Goal: Task Accomplishment & Management: Use online tool/utility

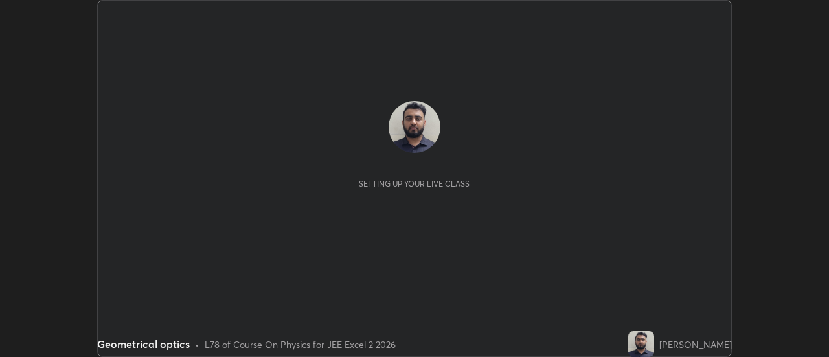
scroll to position [357, 829]
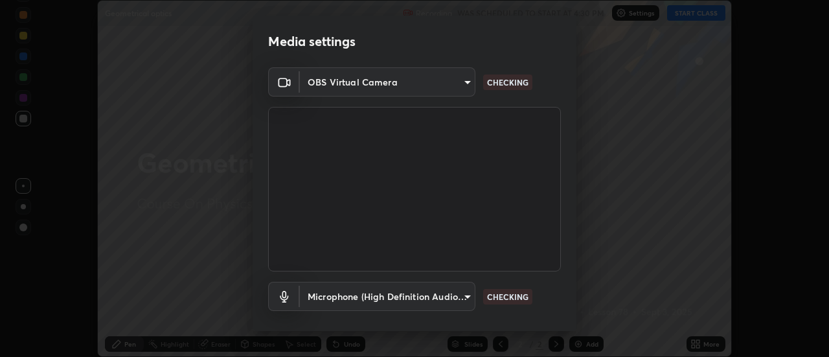
type input "63907515147deb1c0c373088fb7c24696487b6d28469cbf328a988d3c8d528b5"
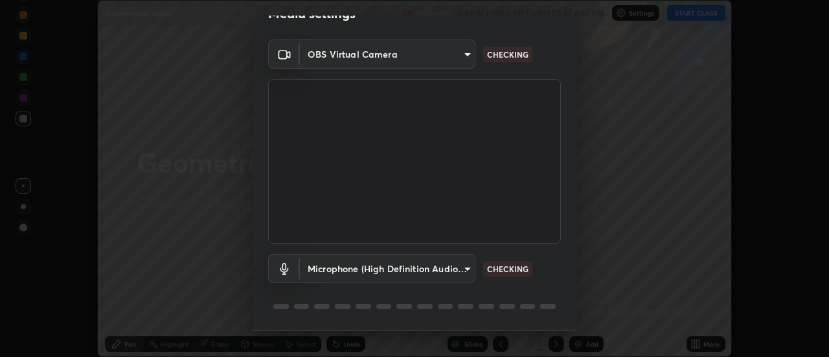
scroll to position [68, 0]
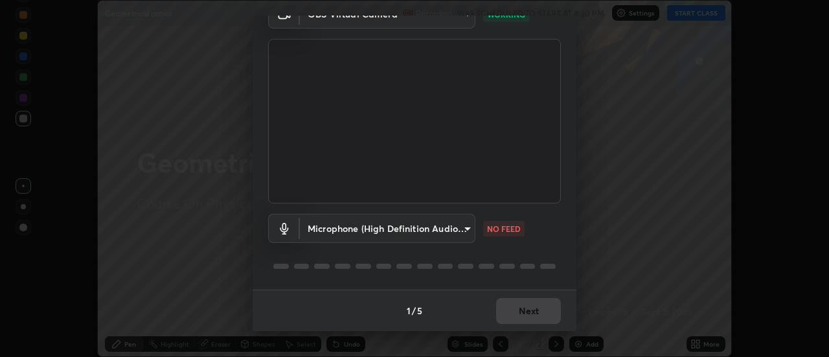
click at [437, 225] on body "Erase all Geometrical optics Recording WAS SCHEDULED TO START AT 4:30 PM Settin…" at bounding box center [414, 178] width 829 height 357
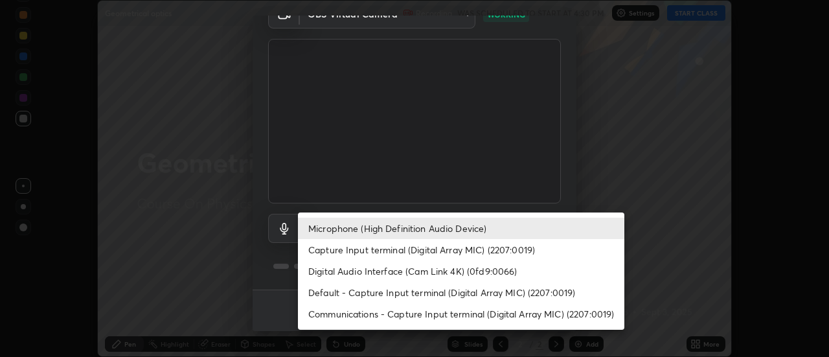
click at [429, 250] on li "Capture Input terminal (Digital Array MIC) (2207:0019)" at bounding box center [461, 249] width 327 height 21
type input "7705e2a5d3a950edede3df69055b9aac26ae007189009a133d274d5923f4b0aa"
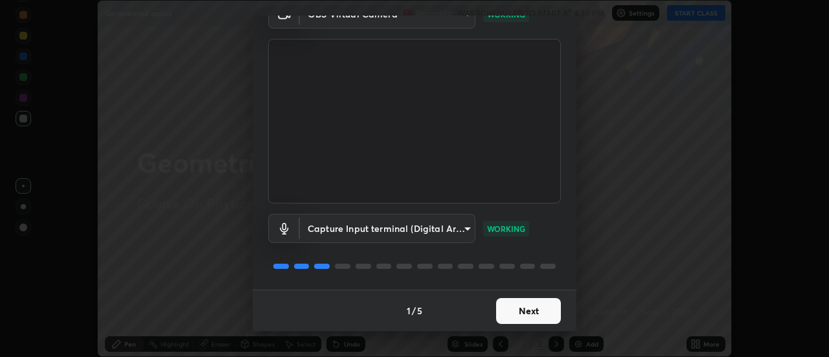
click at [533, 312] on button "Next" at bounding box center [528, 311] width 65 height 26
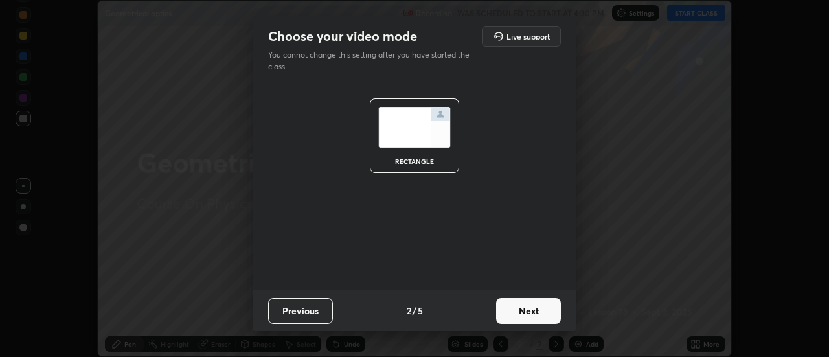
scroll to position [0, 0]
click at [538, 311] on button "Next" at bounding box center [528, 311] width 65 height 26
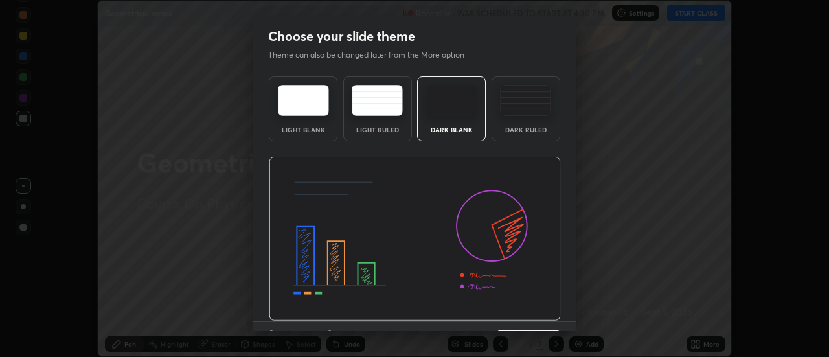
scroll to position [32, 0]
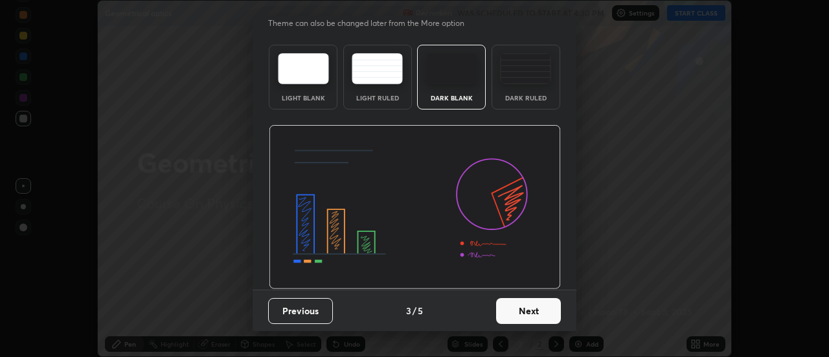
click at [543, 310] on button "Next" at bounding box center [528, 311] width 65 height 26
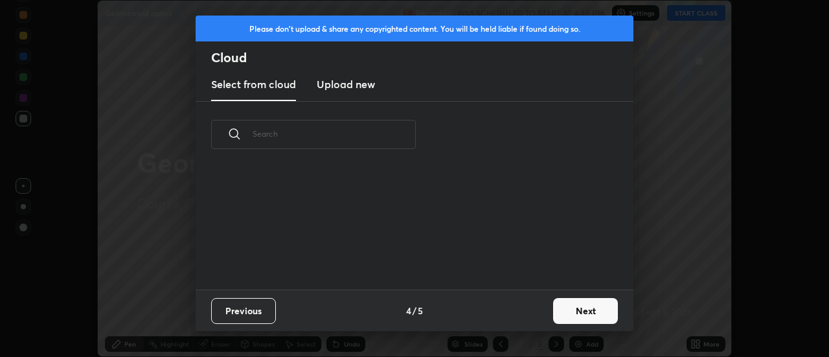
click at [567, 303] on button "Next" at bounding box center [585, 311] width 65 height 26
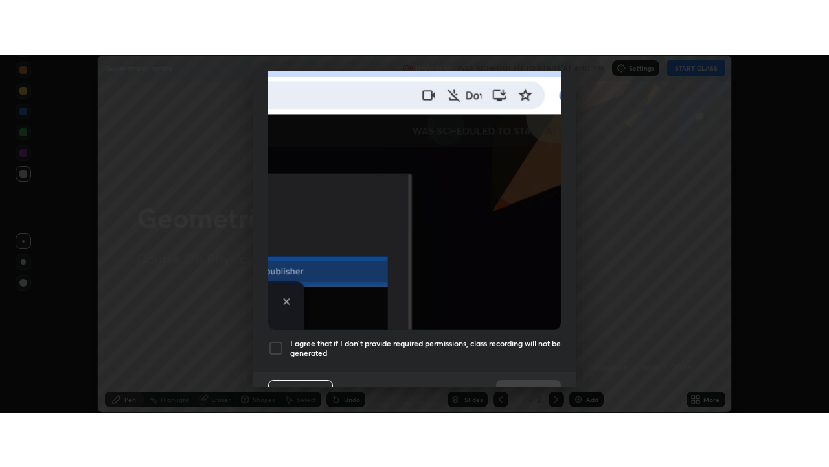
scroll to position [332, 0]
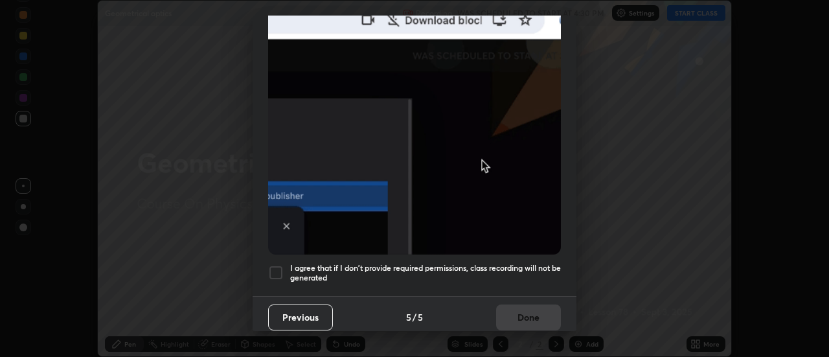
click at [275, 268] on div at bounding box center [276, 273] width 16 height 16
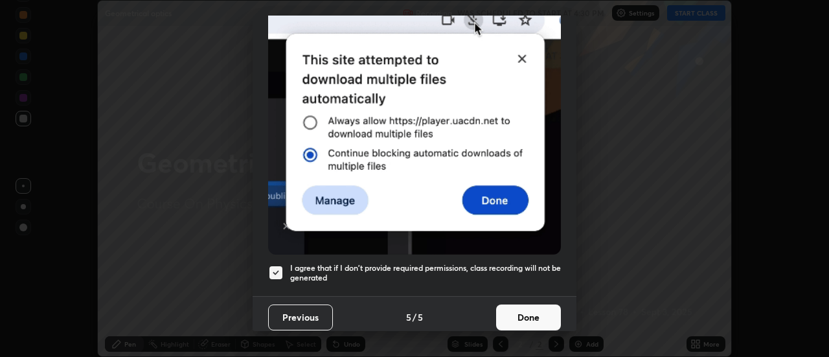
click at [507, 314] on button "Done" at bounding box center [528, 318] width 65 height 26
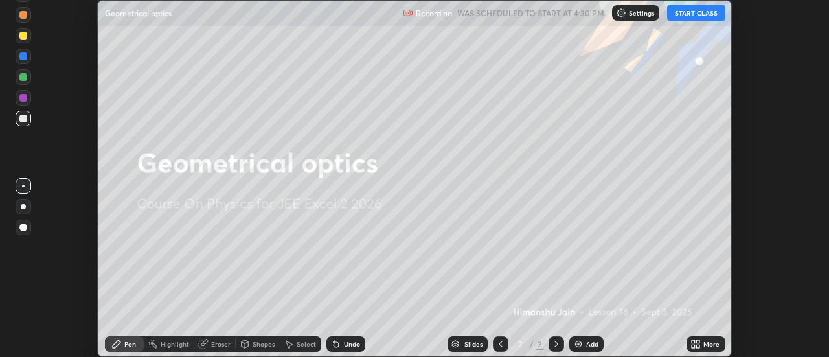
click at [692, 343] on icon at bounding box center [693, 341] width 3 height 3
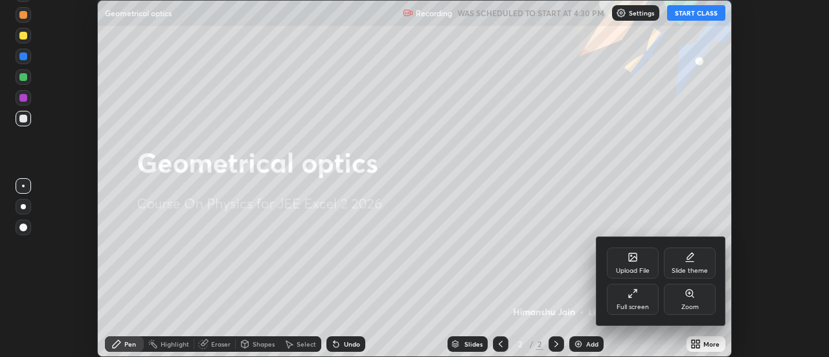
click at [630, 302] on div "Full screen" at bounding box center [633, 299] width 52 height 31
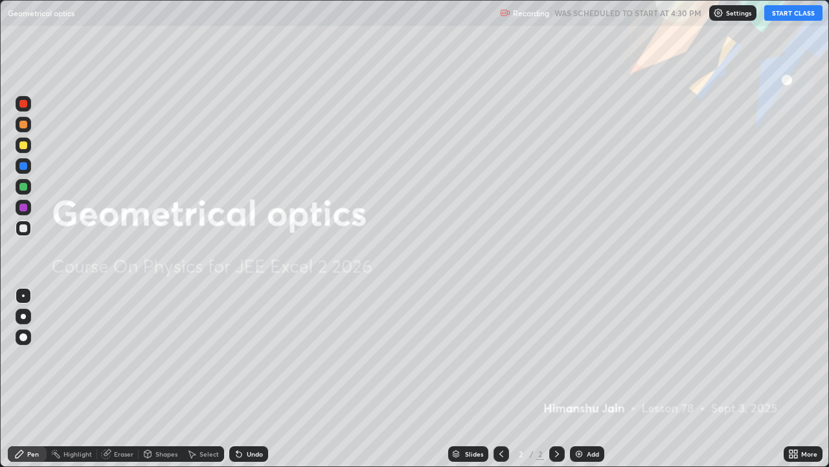
scroll to position [467, 829]
click at [777, 12] on button "START CLASS" at bounding box center [794, 13] width 58 height 16
click at [805, 17] on button "START CLASS" at bounding box center [794, 13] width 58 height 16
click at [579, 356] on img at bounding box center [579, 453] width 10 height 10
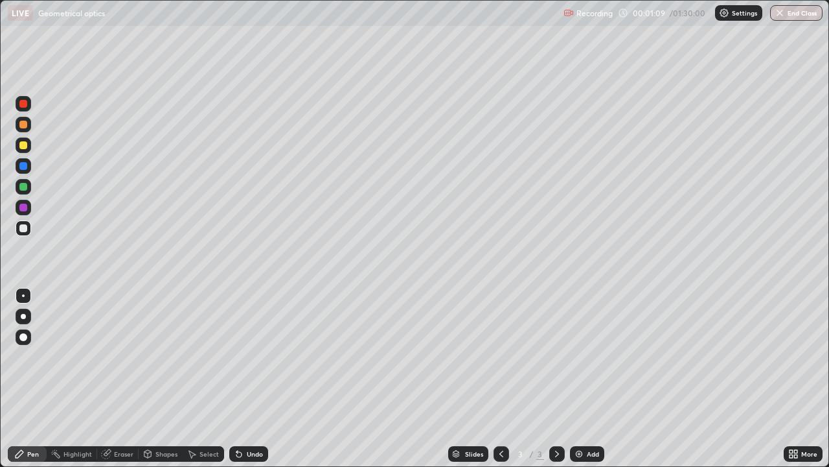
click at [165, 356] on div "Shapes" at bounding box center [161, 454] width 44 height 16
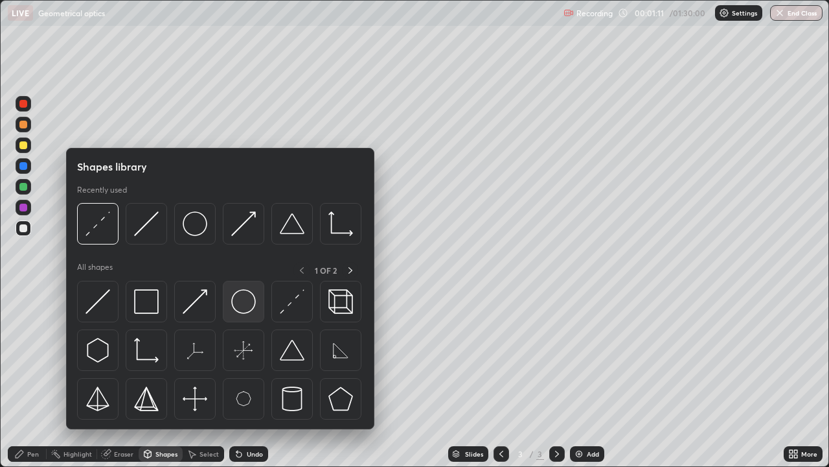
click at [246, 312] on img at bounding box center [243, 301] width 25 height 25
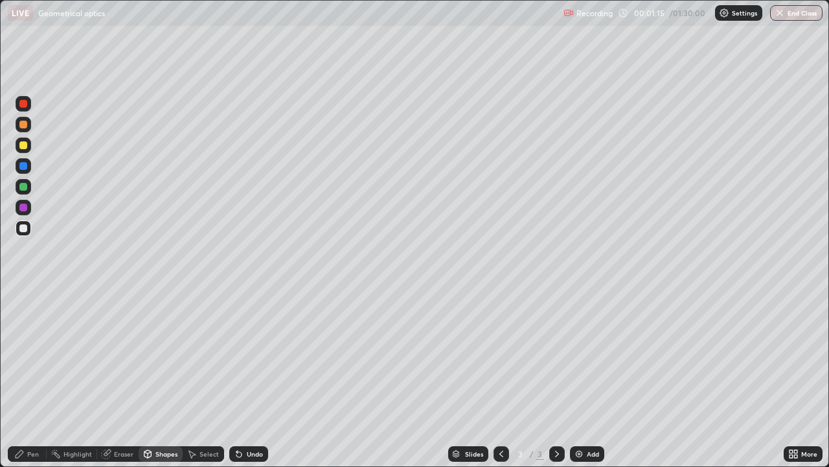
click at [209, 356] on div "Select" at bounding box center [203, 454] width 41 height 16
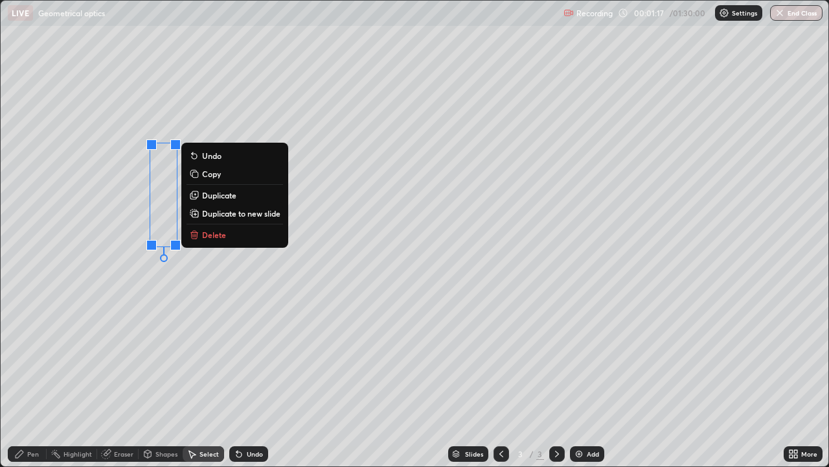
click at [216, 197] on p "Duplicate" at bounding box center [219, 195] width 34 height 10
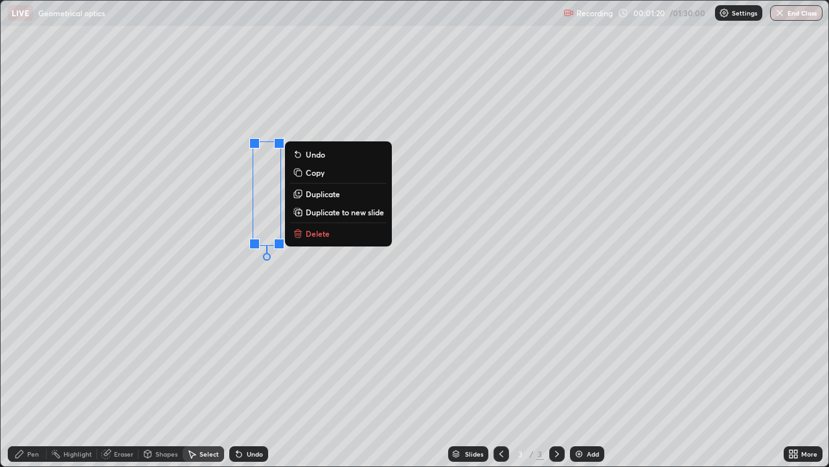
click at [318, 197] on p "Duplicate" at bounding box center [323, 194] width 34 height 10
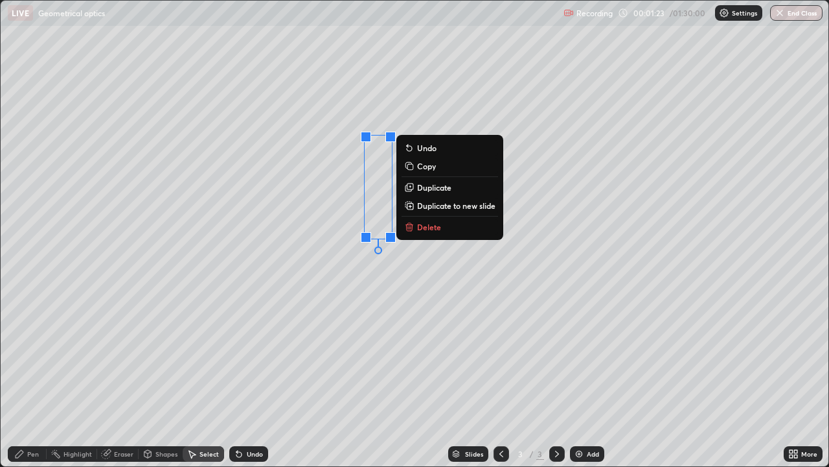
click at [124, 356] on div "Eraser" at bounding box center [123, 453] width 19 height 6
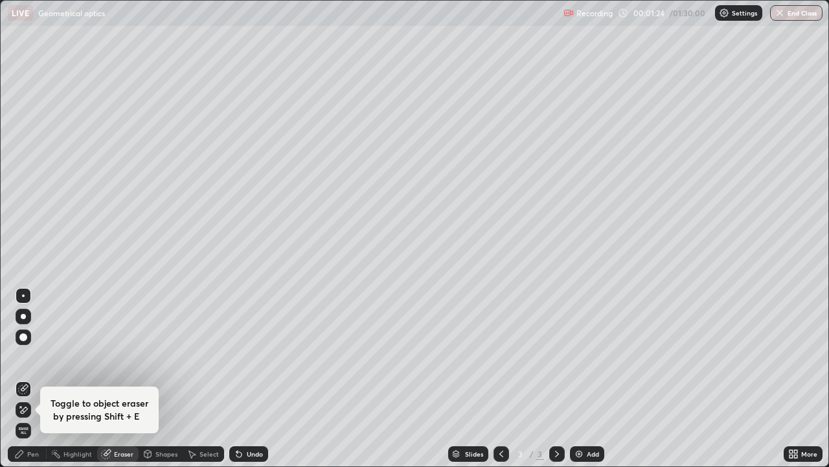
click at [161, 356] on div "Shapes" at bounding box center [167, 453] width 22 height 6
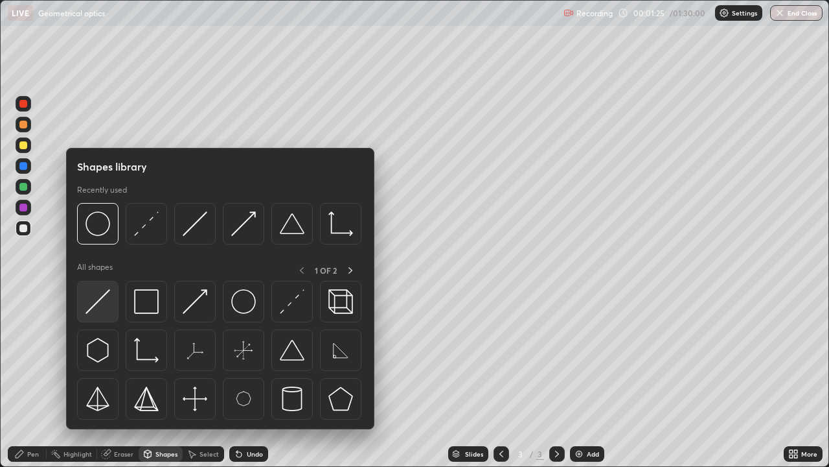
click at [102, 303] on img at bounding box center [98, 301] width 25 height 25
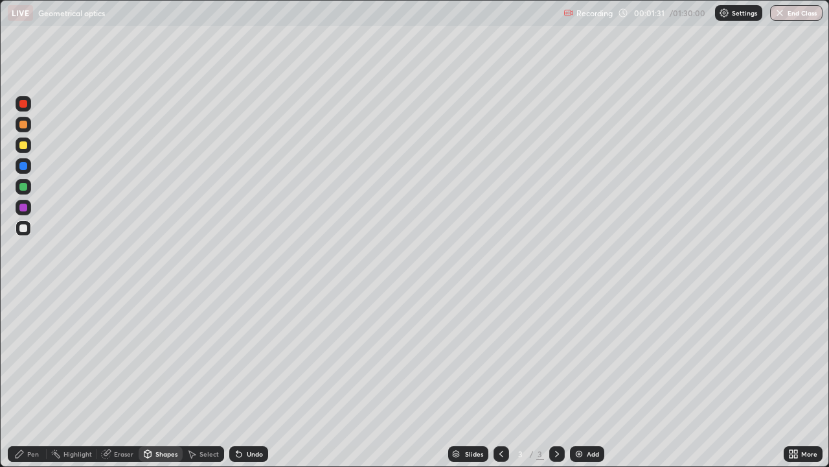
click at [124, 356] on div "Eraser" at bounding box center [123, 453] width 19 height 6
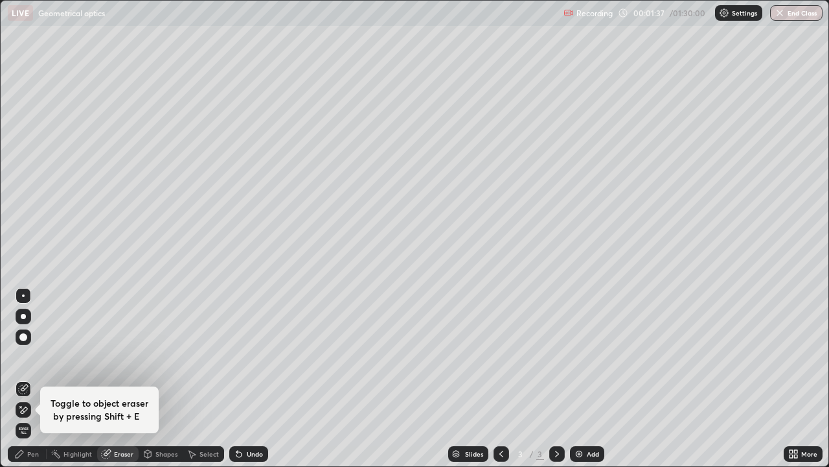
click at [164, 356] on div "Shapes" at bounding box center [167, 453] width 22 height 6
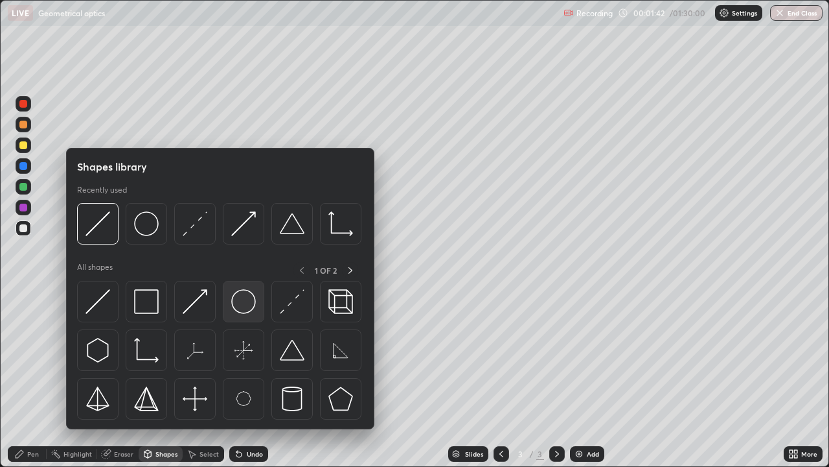
click at [246, 308] on img at bounding box center [243, 301] width 25 height 25
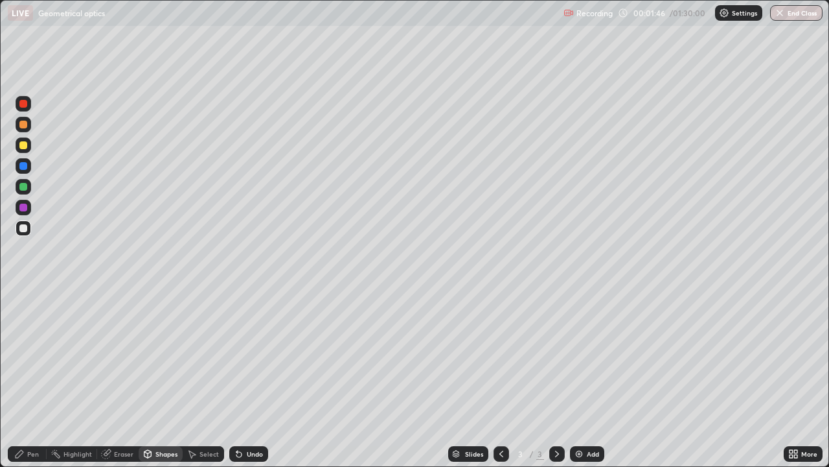
click at [119, 356] on div "Eraser" at bounding box center [123, 453] width 19 height 6
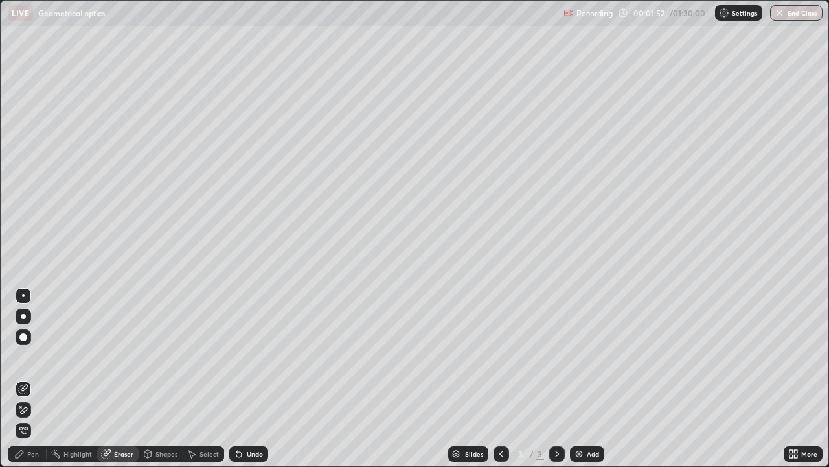
click at [25, 356] on div "Pen" at bounding box center [27, 454] width 39 height 16
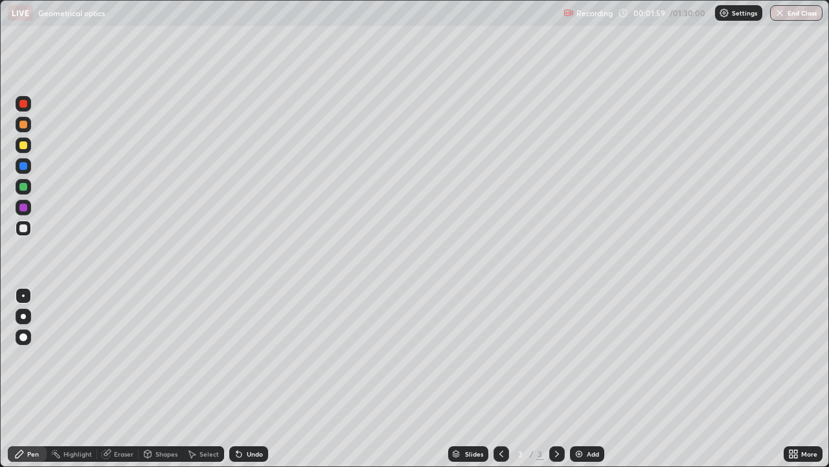
click at [257, 356] on div "Undo" at bounding box center [255, 453] width 16 height 6
click at [262, 356] on div "Undo" at bounding box center [248, 454] width 39 height 16
click at [260, 356] on div "Undo" at bounding box center [255, 453] width 16 height 6
click at [213, 356] on div "Select" at bounding box center [203, 454] width 41 height 16
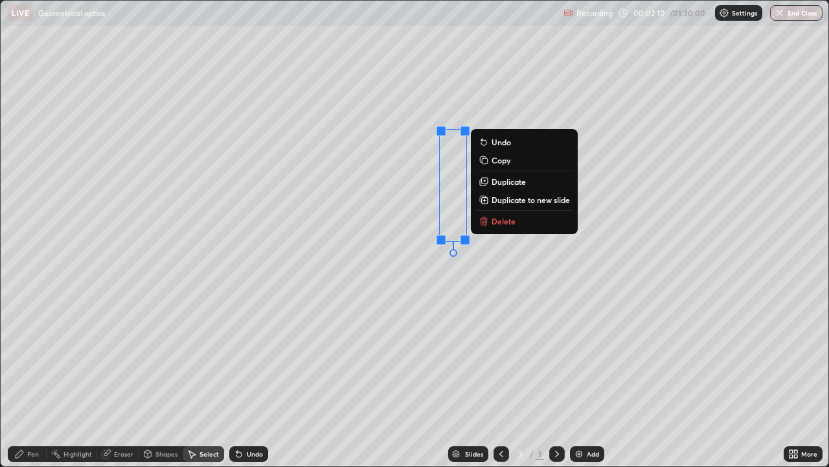
click at [502, 181] on p "Duplicate" at bounding box center [509, 181] width 34 height 10
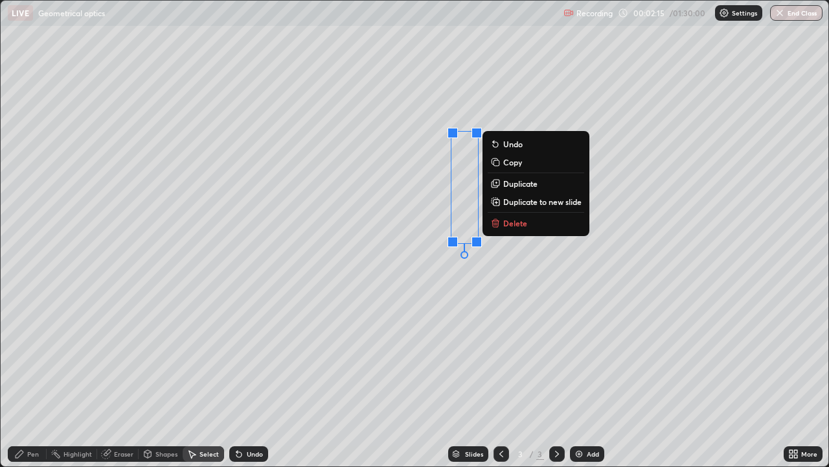
click at [28, 356] on div "Pen" at bounding box center [27, 454] width 39 height 16
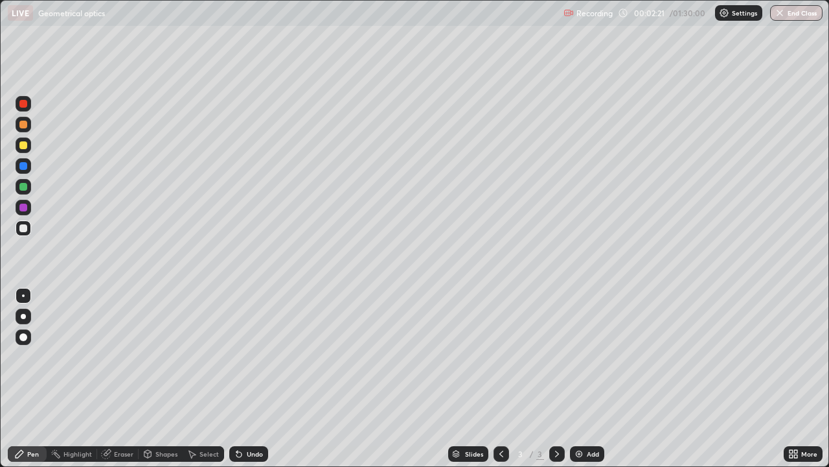
click at [253, 356] on div "Undo" at bounding box center [255, 453] width 16 height 6
click at [23, 146] on div at bounding box center [23, 145] width 8 height 8
click at [248, 356] on div "Undo" at bounding box center [255, 453] width 16 height 6
click at [252, 356] on div "Undo" at bounding box center [255, 453] width 16 height 6
click at [257, 356] on div "Undo" at bounding box center [255, 453] width 16 height 6
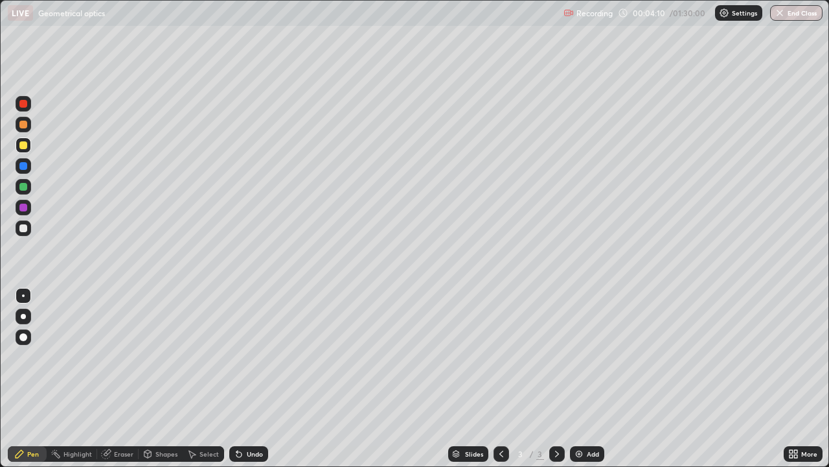
click at [257, 356] on div "Undo" at bounding box center [255, 453] width 16 height 6
click at [209, 356] on div "Select" at bounding box center [209, 453] width 19 height 6
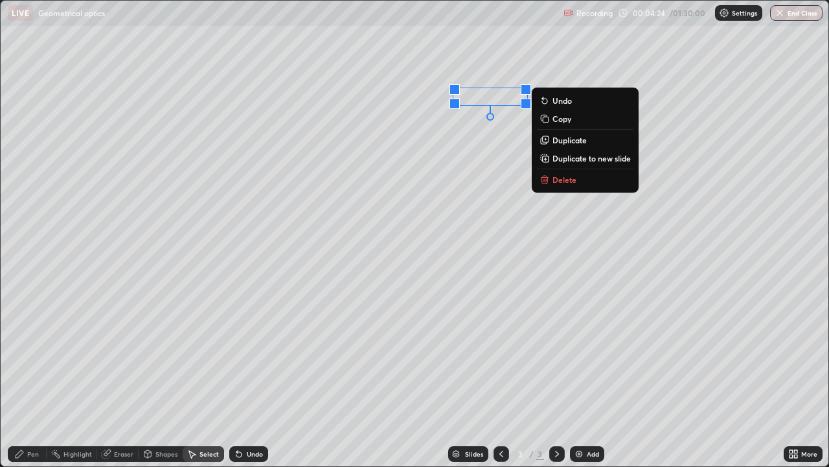
click at [562, 183] on p "Delete" at bounding box center [565, 179] width 24 height 10
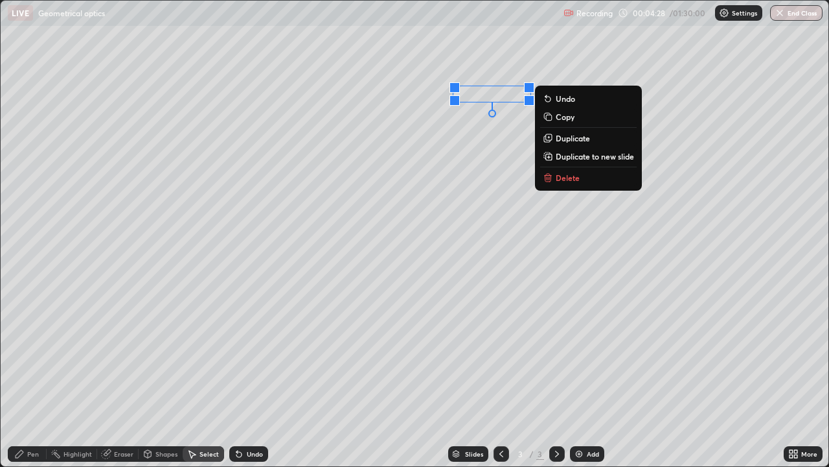
click at [129, 356] on div "Eraser" at bounding box center [123, 453] width 19 height 6
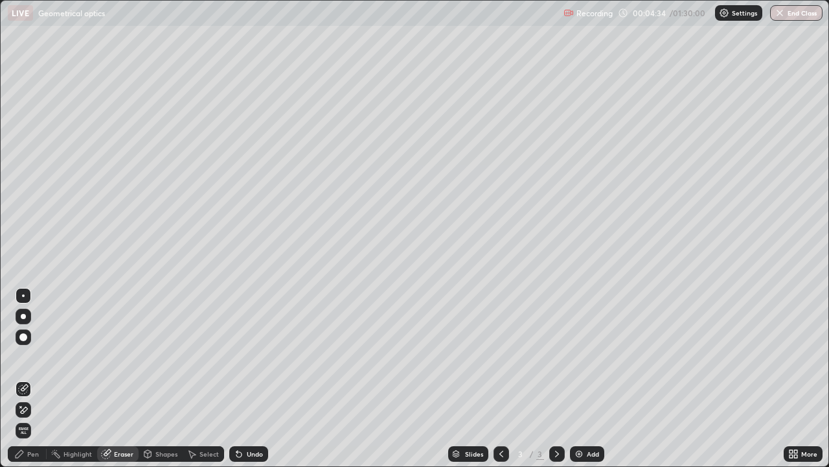
click at [32, 356] on div "Pen" at bounding box center [33, 453] width 12 height 6
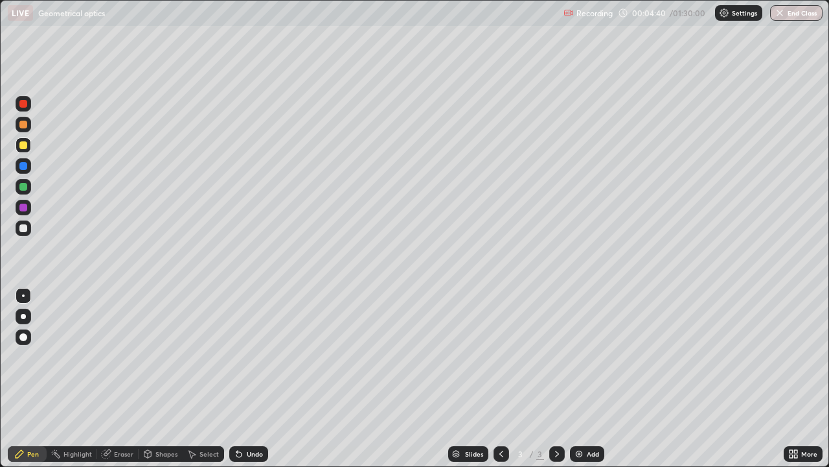
click at [251, 356] on div "Undo" at bounding box center [248, 454] width 39 height 16
click at [253, 356] on div "Undo" at bounding box center [248, 454] width 39 height 16
click at [254, 356] on div "Undo" at bounding box center [248, 454] width 39 height 16
click at [254, 356] on div "Undo" at bounding box center [255, 453] width 16 height 6
click at [25, 168] on div at bounding box center [23, 166] width 8 height 8
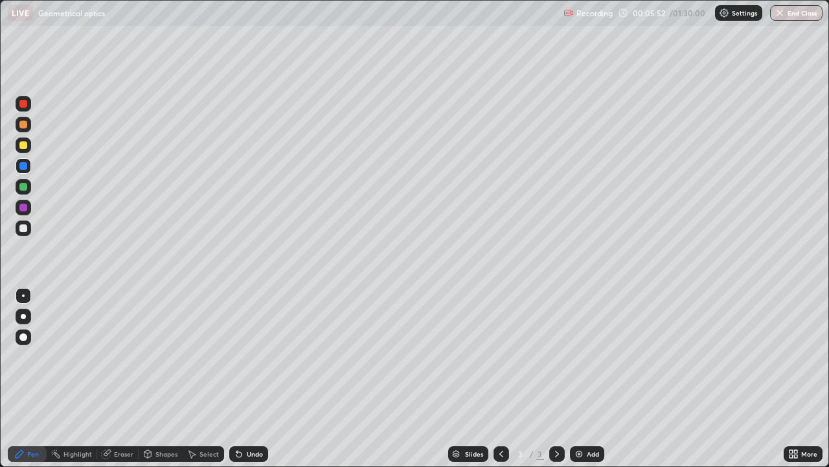
click at [21, 206] on div at bounding box center [23, 207] width 8 height 8
click at [26, 191] on div at bounding box center [24, 187] width 16 height 16
click at [587, 356] on div "Add" at bounding box center [593, 453] width 12 height 6
click at [165, 356] on div "Shapes" at bounding box center [161, 454] width 44 height 16
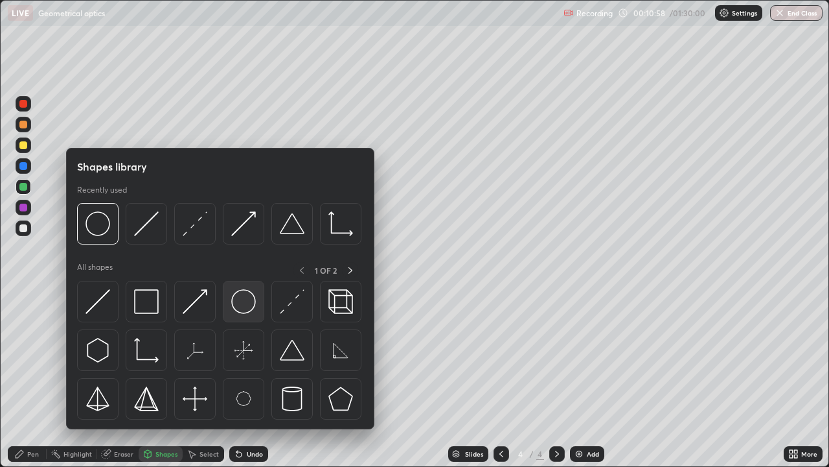
click at [249, 312] on img at bounding box center [243, 301] width 25 height 25
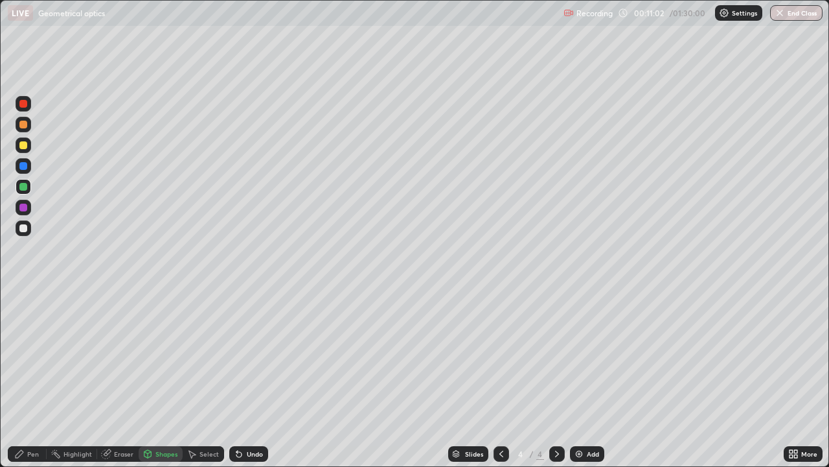
click at [166, 356] on div "Shapes" at bounding box center [167, 453] width 22 height 6
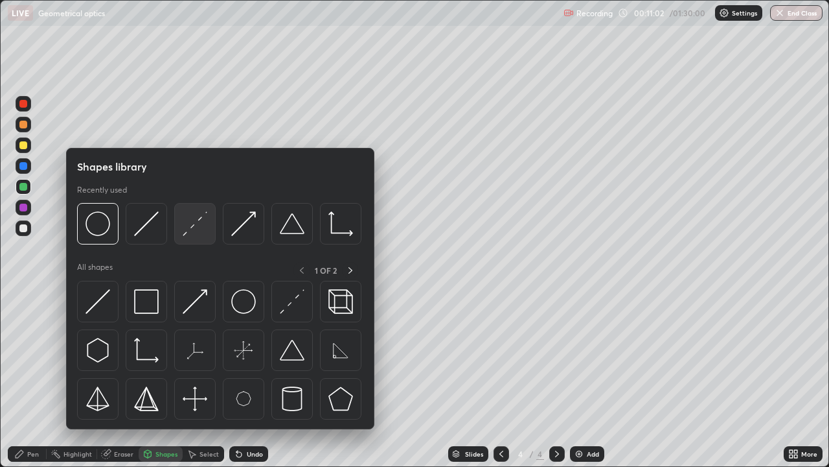
click at [207, 231] on img at bounding box center [195, 223] width 25 height 25
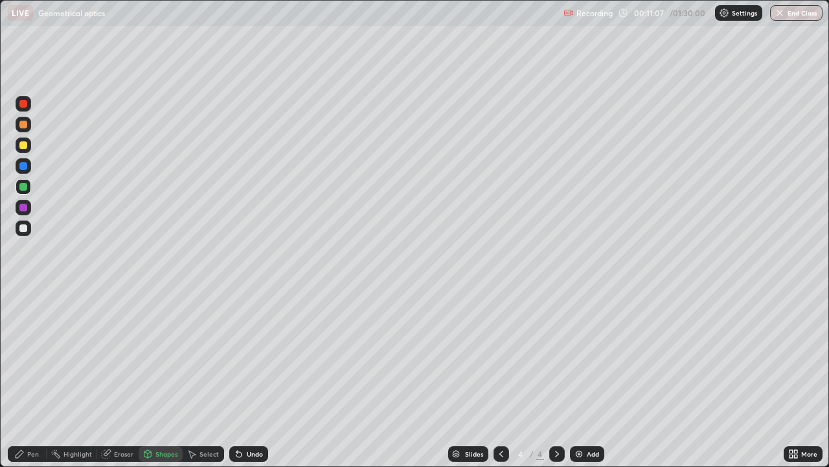
click at [36, 356] on div "Pen" at bounding box center [33, 453] width 12 height 6
click at [27, 148] on div at bounding box center [24, 145] width 16 height 16
click at [254, 356] on div "Undo" at bounding box center [248, 454] width 39 height 16
click at [262, 356] on div "Undo" at bounding box center [248, 454] width 39 height 16
click at [23, 229] on div at bounding box center [23, 228] width 8 height 8
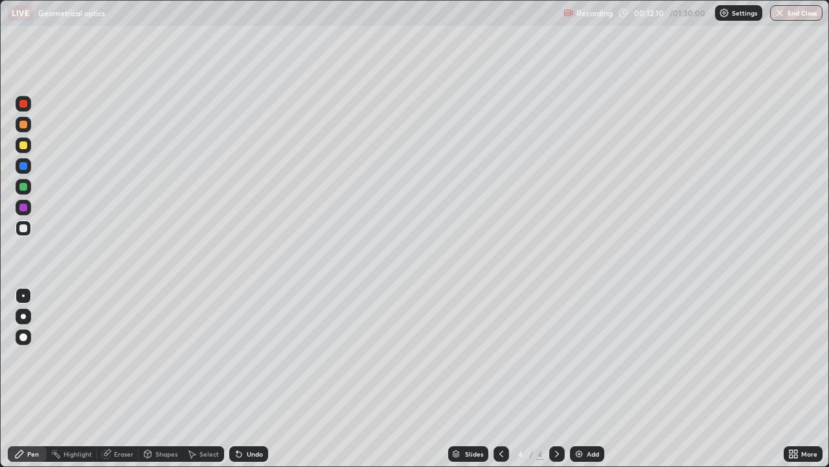
click at [165, 356] on div "Shapes" at bounding box center [167, 453] width 22 height 6
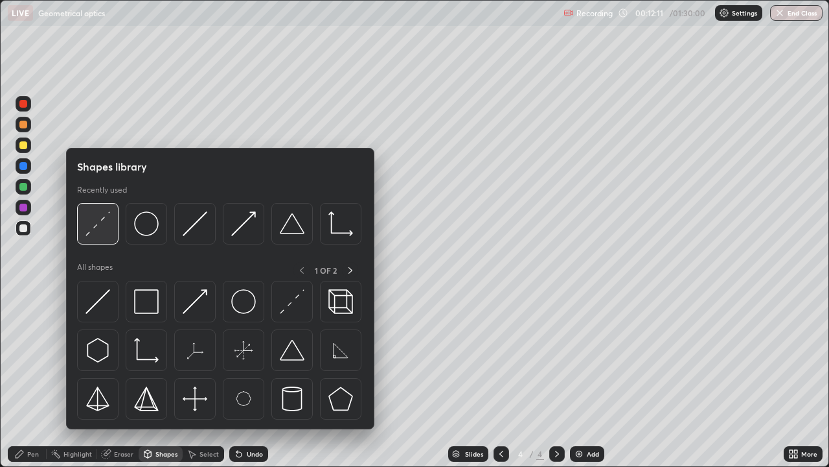
click at [115, 225] on div at bounding box center [97, 223] width 41 height 41
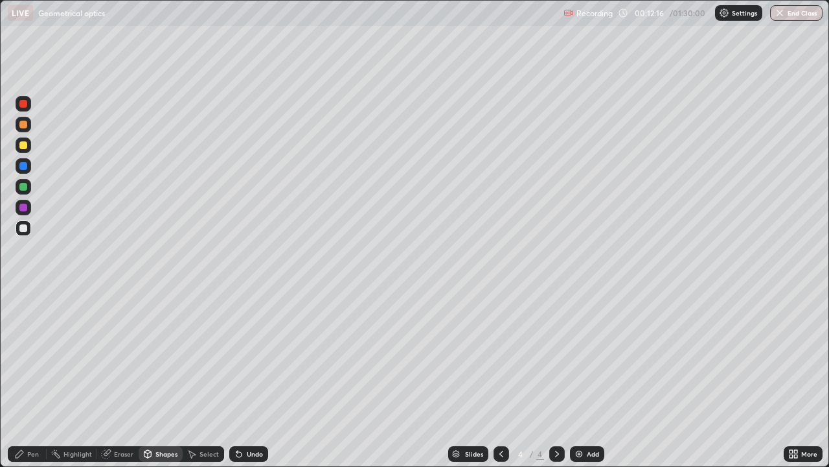
click at [38, 356] on div "Pen" at bounding box center [33, 453] width 12 height 6
click at [253, 356] on div "Undo" at bounding box center [248, 454] width 39 height 16
click at [29, 189] on div at bounding box center [24, 187] width 16 height 16
click at [593, 356] on div "Add" at bounding box center [593, 453] width 12 height 6
click at [249, 356] on div "Undo" at bounding box center [255, 453] width 16 height 6
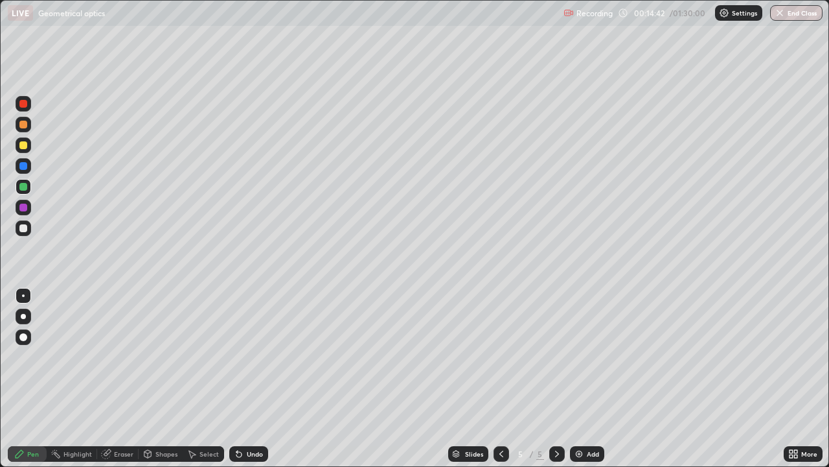
click at [249, 356] on div "Undo" at bounding box center [248, 454] width 39 height 16
click at [255, 356] on div "Undo" at bounding box center [248, 454] width 39 height 16
click at [257, 356] on div "Undo" at bounding box center [248, 454] width 39 height 16
click at [260, 356] on div "Undo" at bounding box center [248, 454] width 39 height 16
click at [165, 356] on div "Shapes" at bounding box center [167, 453] width 22 height 6
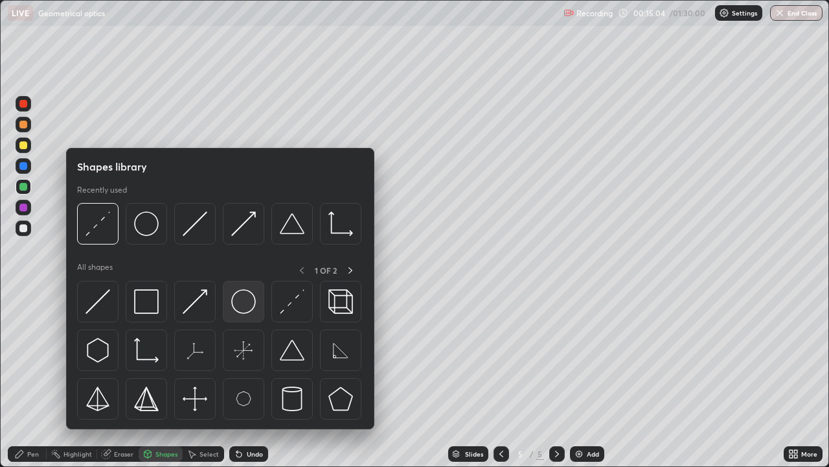
click at [241, 310] on img at bounding box center [243, 301] width 25 height 25
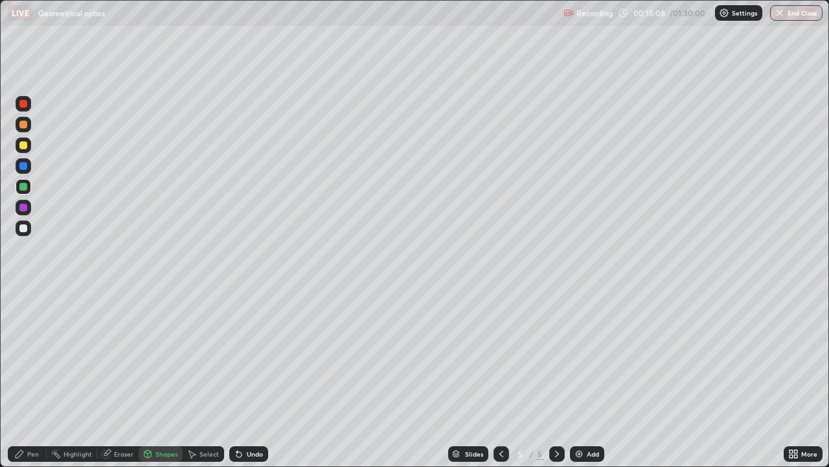
click at [173, 356] on div "Shapes" at bounding box center [167, 453] width 22 height 6
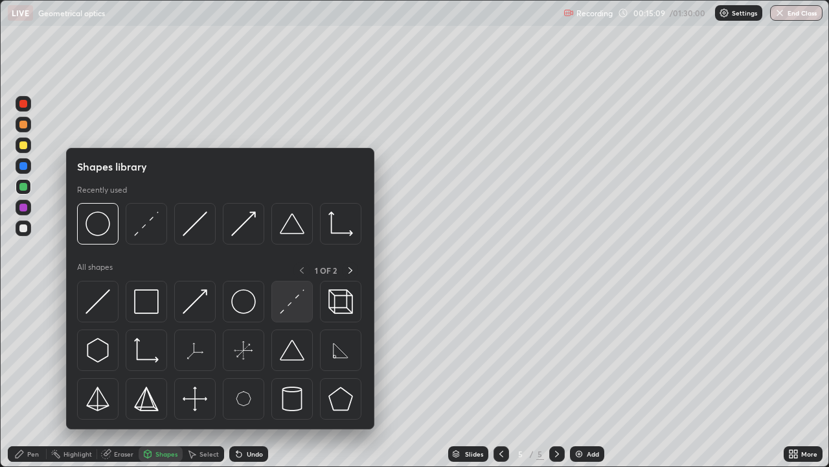
click at [290, 307] on img at bounding box center [292, 301] width 25 height 25
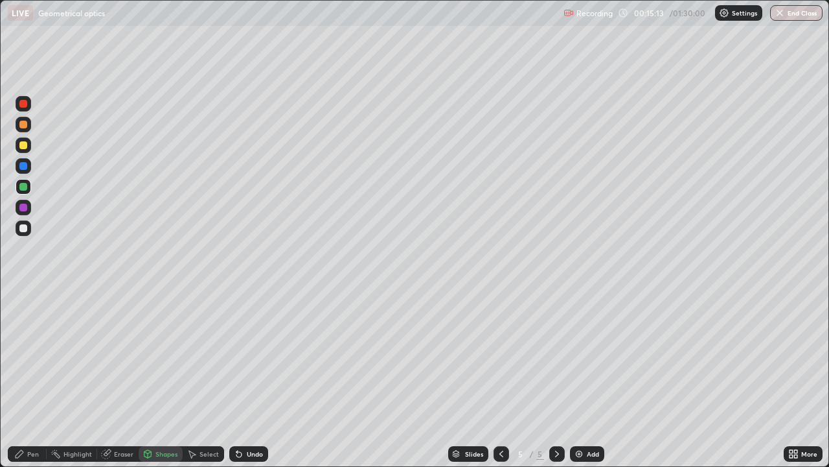
click at [166, 356] on div "Shapes" at bounding box center [167, 453] width 22 height 6
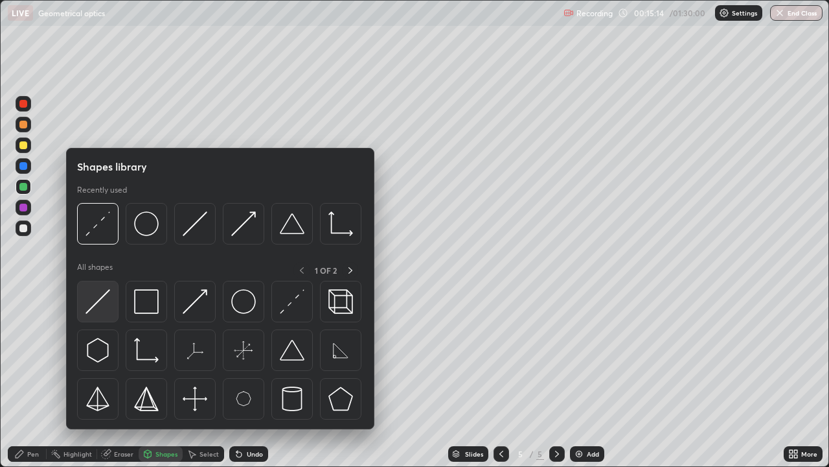
click at [111, 309] on div at bounding box center [97, 301] width 41 height 41
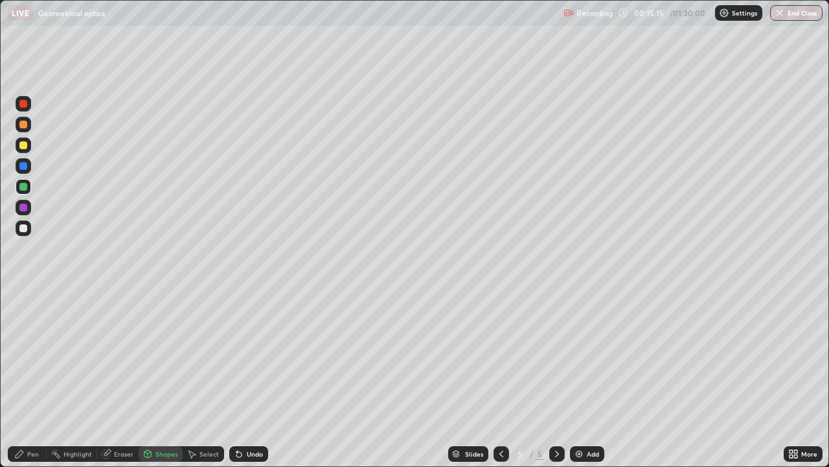
click at [29, 229] on div at bounding box center [24, 228] width 16 height 16
click at [164, 356] on div "Shapes" at bounding box center [167, 453] width 22 height 6
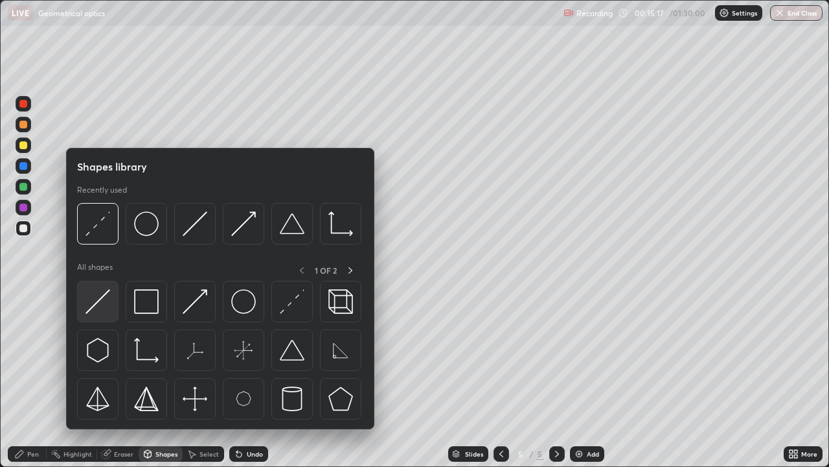
click at [106, 310] on img at bounding box center [98, 301] width 25 height 25
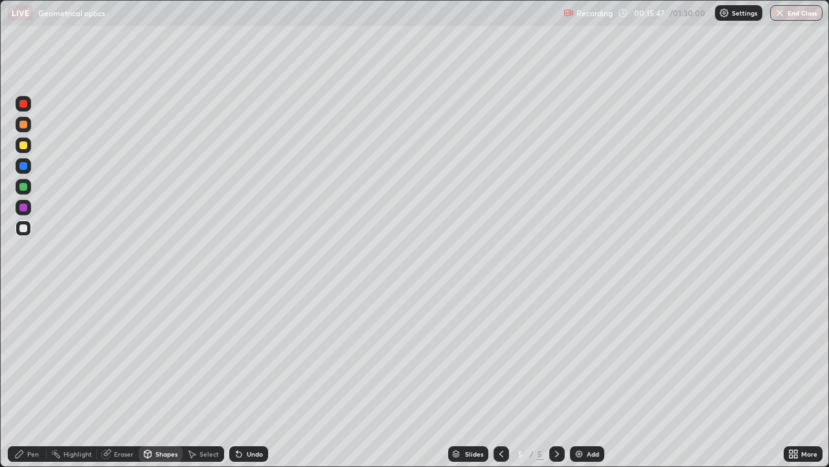
click at [33, 356] on div "Pen" at bounding box center [33, 453] width 12 height 6
click at [163, 356] on div "Shapes" at bounding box center [167, 453] width 22 height 6
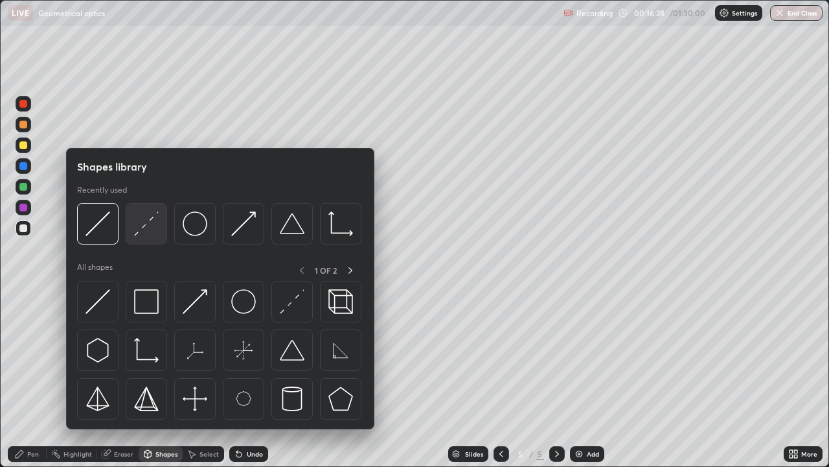
click at [157, 237] on div at bounding box center [146, 223] width 41 height 41
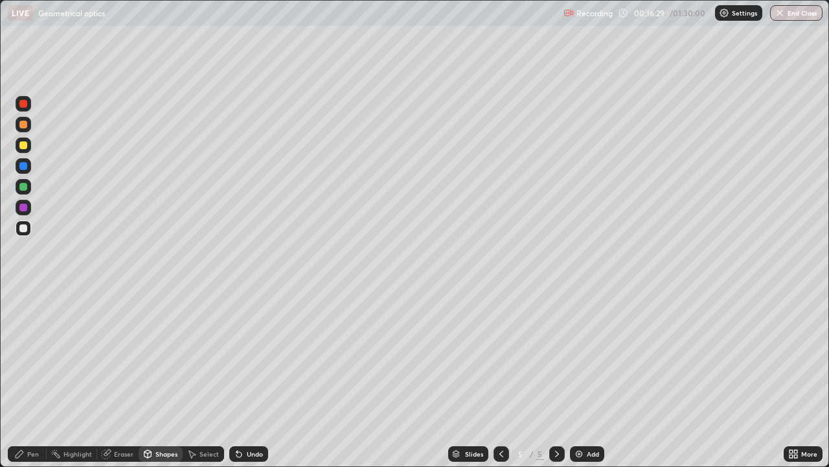
click at [28, 146] on div at bounding box center [24, 145] width 16 height 16
click at [161, 356] on div "Shapes" at bounding box center [167, 453] width 22 height 6
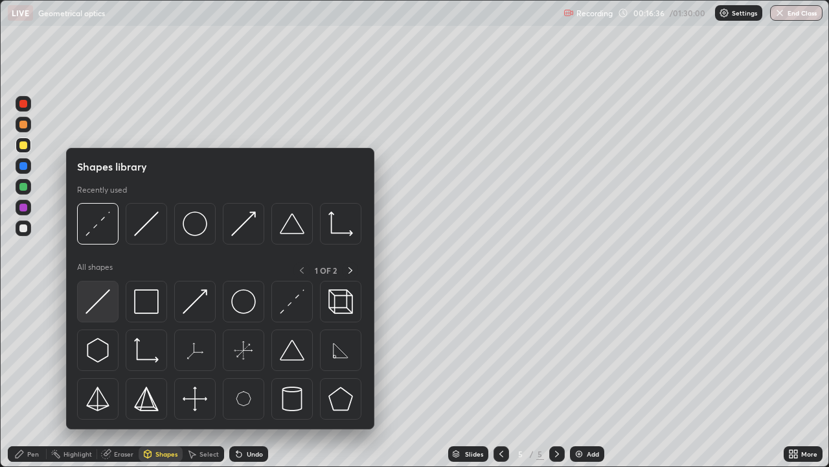
click at [96, 307] on img at bounding box center [98, 301] width 25 height 25
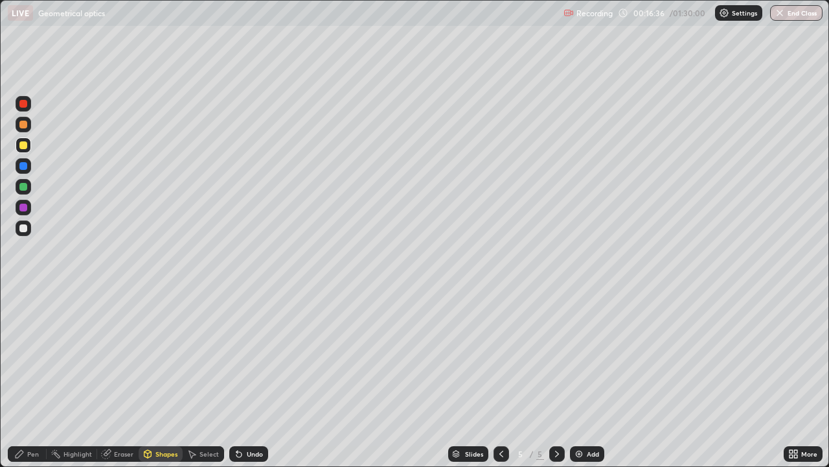
click at [23, 167] on div at bounding box center [23, 166] width 8 height 8
click at [166, 356] on div "Shapes" at bounding box center [167, 453] width 22 height 6
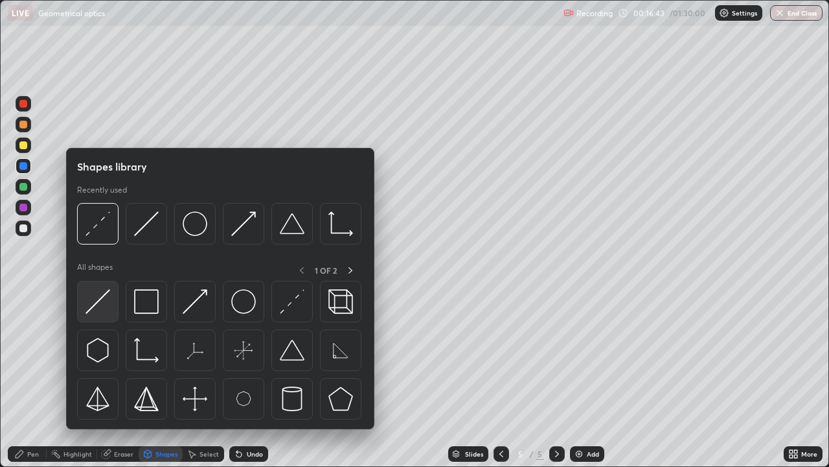
click at [110, 305] on img at bounding box center [98, 301] width 25 height 25
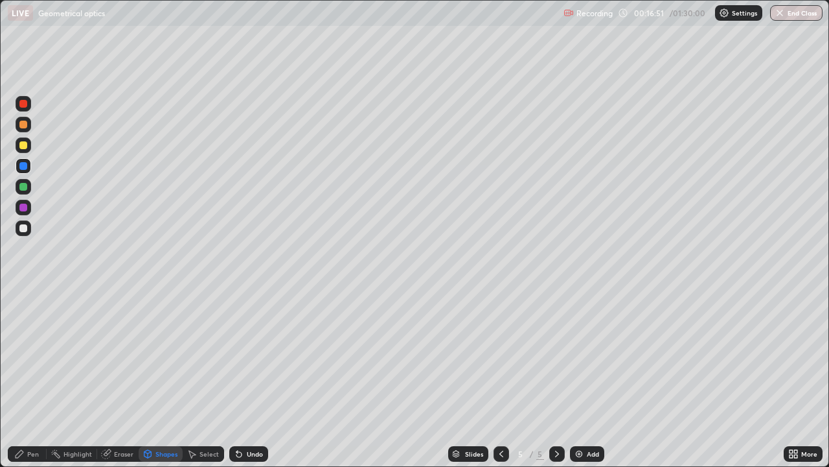
click at [126, 356] on div "Eraser" at bounding box center [123, 453] width 19 height 6
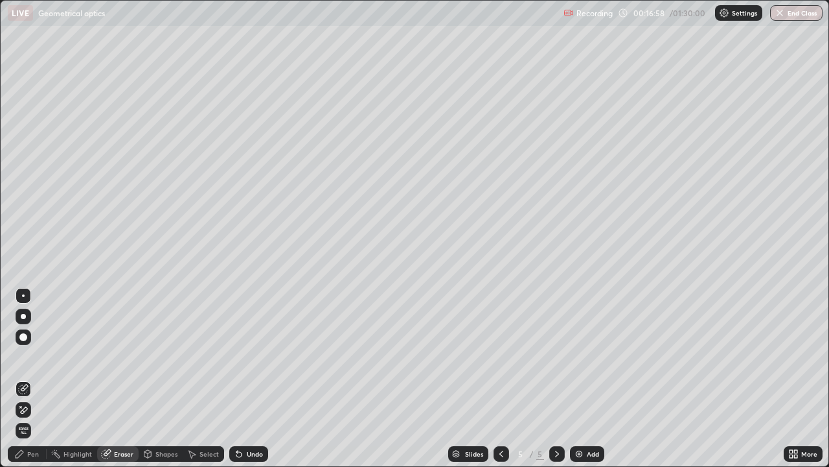
click at [33, 356] on div "Pen" at bounding box center [33, 453] width 12 height 6
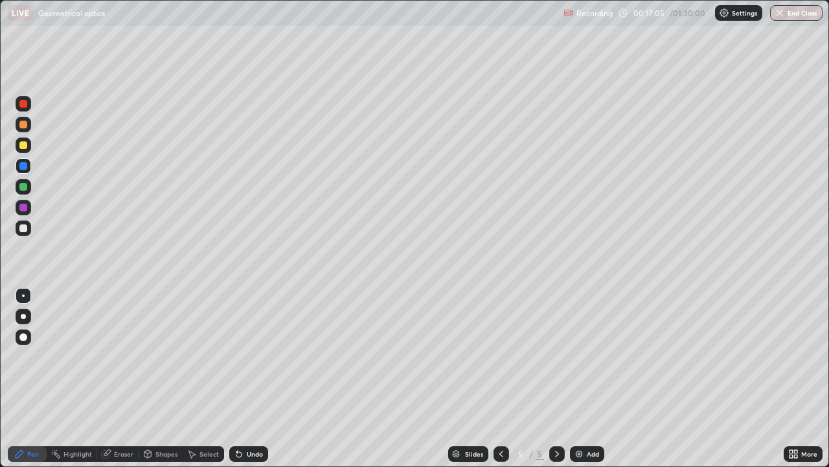
click at [162, 356] on div "Shapes" at bounding box center [167, 453] width 22 height 6
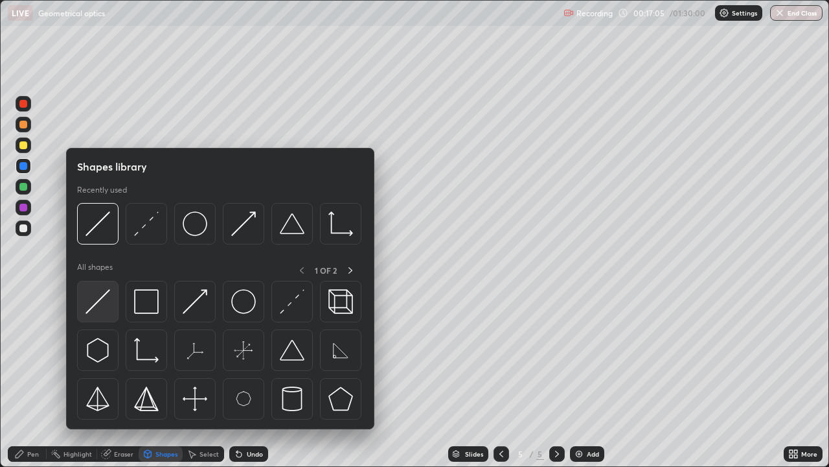
click at [104, 302] on img at bounding box center [98, 301] width 25 height 25
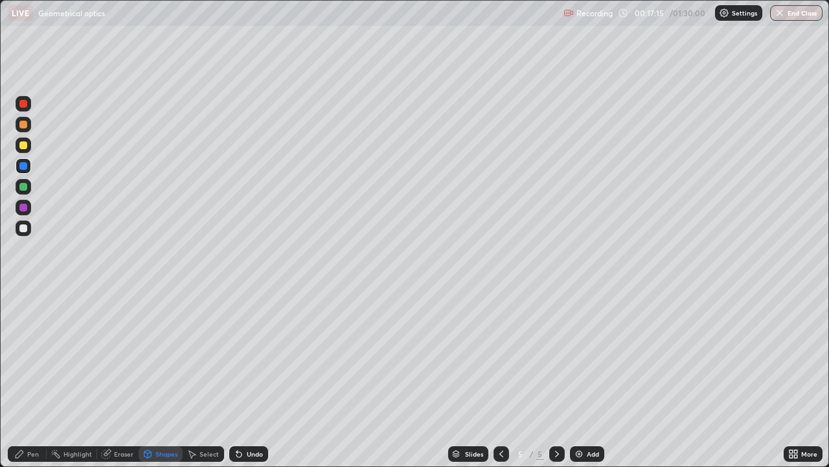
click at [31, 356] on div "Pen" at bounding box center [33, 453] width 12 height 6
click at [590, 356] on div "Add" at bounding box center [593, 453] width 12 height 6
click at [161, 356] on div "Shapes" at bounding box center [167, 453] width 22 height 6
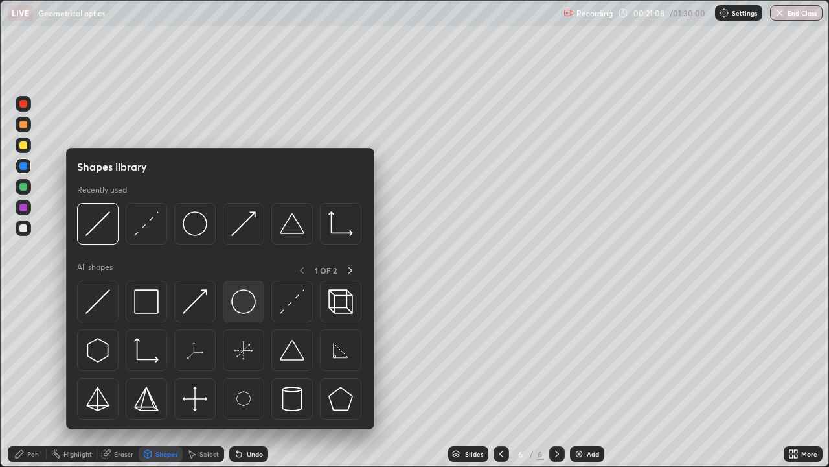
click at [246, 306] on img at bounding box center [243, 301] width 25 height 25
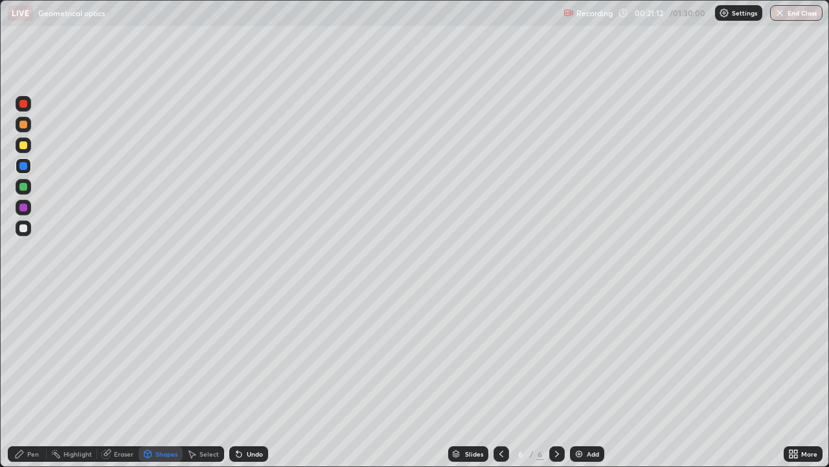
click at [161, 356] on div "Shapes" at bounding box center [167, 453] width 22 height 6
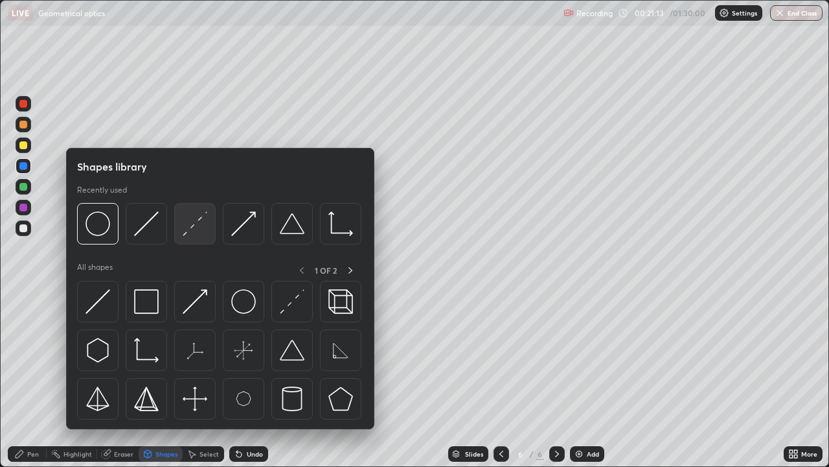
click at [196, 227] on img at bounding box center [195, 223] width 25 height 25
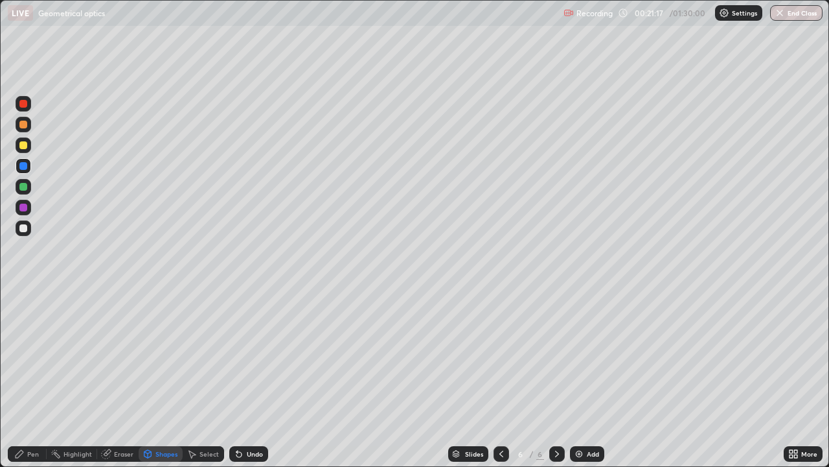
click at [162, 356] on div "Shapes" at bounding box center [167, 453] width 22 height 6
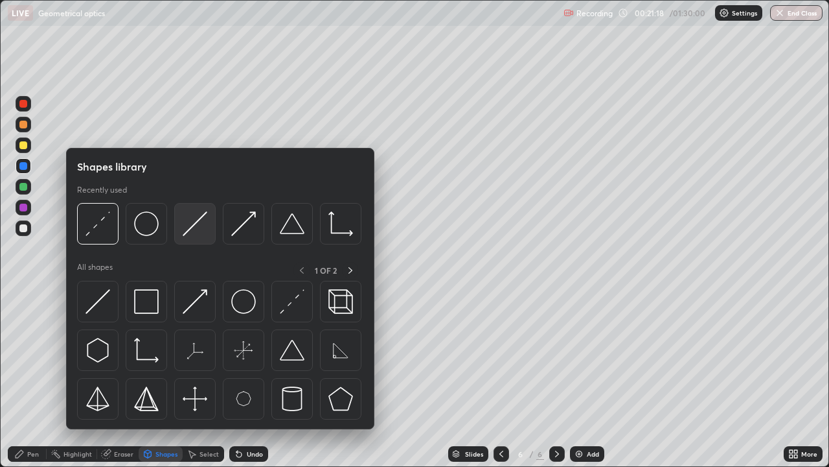
click at [194, 227] on img at bounding box center [195, 223] width 25 height 25
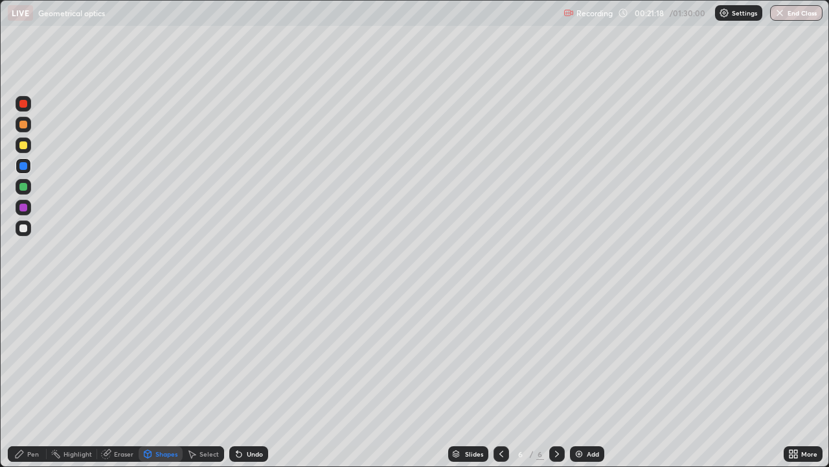
click at [24, 228] on div at bounding box center [23, 228] width 8 height 8
click at [255, 356] on div "Undo" at bounding box center [255, 453] width 16 height 6
click at [37, 356] on div "Pen" at bounding box center [33, 453] width 12 height 6
click at [26, 168] on div at bounding box center [23, 166] width 8 height 8
click at [251, 356] on div "Undo" at bounding box center [255, 453] width 16 height 6
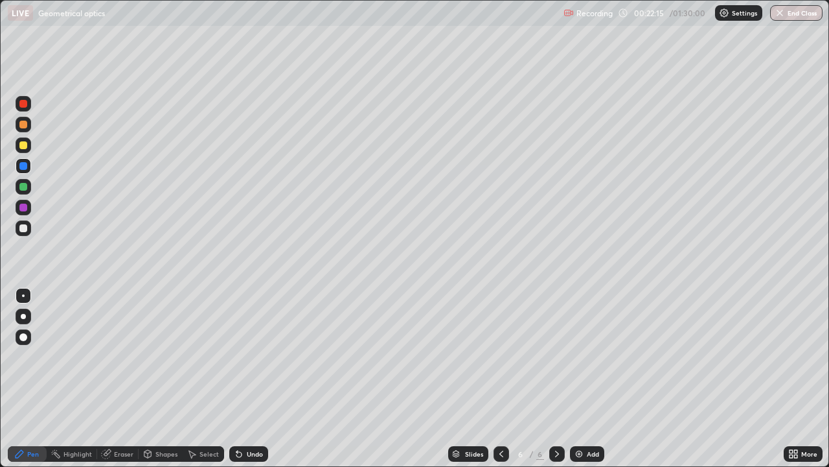
click at [163, 356] on div "Shapes" at bounding box center [167, 453] width 22 height 6
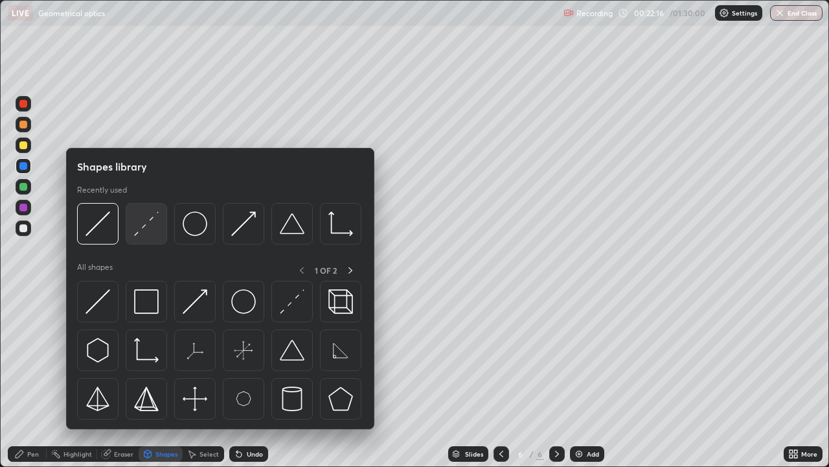
click at [140, 236] on div at bounding box center [146, 223] width 41 height 41
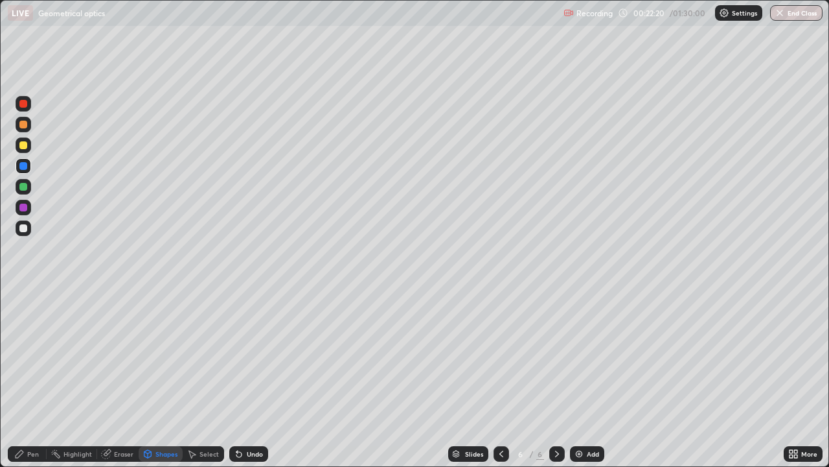
click at [173, 356] on div "Shapes" at bounding box center [167, 453] width 22 height 6
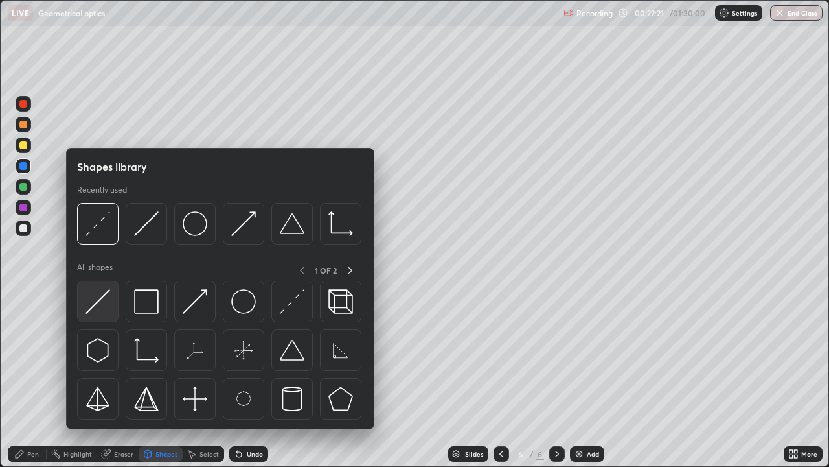
click at [108, 308] on img at bounding box center [98, 301] width 25 height 25
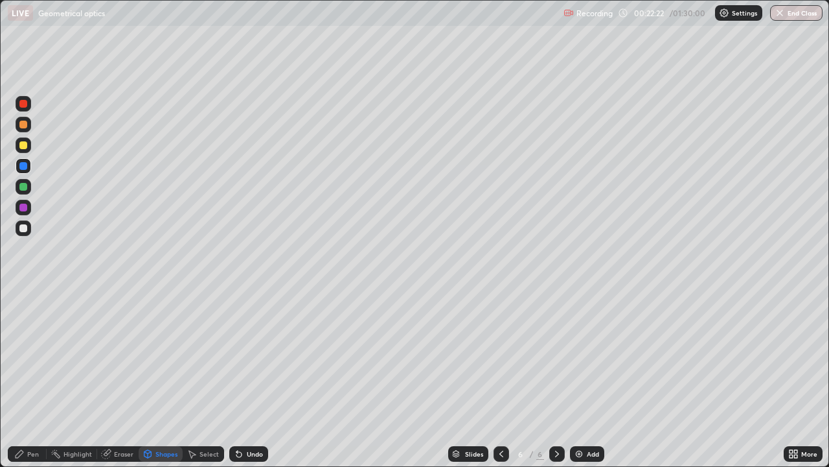
click at [24, 228] on div at bounding box center [23, 228] width 8 height 8
click at [168, 356] on div "Shapes" at bounding box center [167, 453] width 22 height 6
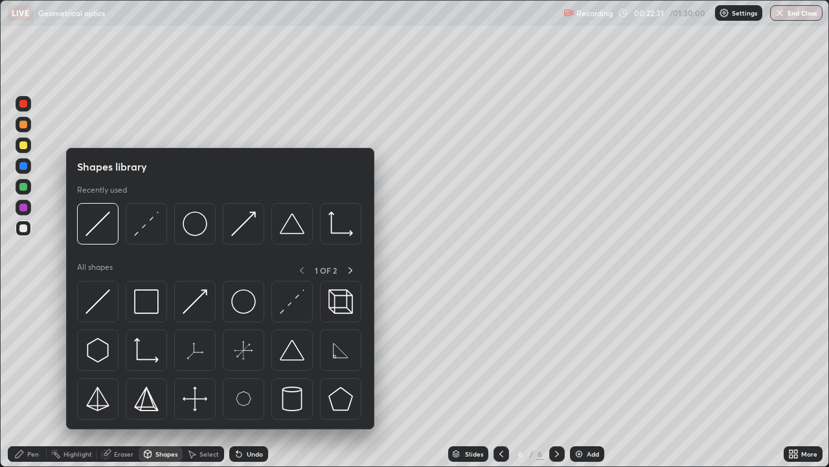
click at [174, 356] on div "Shapes" at bounding box center [167, 453] width 22 height 6
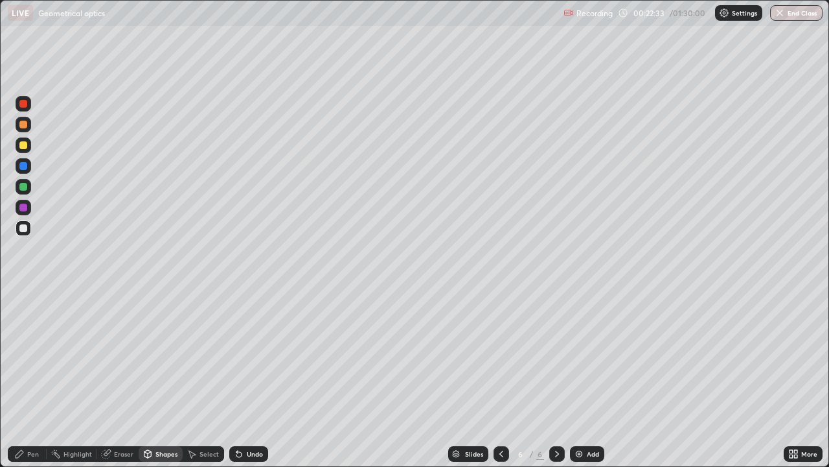
click at [167, 356] on div "Shapes" at bounding box center [167, 453] width 22 height 6
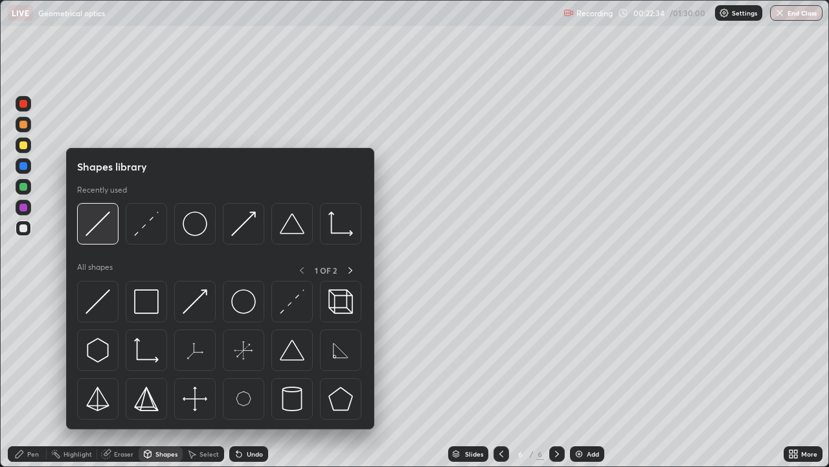
click at [105, 234] on img at bounding box center [98, 223] width 25 height 25
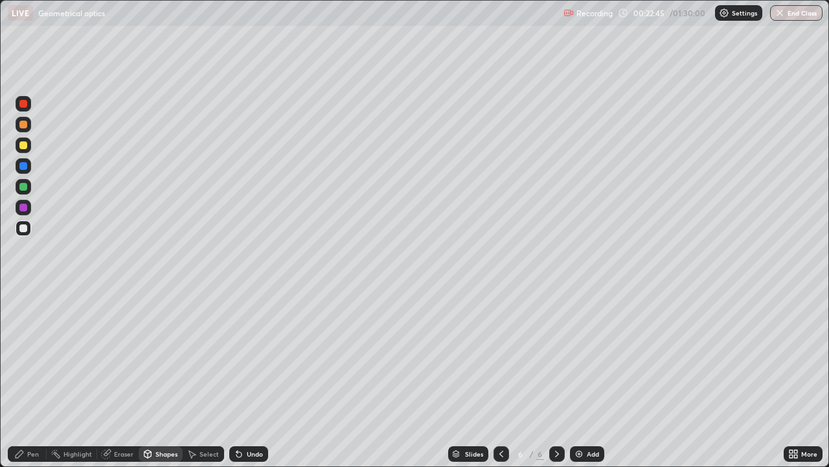
click at [124, 356] on div "Eraser" at bounding box center [123, 453] width 19 height 6
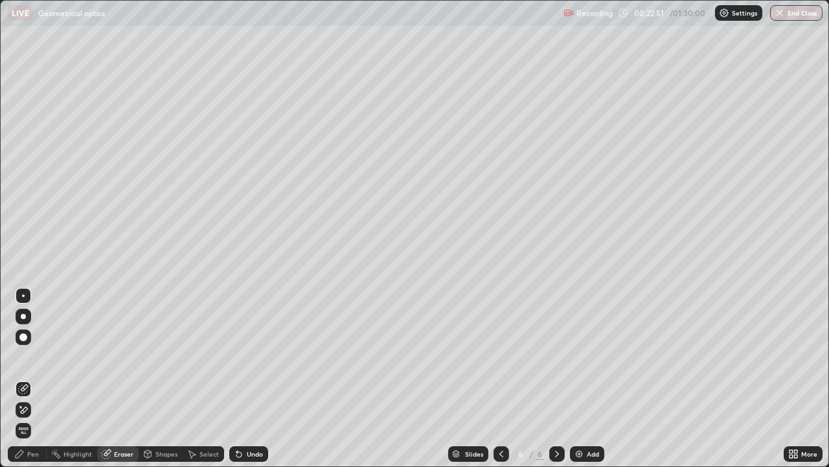
click at [252, 356] on div "Undo" at bounding box center [248, 454] width 39 height 16
click at [32, 356] on div "Pen" at bounding box center [33, 453] width 12 height 6
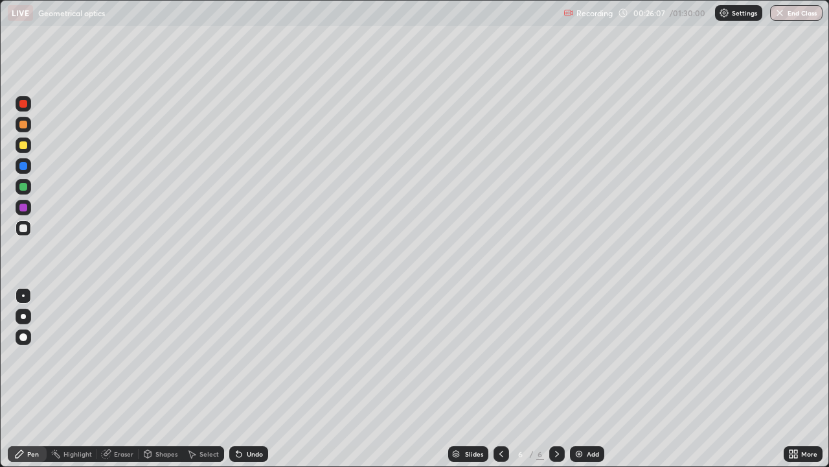
click at [587, 356] on div "Add" at bounding box center [593, 453] width 12 height 6
click at [163, 356] on div "Shapes" at bounding box center [167, 453] width 22 height 6
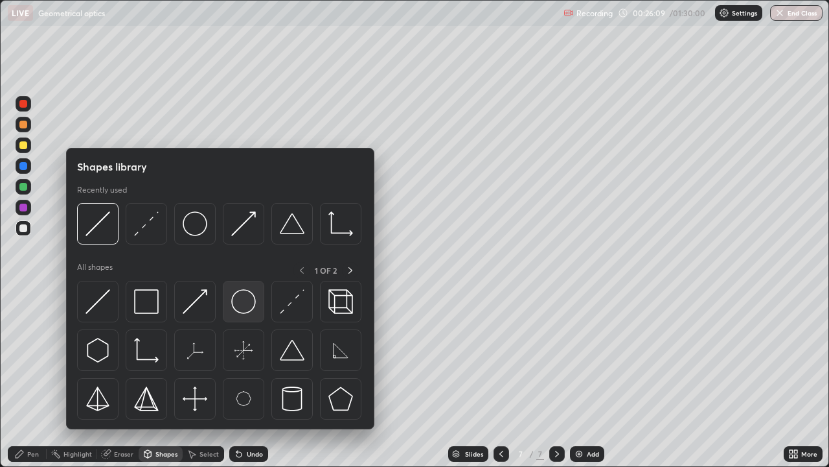
click at [247, 310] on img at bounding box center [243, 301] width 25 height 25
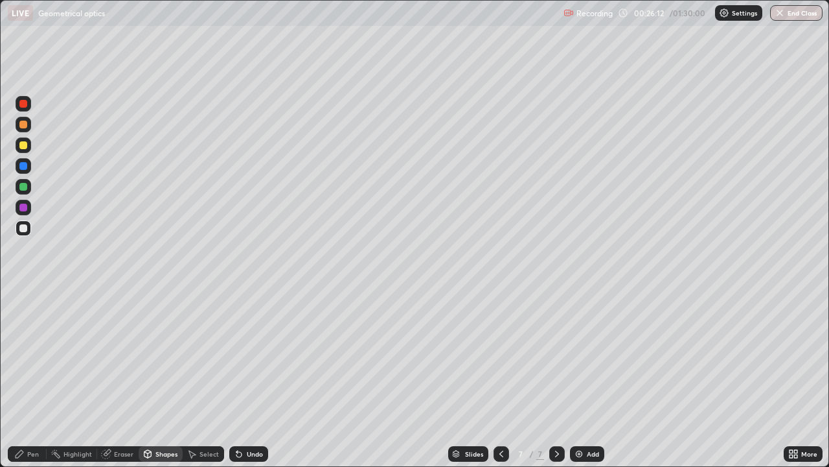
click at [162, 356] on div "Shapes" at bounding box center [167, 453] width 22 height 6
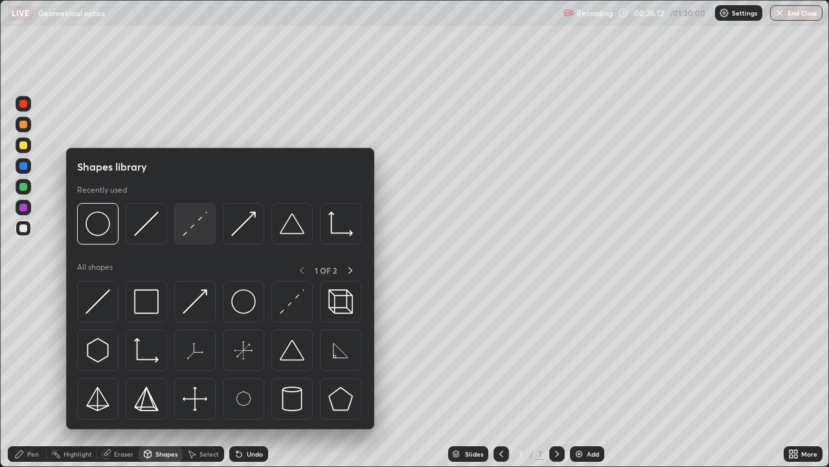
click at [194, 224] on img at bounding box center [195, 223] width 25 height 25
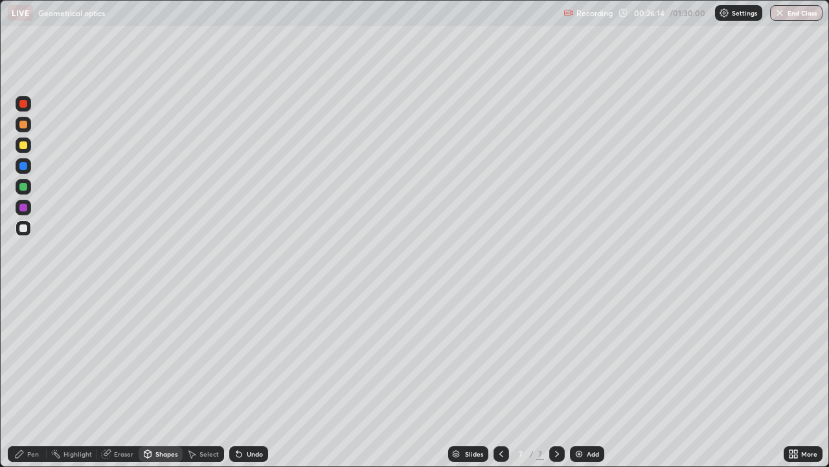
click at [251, 356] on div "Undo" at bounding box center [255, 453] width 16 height 6
click at [27, 356] on div "Pen" at bounding box center [27, 454] width 39 height 16
click at [164, 356] on div "Shapes" at bounding box center [161, 454] width 44 height 16
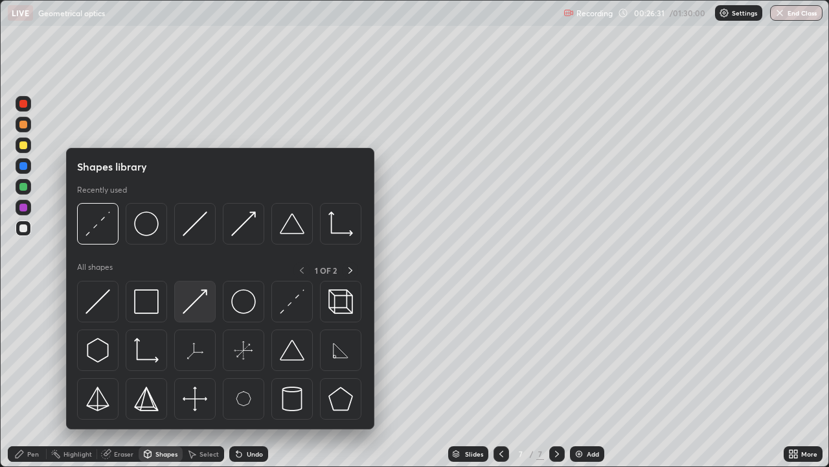
click at [200, 301] on img at bounding box center [195, 301] width 25 height 25
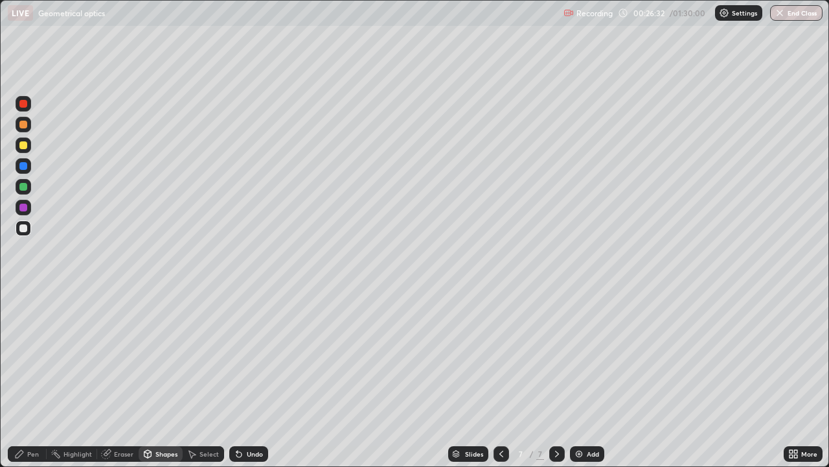
click at [29, 211] on div at bounding box center [24, 208] width 16 height 16
click at [29, 148] on div at bounding box center [24, 145] width 16 height 16
click at [27, 356] on div "Pen" at bounding box center [27, 454] width 39 height 16
click at [709, 356] on div "Slides 7 / 7 Add" at bounding box center [526, 454] width 516 height 26
click at [583, 356] on div "Add" at bounding box center [587, 454] width 34 height 16
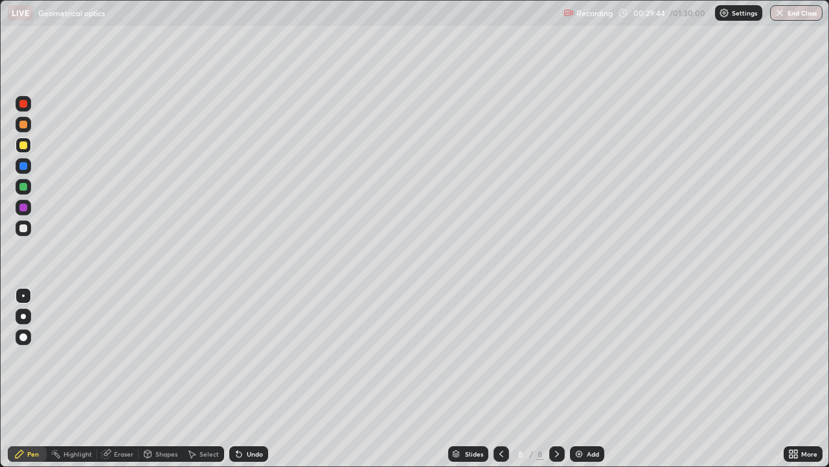
click at [166, 356] on div "Shapes" at bounding box center [161, 454] width 44 height 16
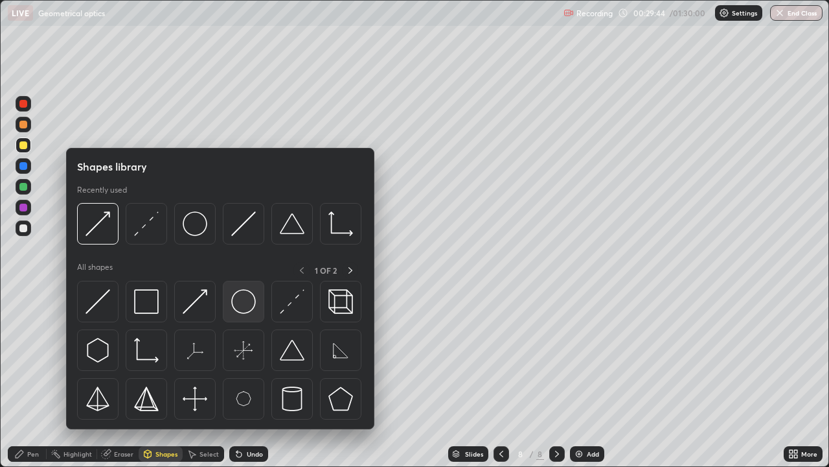
click at [242, 312] on img at bounding box center [243, 301] width 25 height 25
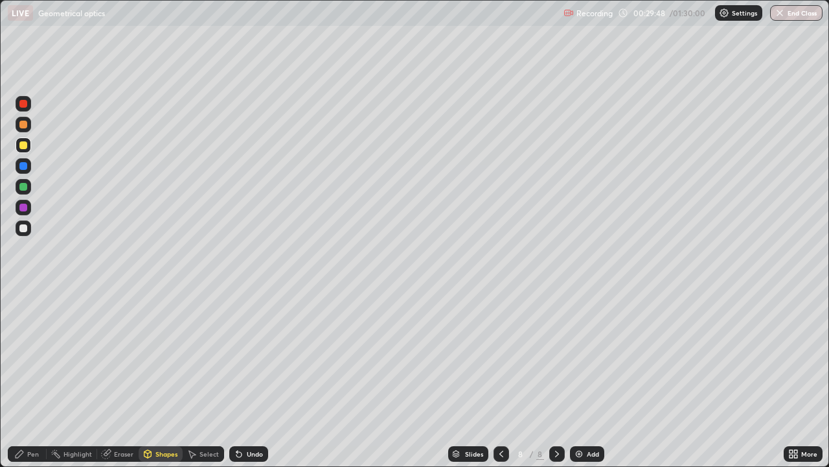
click at [163, 356] on div "Shapes" at bounding box center [161, 454] width 44 height 16
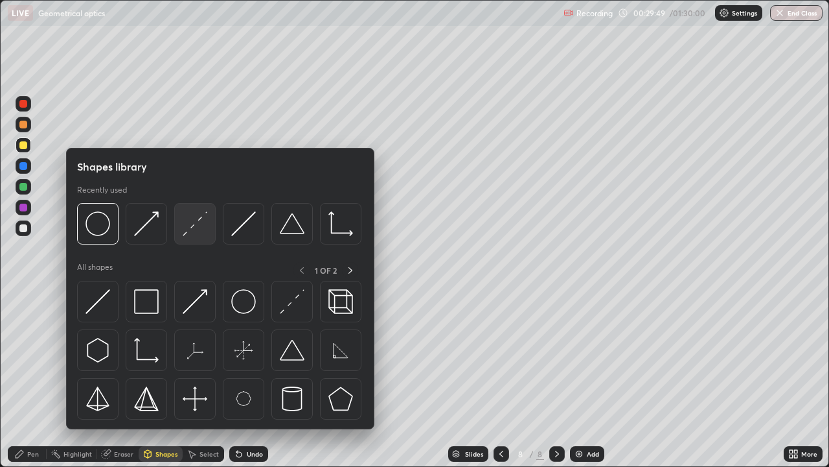
click at [198, 232] on img at bounding box center [195, 223] width 25 height 25
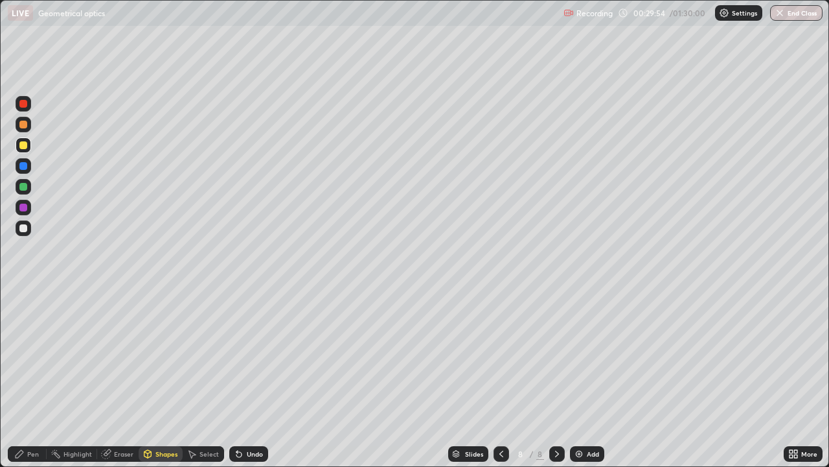
click at [32, 356] on div "Pen" at bounding box center [33, 453] width 12 height 6
click at [24, 228] on div at bounding box center [23, 228] width 8 height 8
click at [247, 356] on div "Undo" at bounding box center [248, 454] width 39 height 16
click at [244, 356] on div "Undo" at bounding box center [248, 454] width 39 height 16
click at [24, 189] on div at bounding box center [23, 187] width 8 height 8
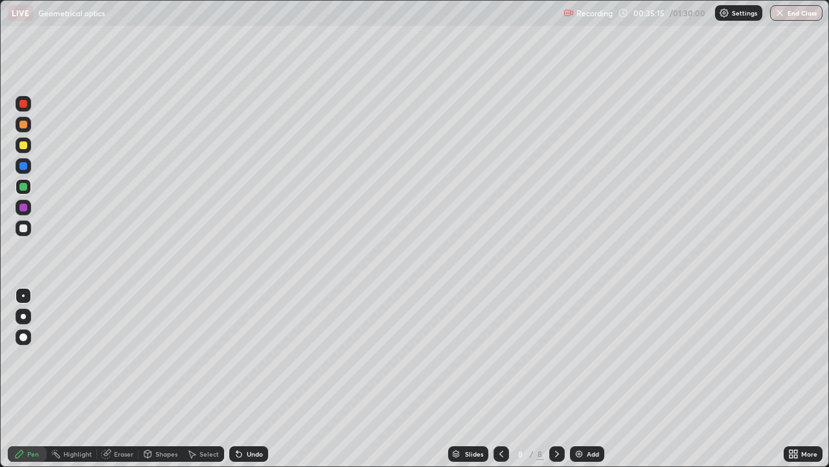
click at [123, 356] on div "Eraser" at bounding box center [123, 453] width 19 height 6
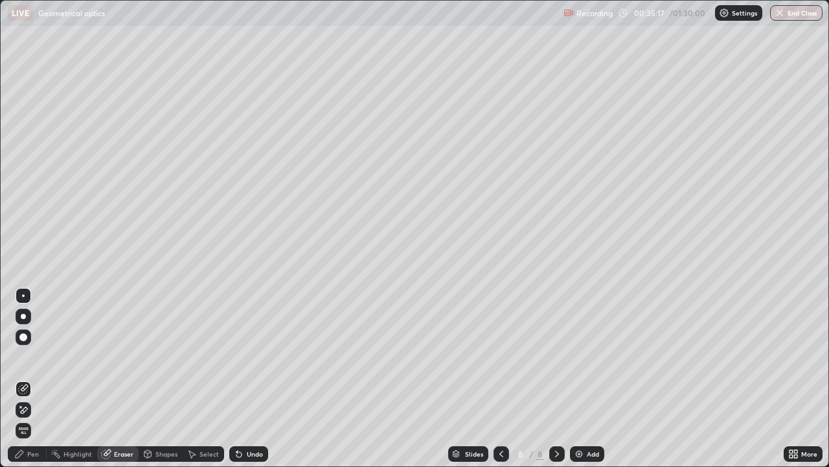
click at [31, 356] on div "Pen" at bounding box center [33, 453] width 12 height 6
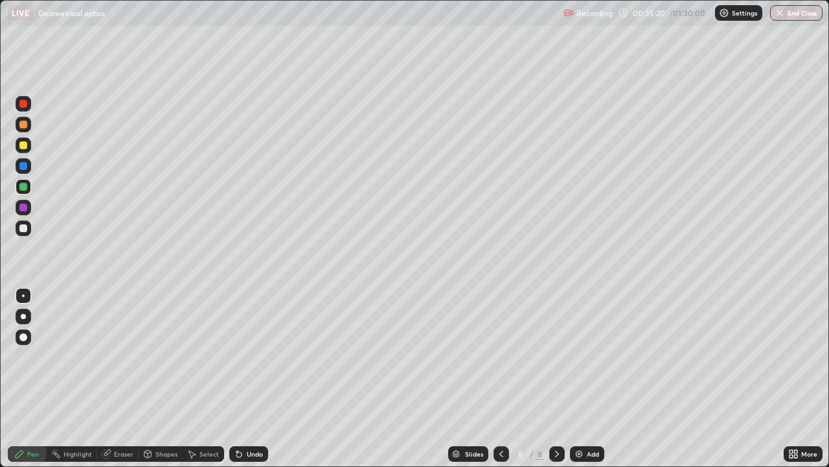
click at [129, 356] on div "Eraser" at bounding box center [123, 453] width 19 height 6
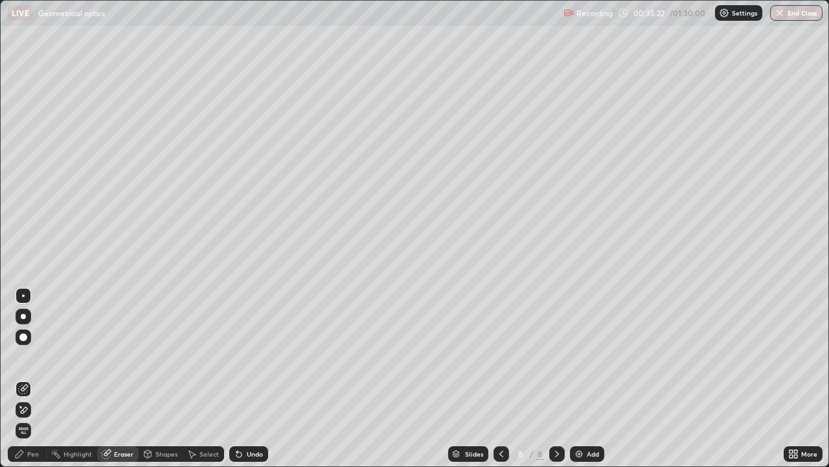
click at [31, 356] on div "Pen" at bounding box center [33, 453] width 12 height 6
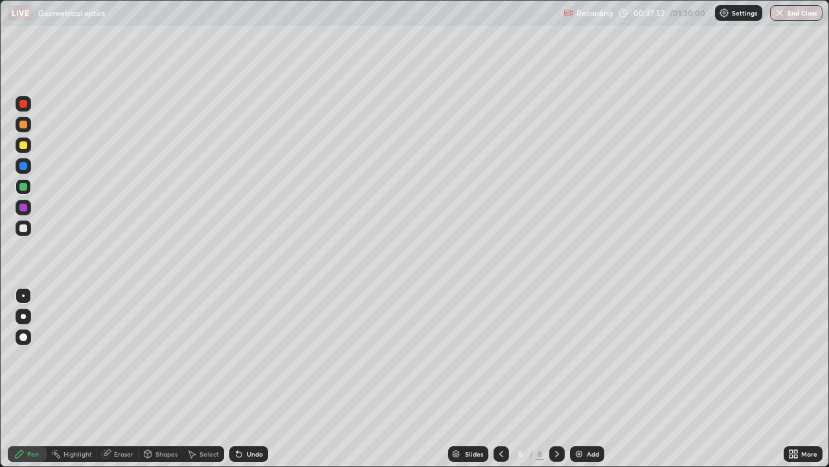
click at [593, 356] on div "Add" at bounding box center [593, 453] width 12 height 6
click at [24, 228] on div at bounding box center [23, 228] width 8 height 8
click at [587, 356] on div "Add" at bounding box center [593, 453] width 12 height 6
click at [257, 356] on div "Undo" at bounding box center [255, 453] width 16 height 6
click at [254, 356] on div "Undo" at bounding box center [255, 453] width 16 height 6
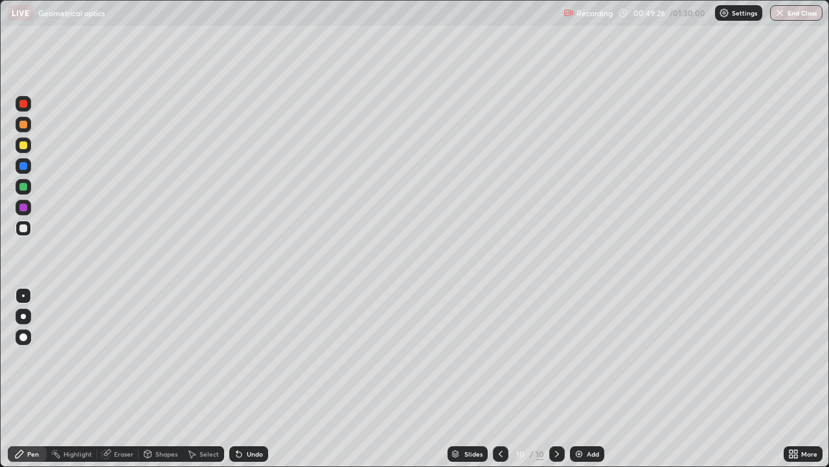
click at [503, 356] on icon at bounding box center [501, 453] width 10 height 10
click at [555, 356] on icon at bounding box center [557, 453] width 10 height 10
click at [591, 356] on div "Add" at bounding box center [587, 454] width 34 height 16
click at [165, 356] on div "Shapes" at bounding box center [167, 453] width 22 height 6
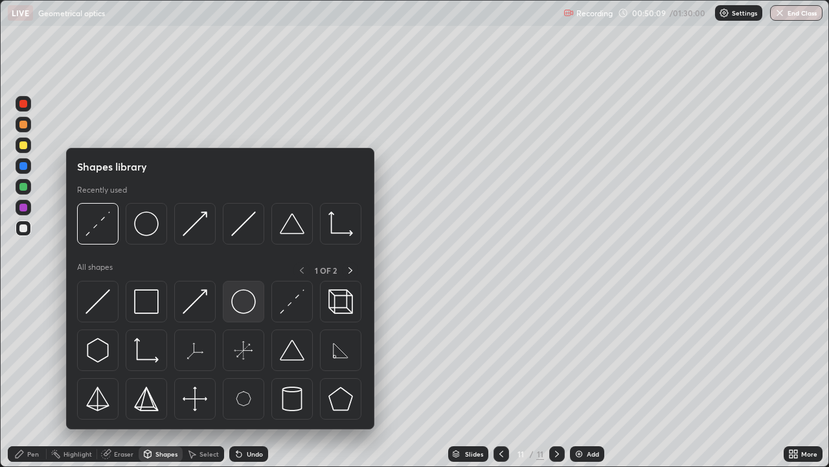
click at [253, 308] on img at bounding box center [243, 301] width 25 height 25
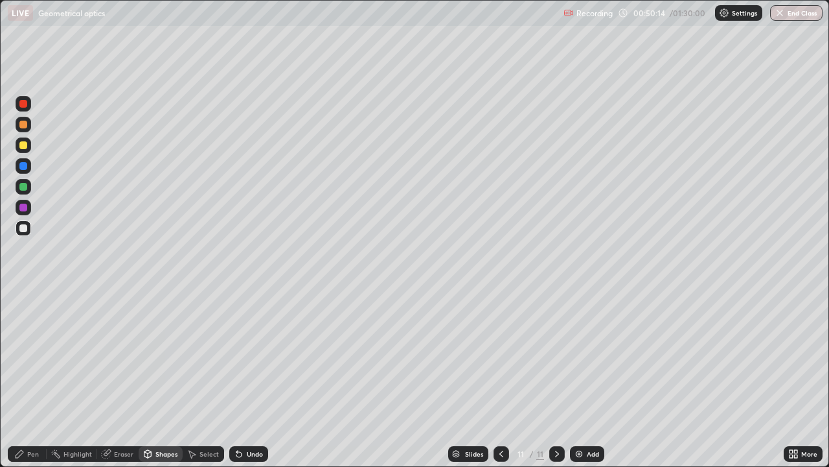
click at [168, 356] on div "Shapes" at bounding box center [167, 453] width 22 height 6
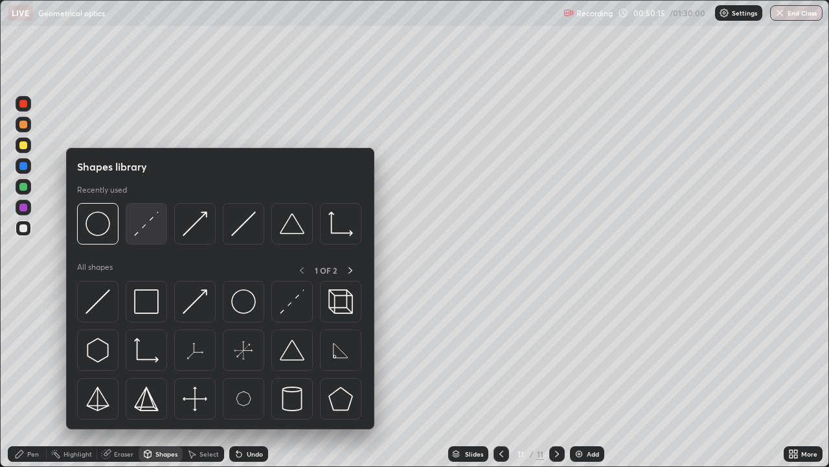
click at [146, 232] on img at bounding box center [146, 223] width 25 height 25
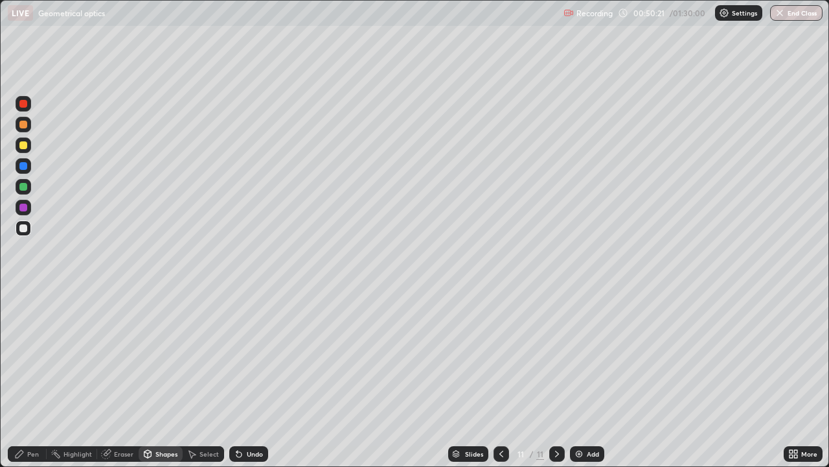
click at [23, 209] on div at bounding box center [23, 207] width 8 height 8
click at [260, 356] on div "Undo" at bounding box center [255, 453] width 16 height 6
click at [36, 356] on div "Pen" at bounding box center [27, 454] width 39 height 16
click at [122, 356] on div "Eraser" at bounding box center [123, 453] width 19 height 6
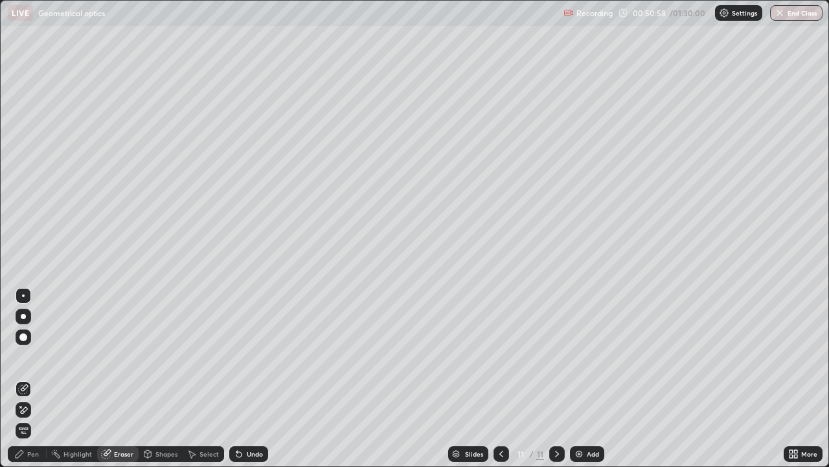
click at [35, 356] on div "Pen" at bounding box center [33, 453] width 12 height 6
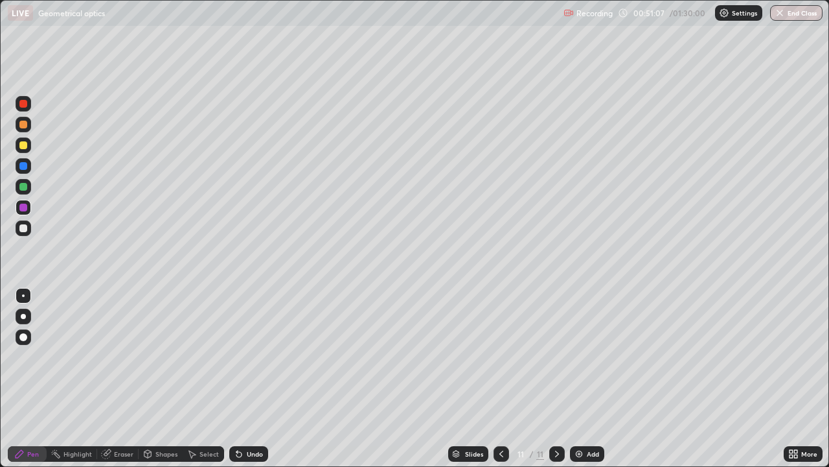
click at [161, 356] on div "Shapes" at bounding box center [167, 453] width 22 height 6
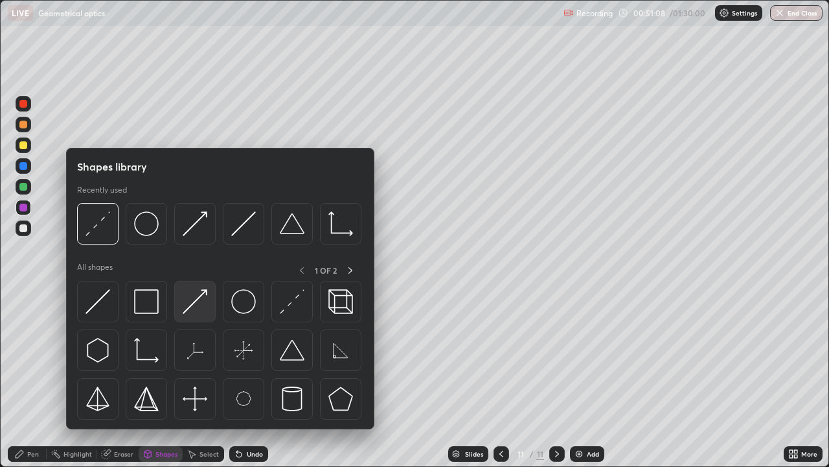
click at [201, 301] on img at bounding box center [195, 301] width 25 height 25
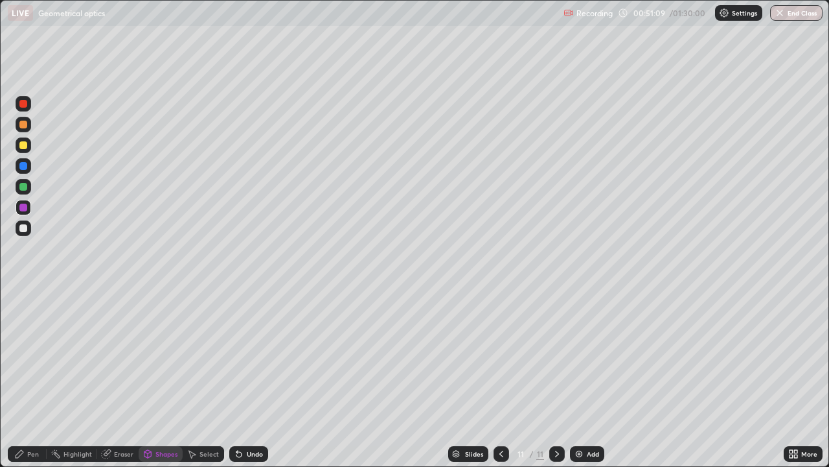
click at [23, 146] on div at bounding box center [23, 145] width 8 height 8
click at [163, 356] on div "Shapes" at bounding box center [161, 454] width 44 height 16
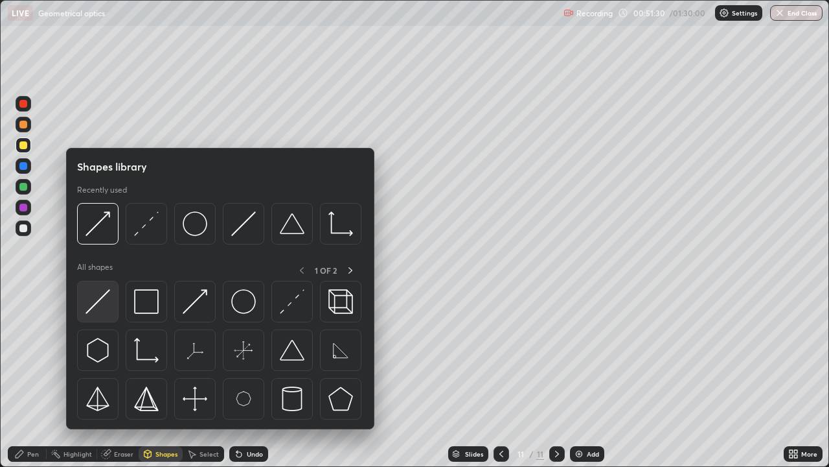
click at [103, 308] on img at bounding box center [98, 301] width 25 height 25
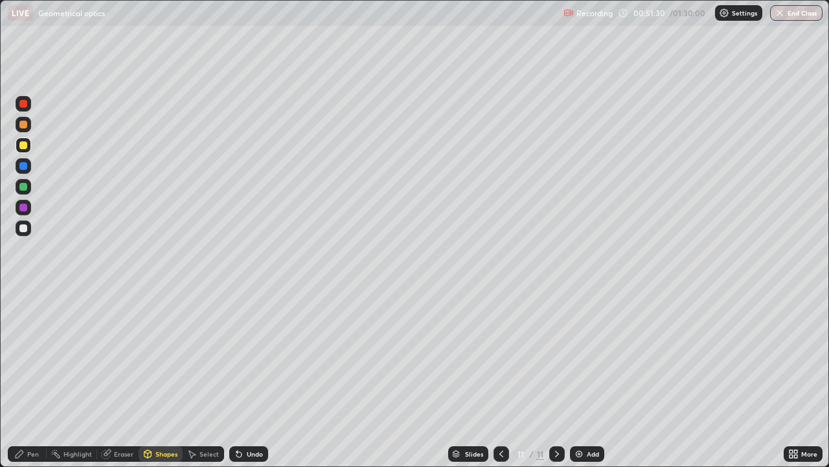
click at [23, 167] on div at bounding box center [23, 166] width 8 height 8
click at [253, 356] on div "Undo" at bounding box center [255, 453] width 16 height 6
click at [167, 356] on div "Shapes" at bounding box center [167, 453] width 22 height 6
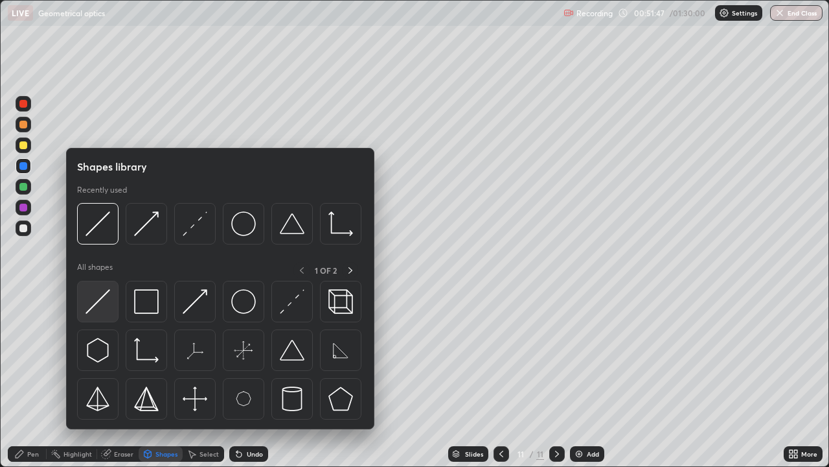
click at [113, 305] on div at bounding box center [97, 301] width 41 height 41
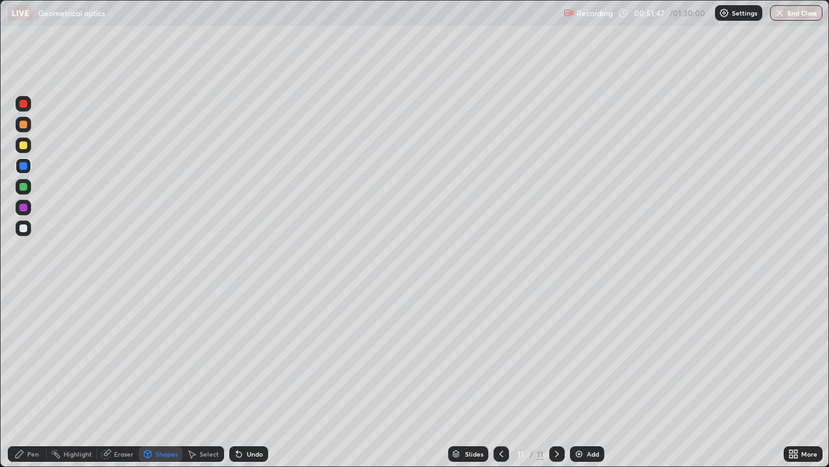
click at [24, 124] on div at bounding box center [23, 125] width 8 height 8
click at [165, 356] on div "Shapes" at bounding box center [167, 453] width 22 height 6
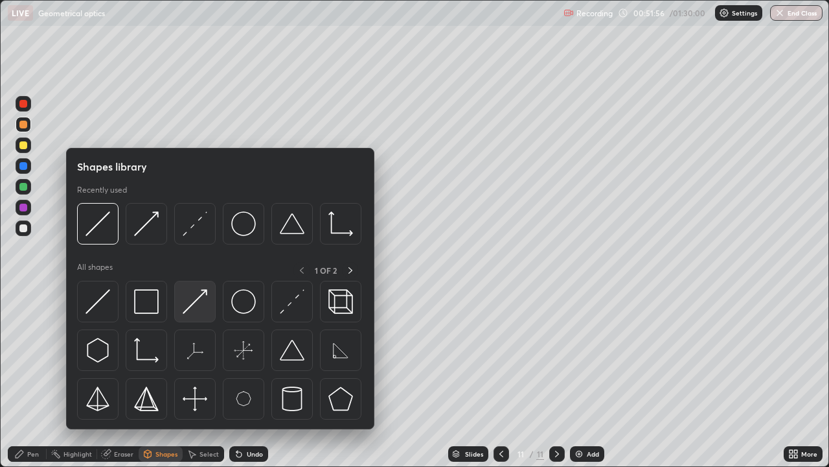
click at [206, 299] on img at bounding box center [195, 301] width 25 height 25
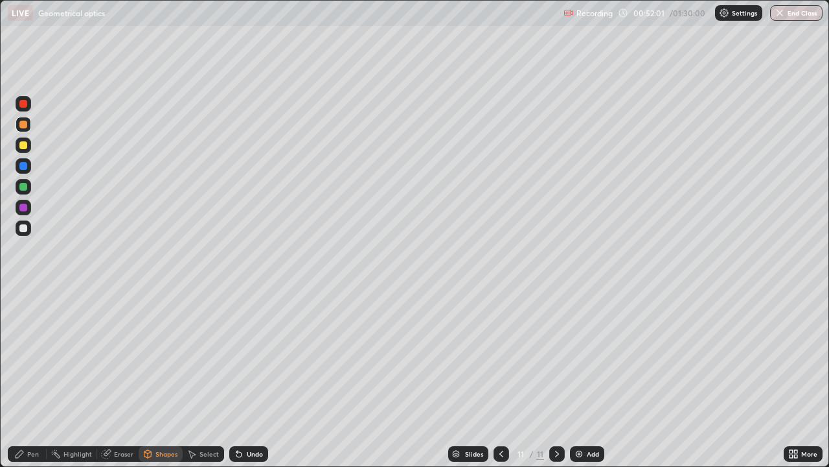
click at [32, 356] on div "Pen" at bounding box center [33, 453] width 12 height 6
click at [26, 229] on div at bounding box center [23, 228] width 8 height 8
click at [23, 123] on div at bounding box center [23, 125] width 8 height 8
click at [23, 168] on div at bounding box center [23, 166] width 8 height 8
click at [157, 356] on div "Shapes" at bounding box center [167, 453] width 22 height 6
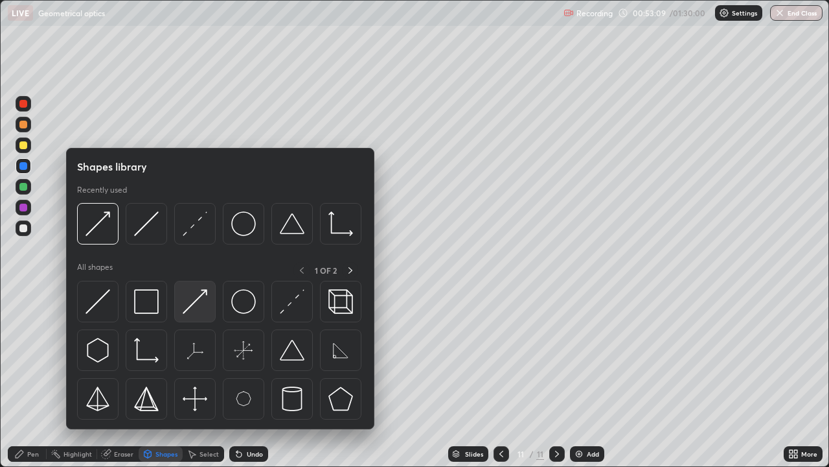
click at [207, 308] on img at bounding box center [195, 301] width 25 height 25
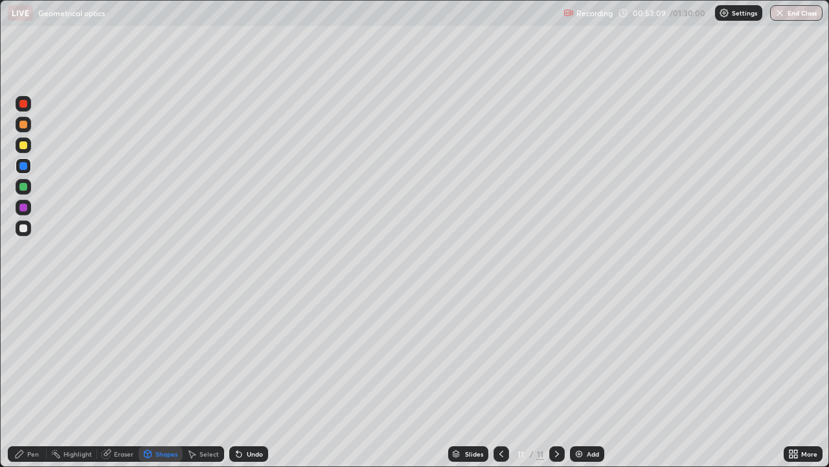
click at [29, 150] on div at bounding box center [24, 145] width 16 height 16
click at [34, 356] on div "Pen" at bounding box center [33, 453] width 12 height 6
click at [28, 126] on div at bounding box center [24, 125] width 16 height 16
click at [259, 356] on div "Undo" at bounding box center [255, 453] width 16 height 6
click at [264, 356] on div "Undo" at bounding box center [248, 454] width 39 height 16
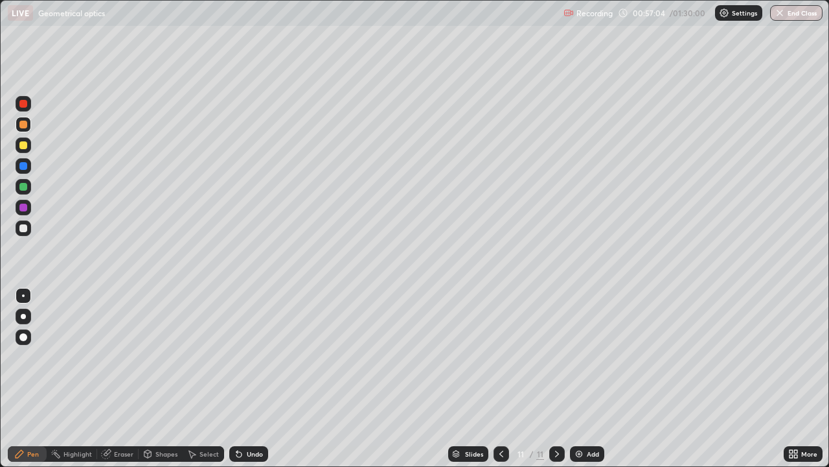
click at [587, 356] on div "Add" at bounding box center [593, 453] width 12 height 6
click at [165, 356] on div "Shapes" at bounding box center [161, 454] width 44 height 16
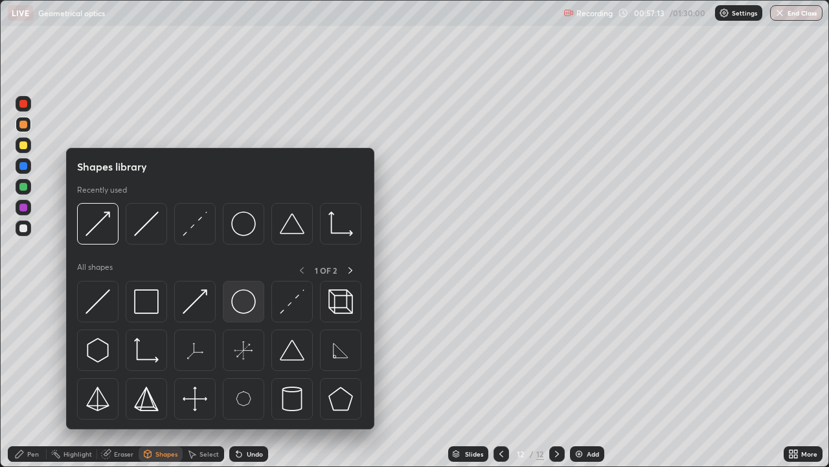
click at [244, 311] on img at bounding box center [243, 301] width 25 height 25
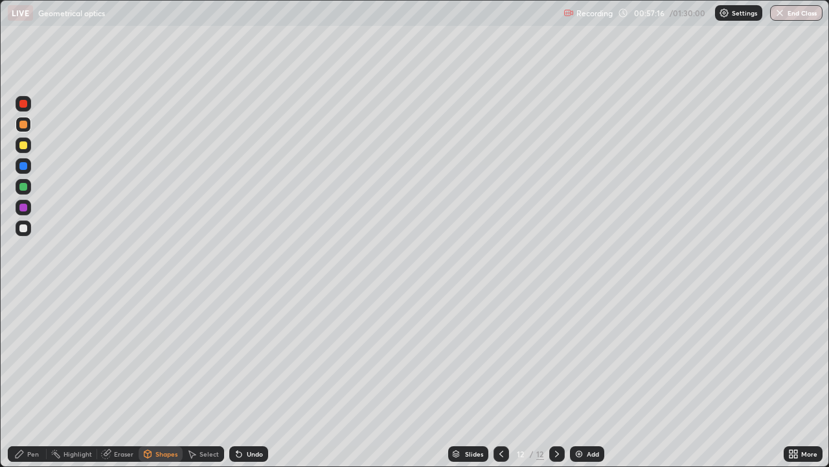
click at [163, 356] on div "Shapes" at bounding box center [167, 453] width 22 height 6
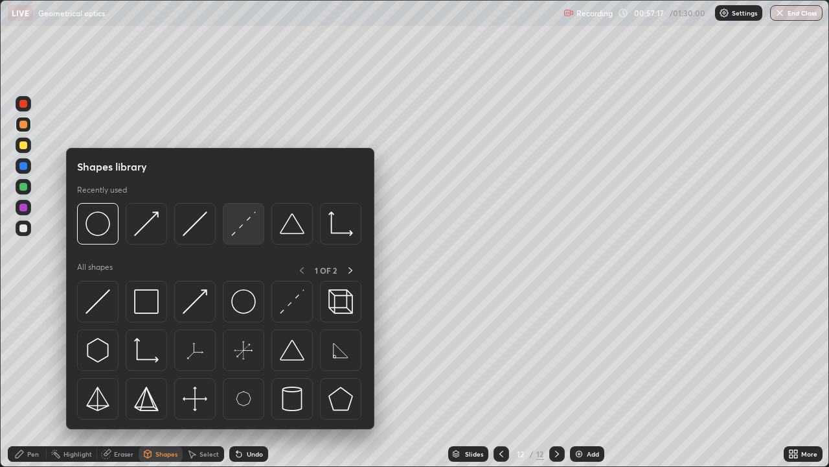
click at [244, 232] on img at bounding box center [243, 223] width 25 height 25
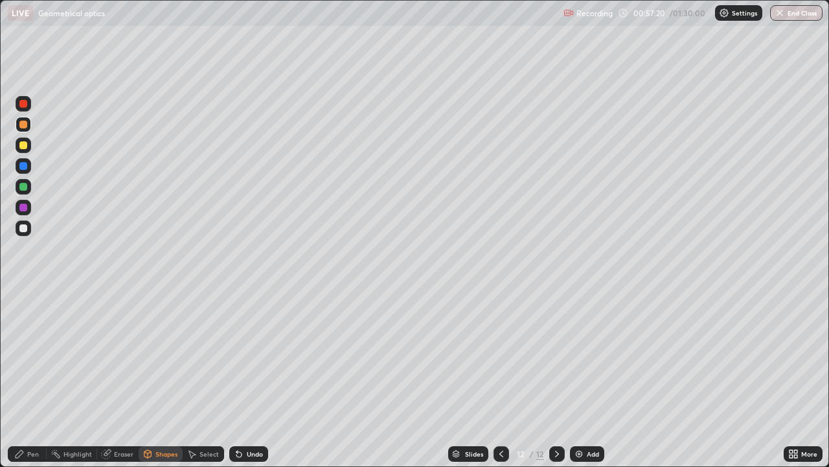
click at [30, 356] on div "Pen" at bounding box center [33, 453] width 12 height 6
click at [588, 356] on div "Add" at bounding box center [593, 453] width 12 height 6
click at [163, 356] on div "Shapes" at bounding box center [167, 453] width 22 height 6
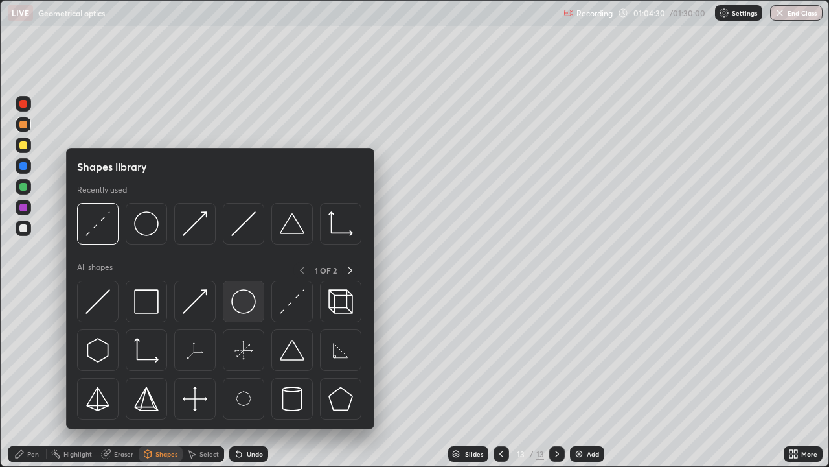
click at [248, 310] on img at bounding box center [243, 301] width 25 height 25
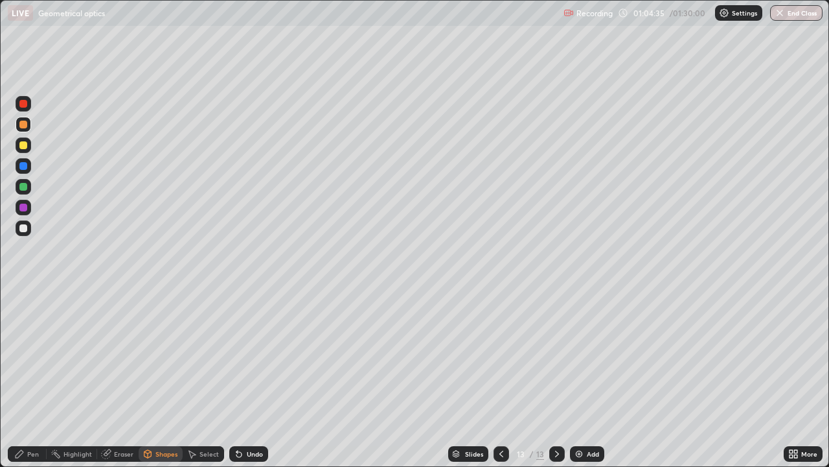
click at [29, 356] on div "Pen" at bounding box center [27, 454] width 39 height 16
click at [169, 356] on div "Shapes" at bounding box center [167, 453] width 22 height 6
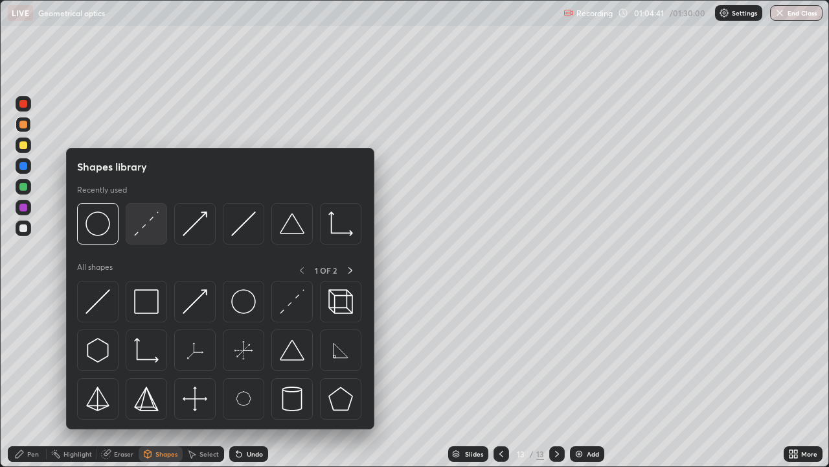
click at [146, 231] on img at bounding box center [146, 223] width 25 height 25
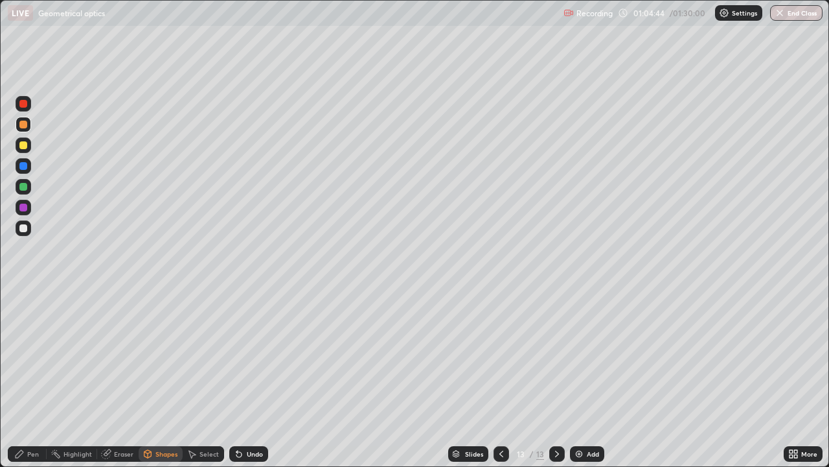
click at [254, 356] on div "Undo" at bounding box center [255, 453] width 16 height 6
click at [261, 356] on div "Undo" at bounding box center [248, 454] width 39 height 16
click at [31, 356] on div "Pen" at bounding box center [33, 453] width 12 height 6
click at [208, 356] on div "Select" at bounding box center [209, 453] width 19 height 6
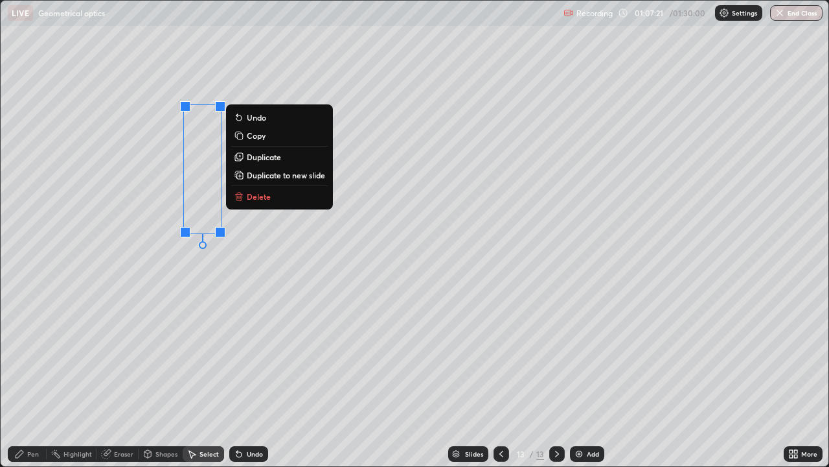
click at [272, 158] on p "Duplicate" at bounding box center [264, 157] width 34 height 10
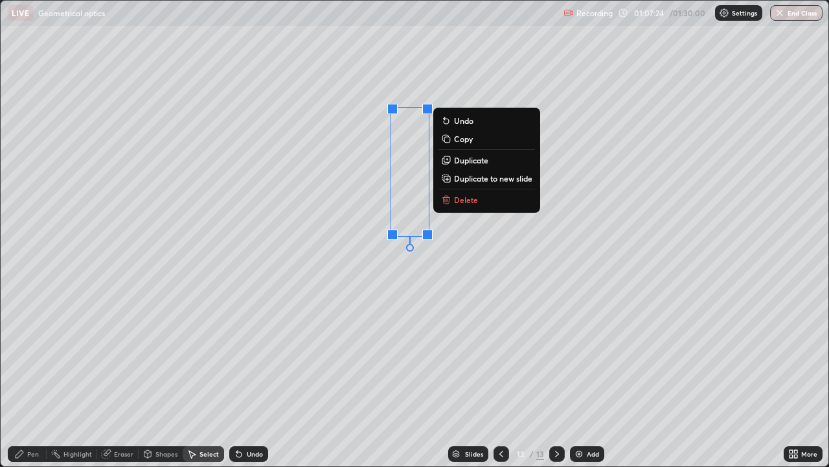
click at [470, 162] on p "Duplicate" at bounding box center [471, 160] width 34 height 10
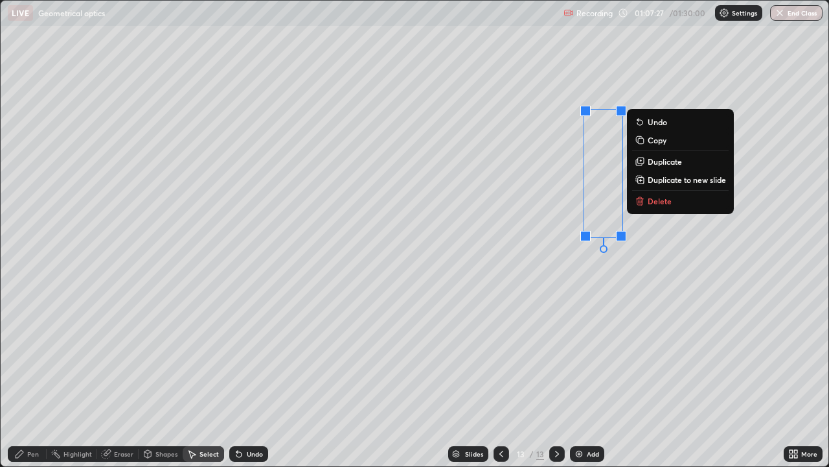
click at [168, 356] on div "Shapes" at bounding box center [167, 453] width 22 height 6
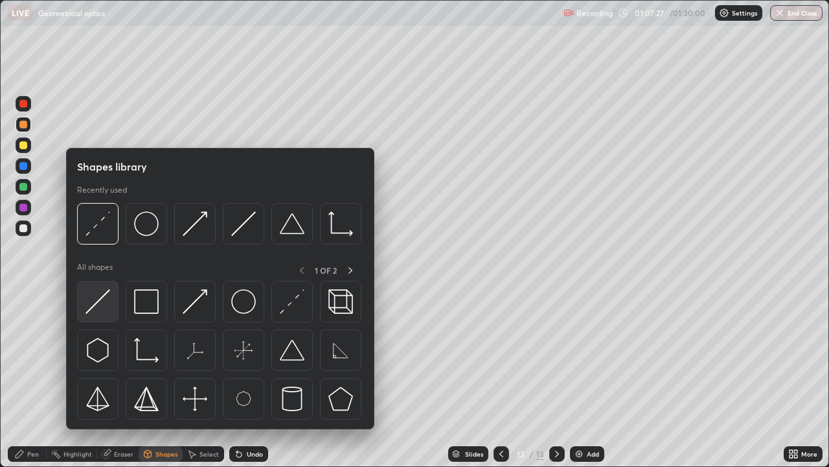
click at [105, 305] on img at bounding box center [98, 301] width 25 height 25
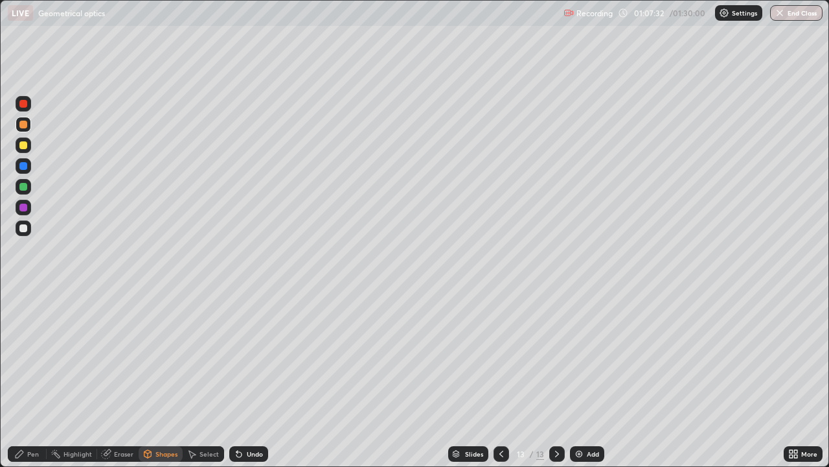
click at [123, 356] on div "Eraser" at bounding box center [123, 453] width 19 height 6
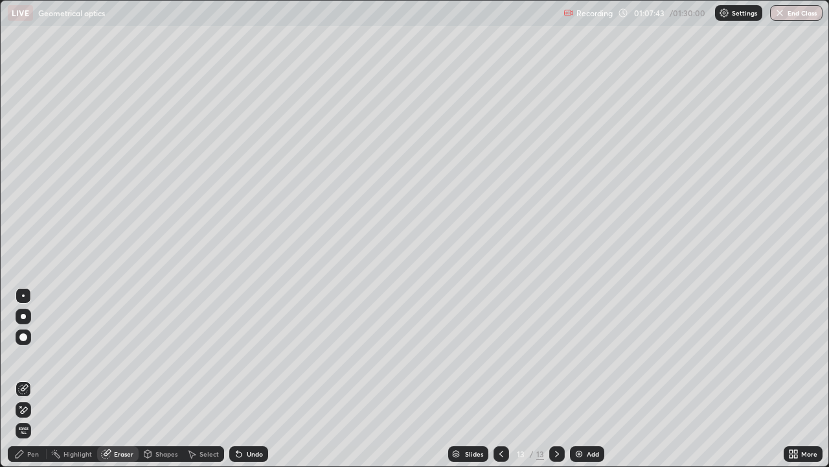
click at [160, 356] on div "Shapes" at bounding box center [161, 454] width 44 height 16
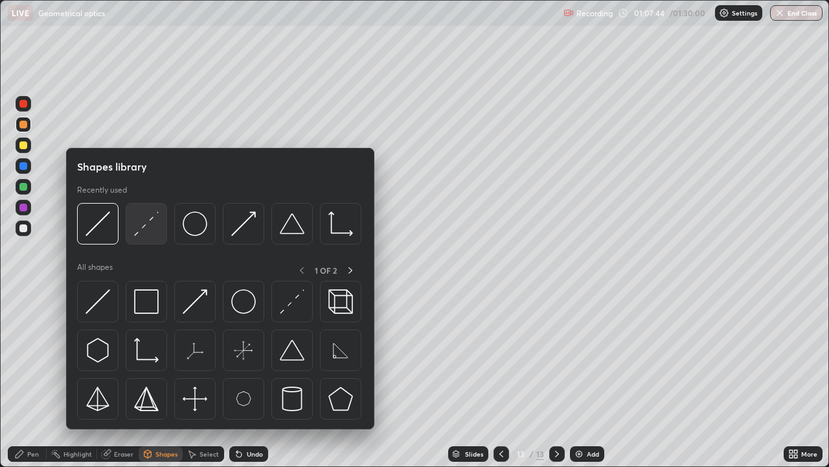
click at [143, 232] on img at bounding box center [146, 223] width 25 height 25
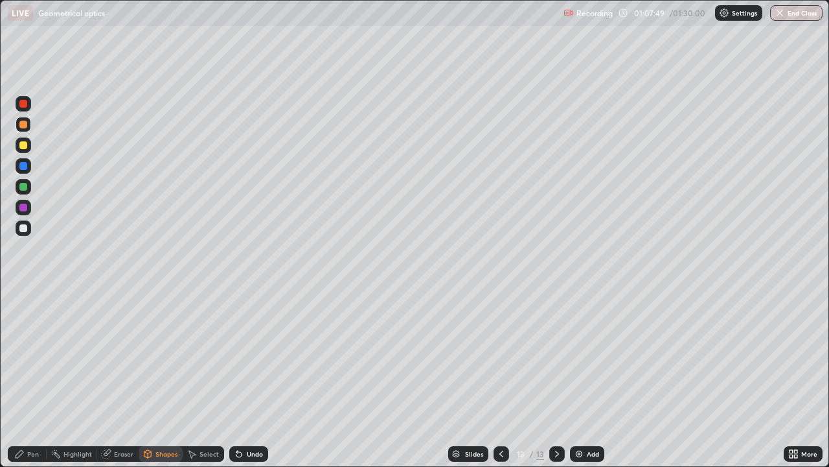
click at [32, 356] on div "Pen" at bounding box center [27, 454] width 39 height 16
click at [256, 356] on div "Undo" at bounding box center [255, 453] width 16 height 6
click at [257, 356] on div "Undo" at bounding box center [255, 453] width 16 height 6
click at [259, 356] on div "Undo" at bounding box center [255, 453] width 16 height 6
click at [590, 356] on div "Add" at bounding box center [593, 453] width 12 height 6
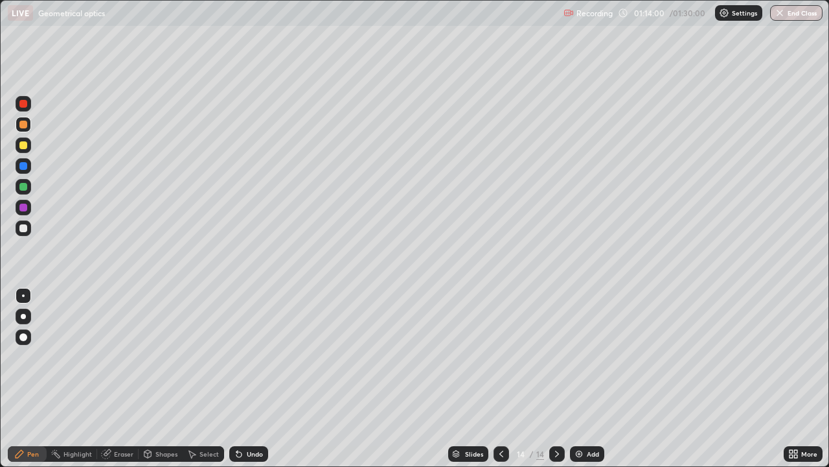
click at [166, 356] on div "Shapes" at bounding box center [167, 453] width 22 height 6
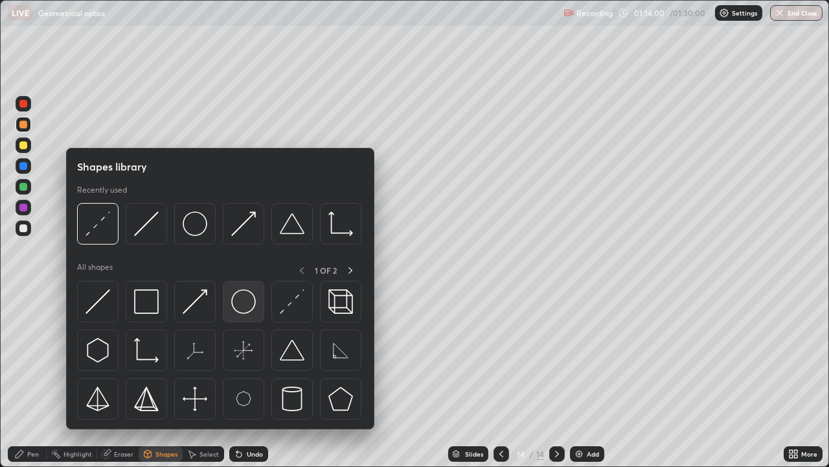
click at [259, 304] on div at bounding box center [243, 301] width 41 height 41
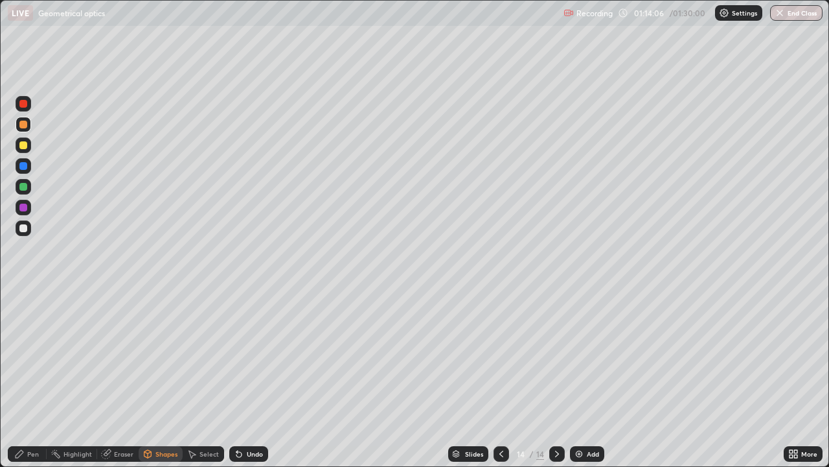
click at [159, 356] on div "Shapes" at bounding box center [161, 454] width 44 height 16
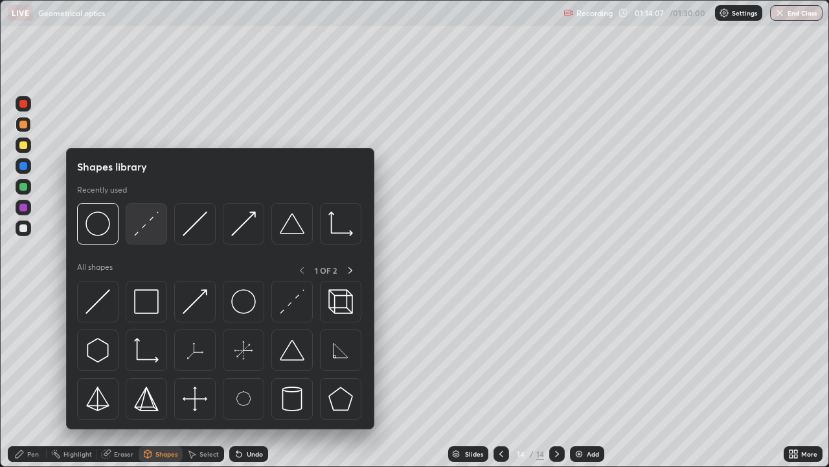
click at [149, 225] on img at bounding box center [146, 223] width 25 height 25
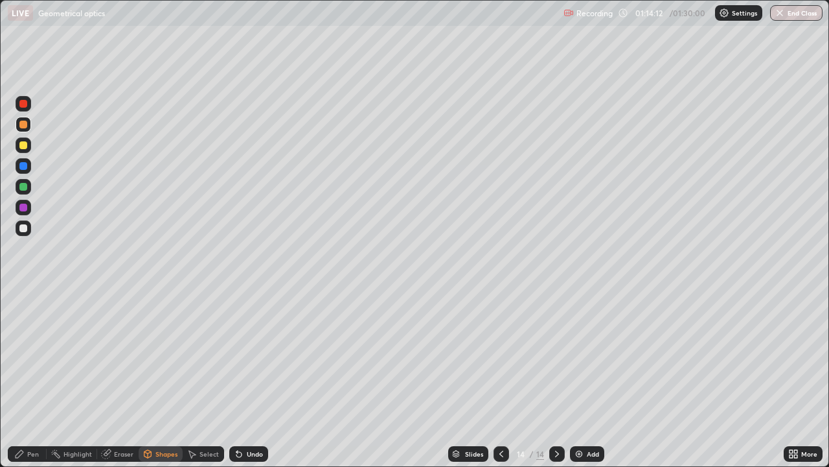
click at [33, 356] on div "Pen" at bounding box center [33, 453] width 12 height 6
click at [260, 356] on div "Undo" at bounding box center [255, 453] width 16 height 6
click at [123, 356] on div "Eraser" at bounding box center [123, 453] width 19 height 6
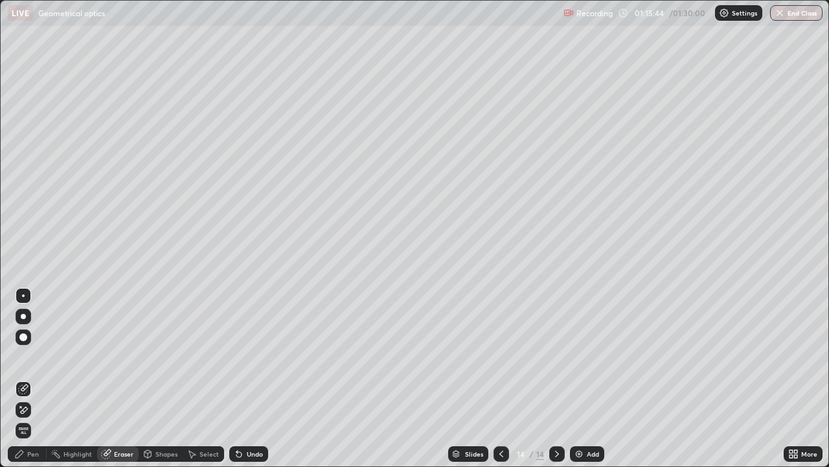
click at [38, 356] on div "Pen" at bounding box center [33, 453] width 12 height 6
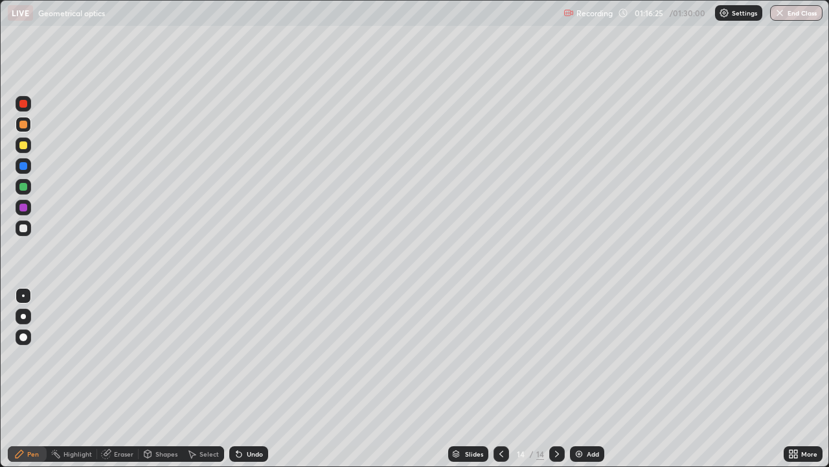
click at [500, 356] on icon at bounding box center [502, 453] width 4 height 6
click at [500, 356] on icon at bounding box center [501, 453] width 10 height 10
click at [494, 356] on div at bounding box center [502, 454] width 16 height 16
click at [500, 356] on icon at bounding box center [501, 453] width 10 height 10
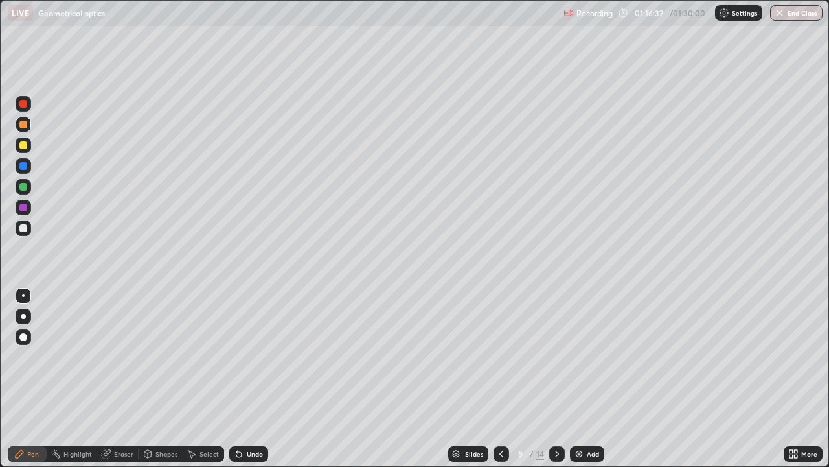
click at [500, 356] on icon at bounding box center [501, 453] width 10 height 10
click at [556, 356] on icon at bounding box center [557, 453] width 10 height 10
click at [550, 356] on div at bounding box center [558, 454] width 16 height 16
click at [555, 356] on icon at bounding box center [557, 453] width 10 height 10
click at [556, 356] on icon at bounding box center [557, 453] width 10 height 10
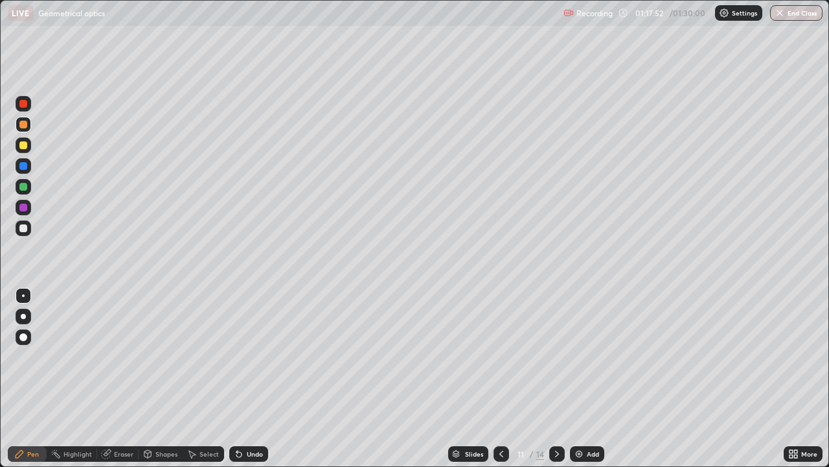
click at [556, 356] on icon at bounding box center [557, 453] width 10 height 10
click at [555, 356] on icon at bounding box center [557, 453] width 10 height 10
click at [178, 356] on div "Shapes" at bounding box center [161, 454] width 44 height 16
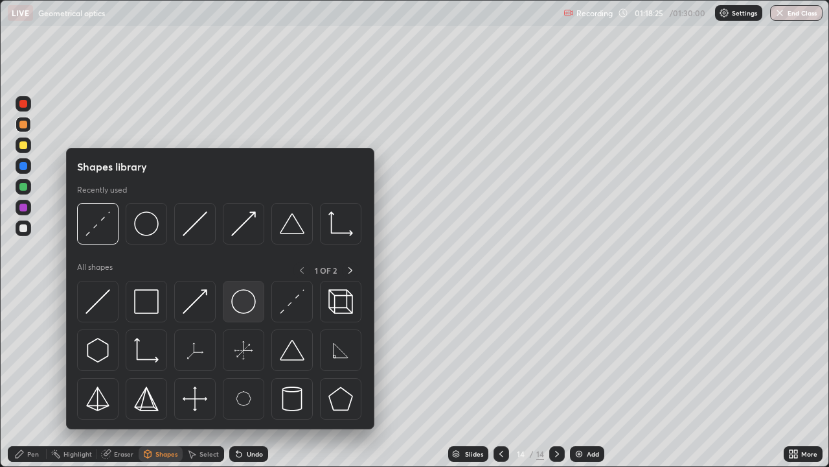
click at [253, 307] on img at bounding box center [243, 301] width 25 height 25
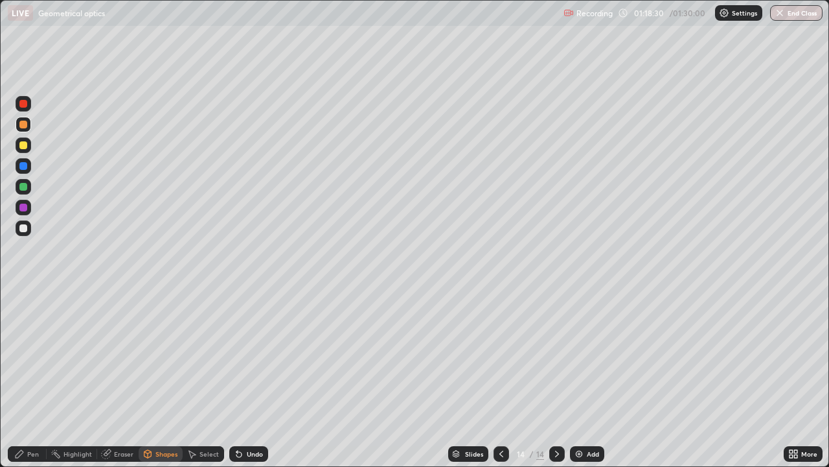
click at [170, 356] on div "Shapes" at bounding box center [167, 453] width 22 height 6
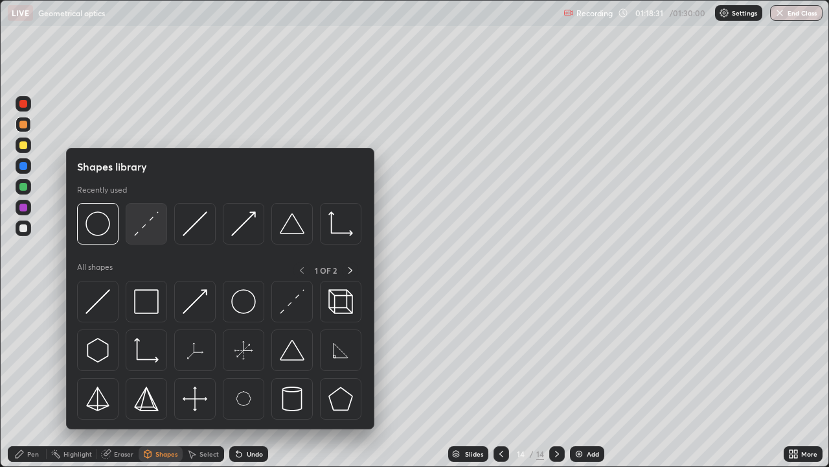
click at [151, 235] on img at bounding box center [146, 223] width 25 height 25
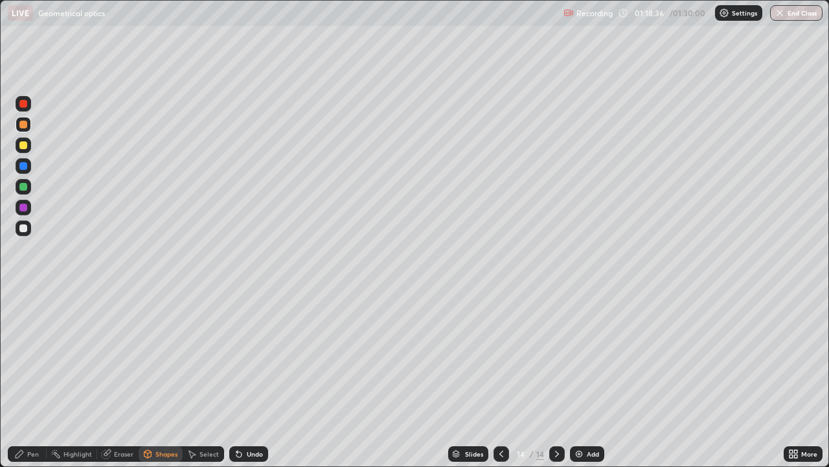
click at [29, 356] on div "Pen" at bounding box center [33, 453] width 12 height 6
click at [121, 356] on div "Eraser" at bounding box center [123, 453] width 19 height 6
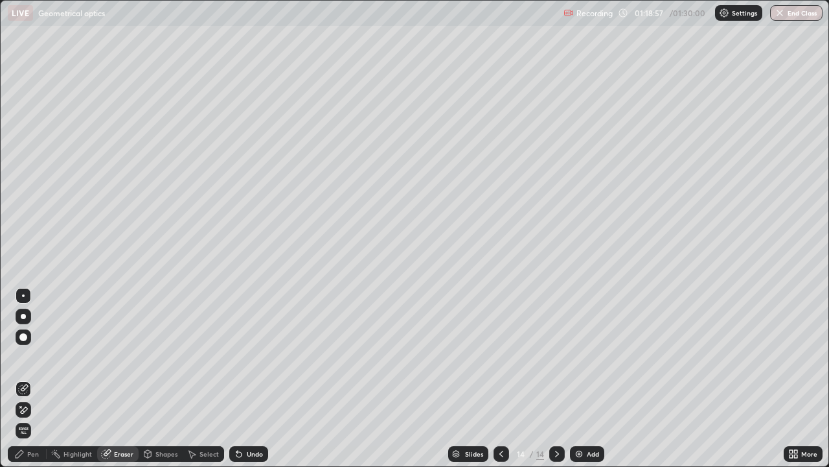
click at [30, 356] on div "Pen" at bounding box center [33, 453] width 12 height 6
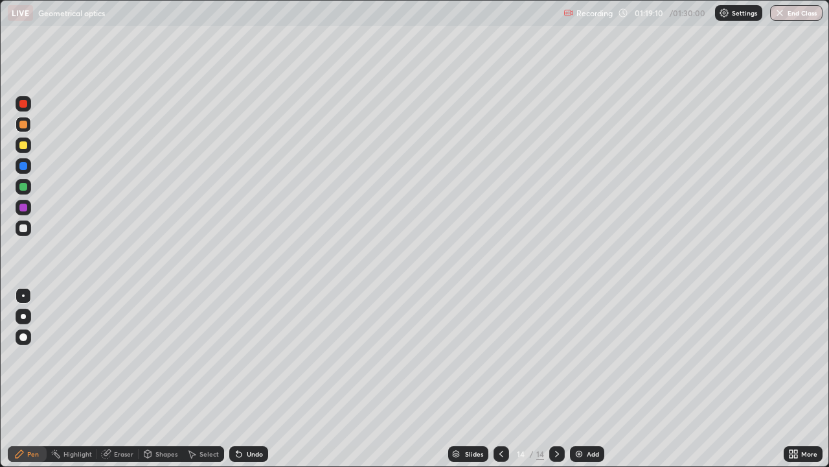
click at [170, 356] on div "Shapes" at bounding box center [167, 453] width 22 height 6
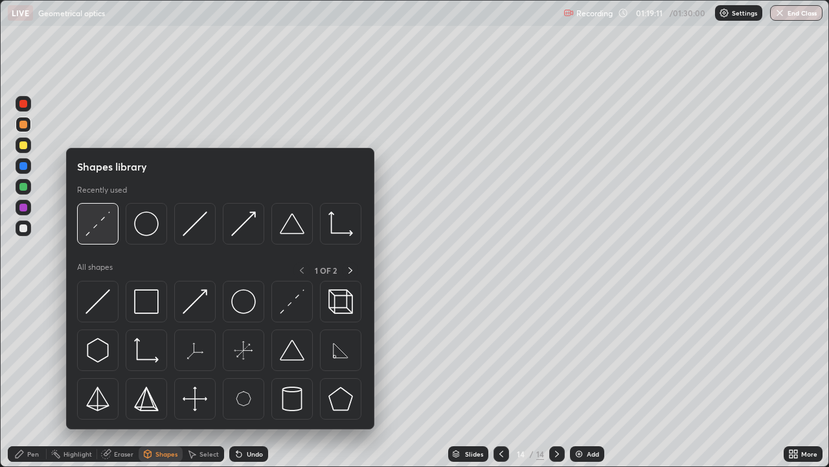
click at [106, 243] on div at bounding box center [97, 223] width 41 height 41
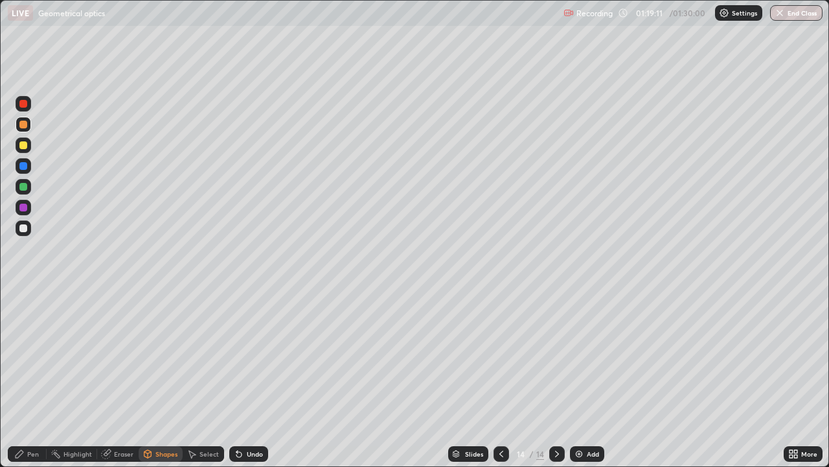
click at [22, 192] on div at bounding box center [24, 187] width 16 height 16
click at [34, 356] on div "Pen" at bounding box center [33, 453] width 12 height 6
click at [23, 147] on div at bounding box center [23, 145] width 8 height 8
click at [787, 16] on button "End Class" at bounding box center [796, 13] width 52 height 16
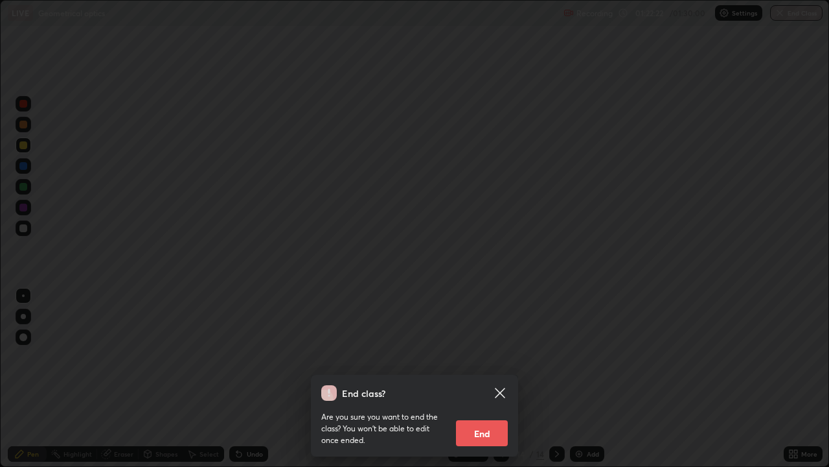
click at [487, 356] on button "End" at bounding box center [482, 433] width 52 height 26
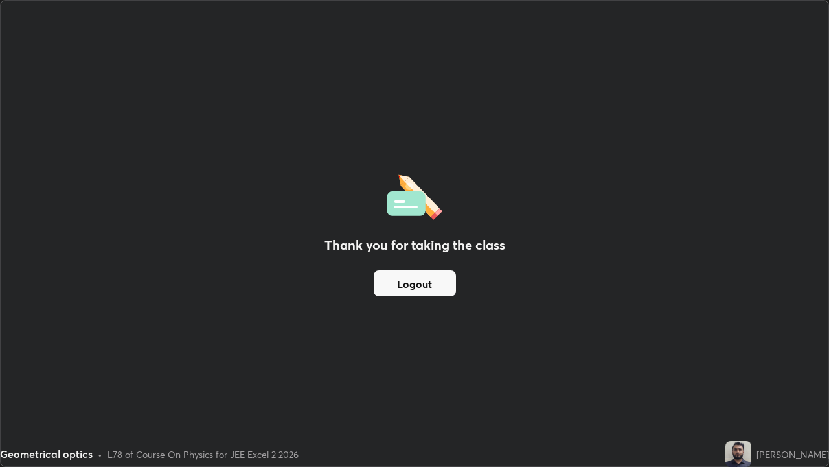
click at [405, 284] on button "Logout" at bounding box center [415, 283] width 82 height 26
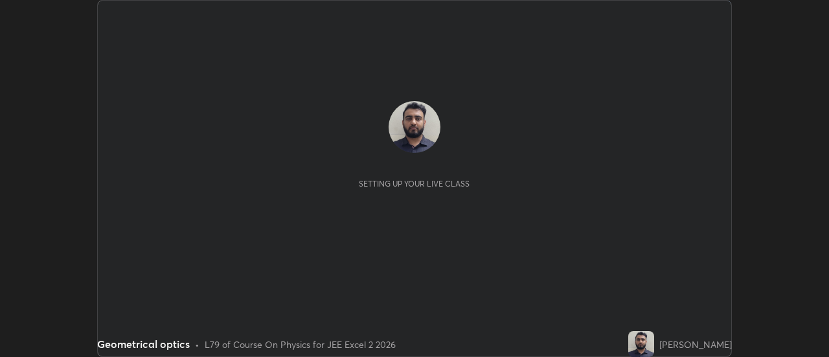
scroll to position [357, 829]
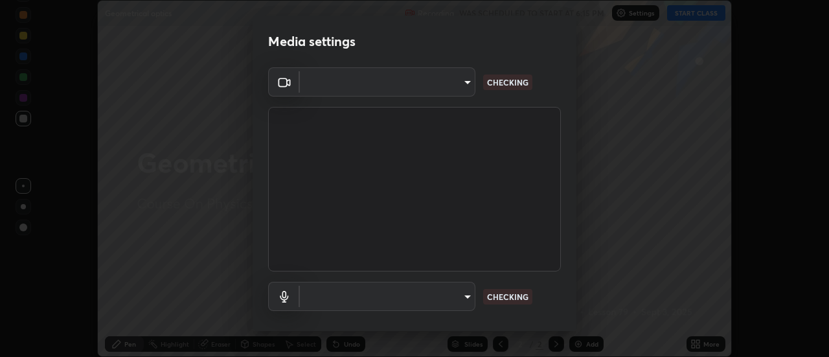
type input "63907515147deb1c0c373088fb7c24696487b6d28469cbf328a988d3c8d528b5"
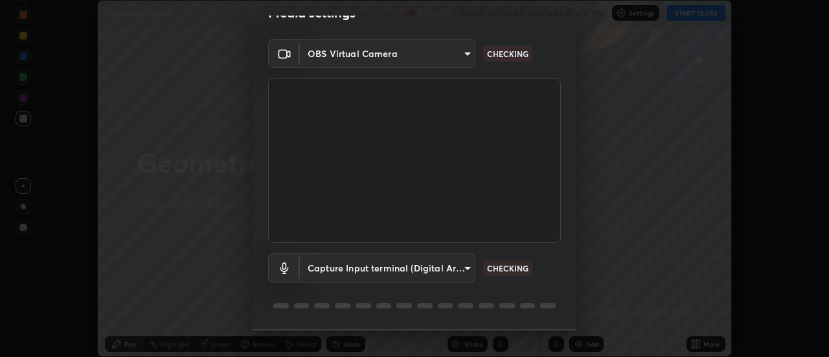
scroll to position [68, 0]
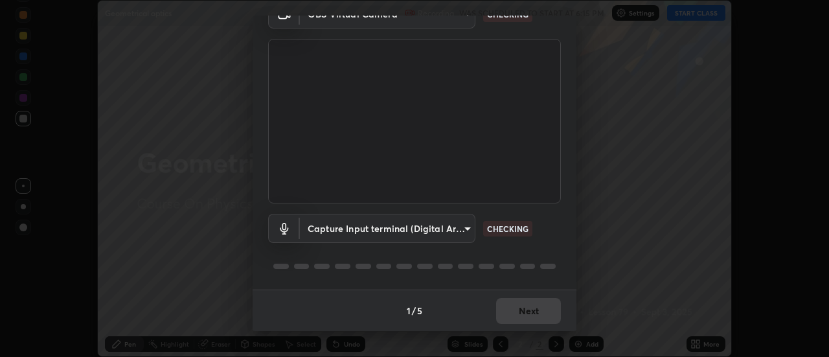
click at [435, 229] on body "Erase all Geometrical optics Recording WAS SCHEDULED TO START AT 6:15 PM Settin…" at bounding box center [414, 178] width 829 height 357
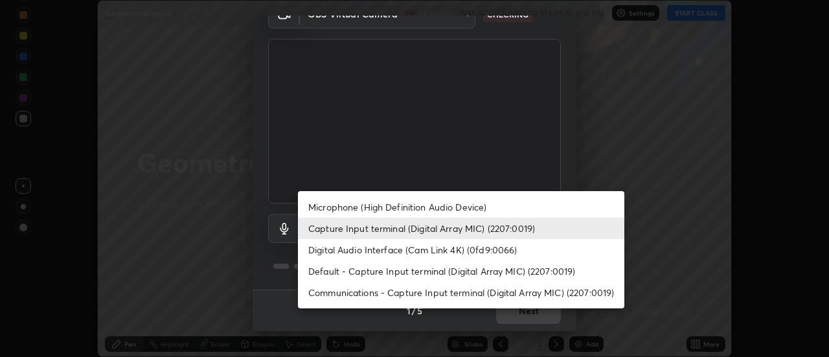
click at [437, 207] on li "Microphone (High Definition Audio Device)" at bounding box center [461, 206] width 327 height 21
type input "3968cbf0831de33ca05a2dbfb391e39a96b7770bc5db59909559faac72cc432a"
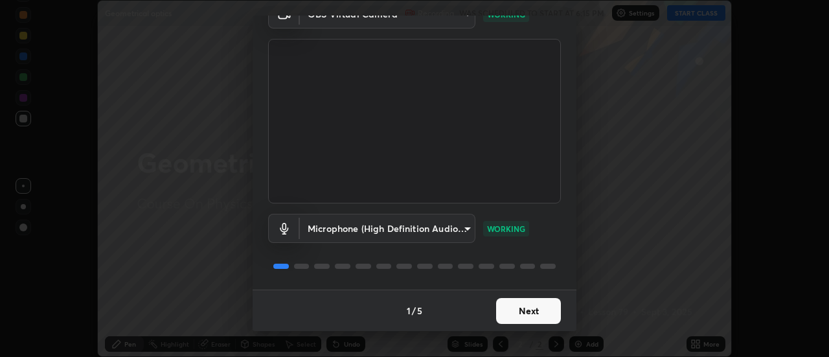
click at [531, 309] on button "Next" at bounding box center [528, 311] width 65 height 26
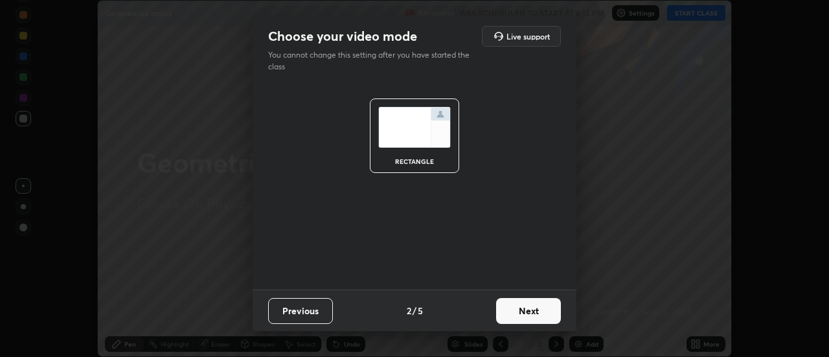
scroll to position [0, 0]
click at [527, 312] on button "Next" at bounding box center [528, 311] width 65 height 26
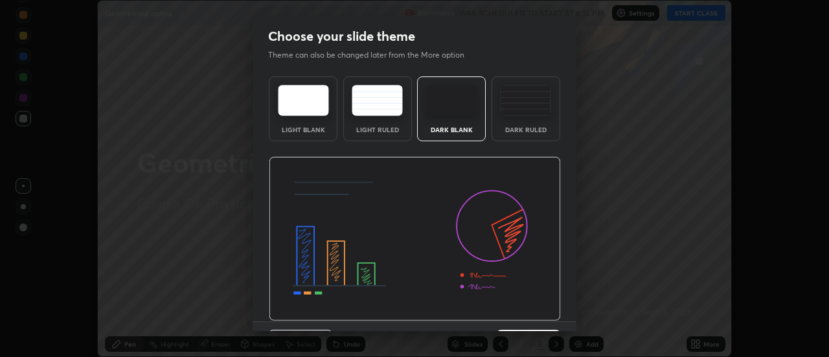
scroll to position [32, 0]
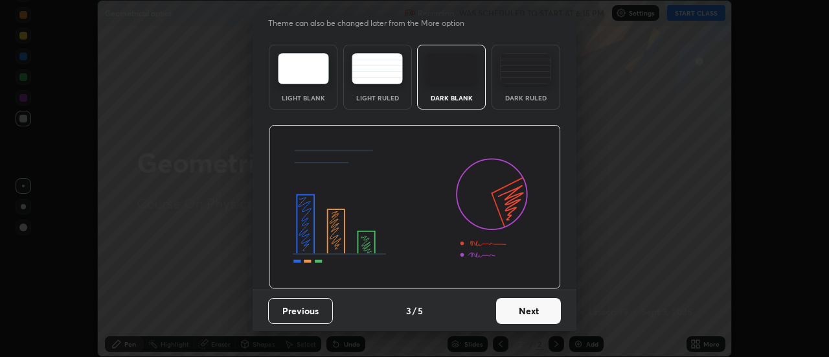
click at [527, 312] on button "Next" at bounding box center [528, 311] width 65 height 26
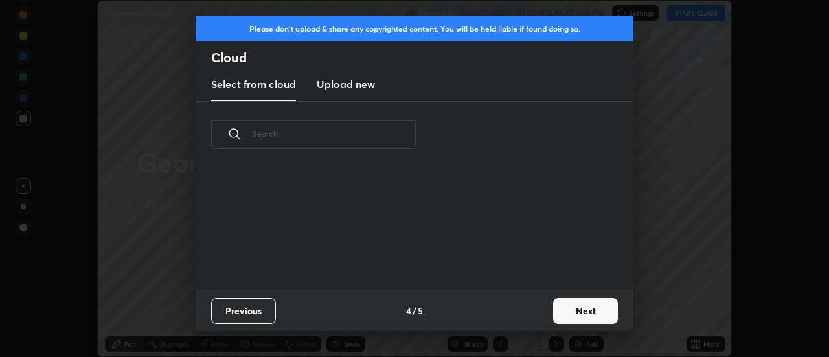
scroll to position [0, 0]
click at [566, 306] on button "Next" at bounding box center [585, 311] width 65 height 26
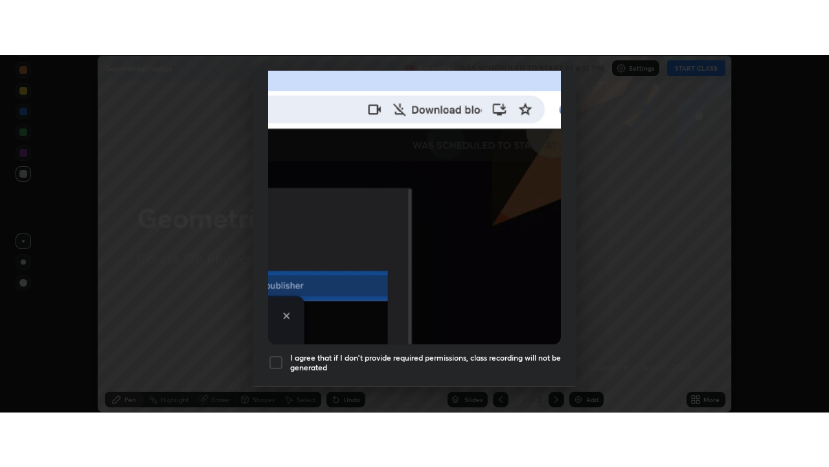
scroll to position [332, 0]
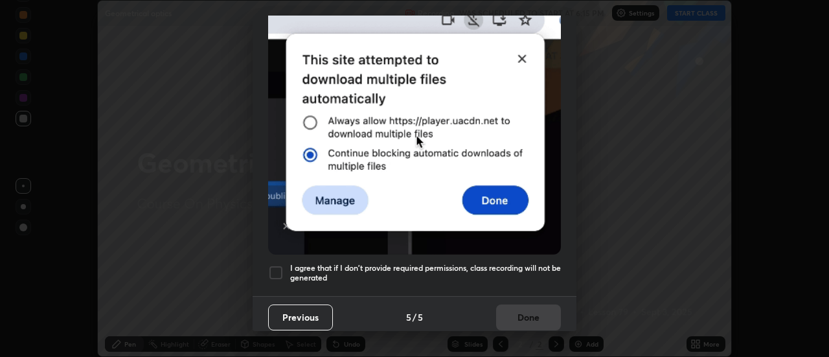
click at [279, 268] on div at bounding box center [276, 273] width 16 height 16
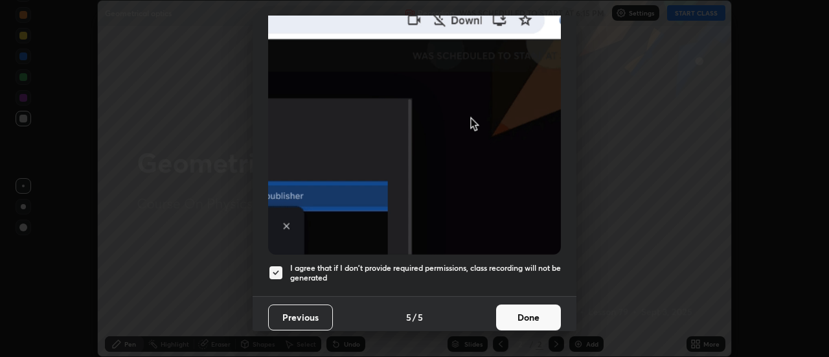
click at [517, 310] on button "Done" at bounding box center [528, 318] width 65 height 26
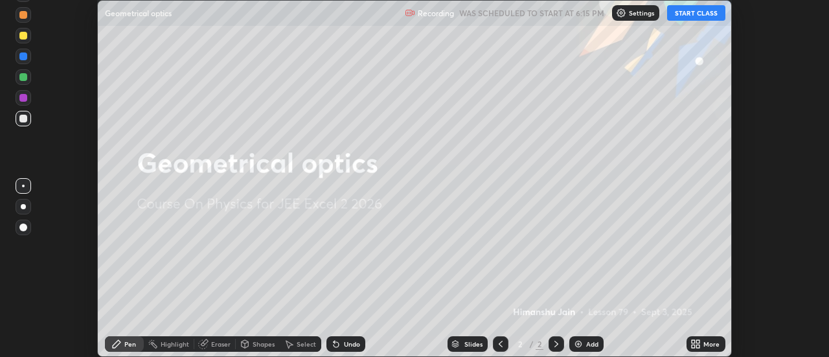
click at [693, 344] on icon at bounding box center [696, 344] width 10 height 10
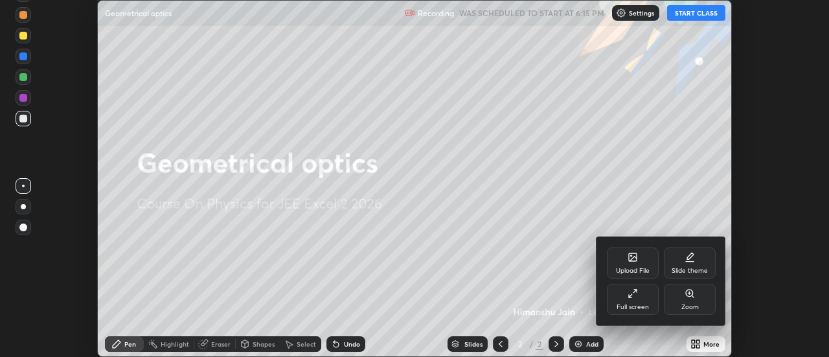
click at [619, 302] on div "Full screen" at bounding box center [633, 299] width 52 height 31
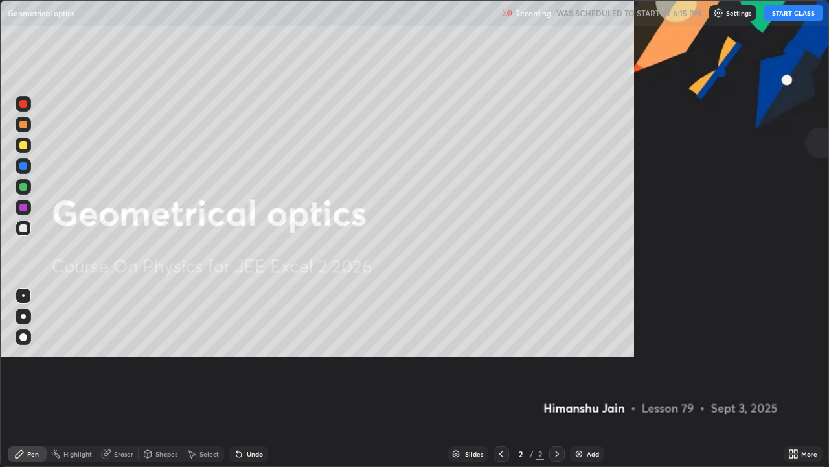
scroll to position [467, 829]
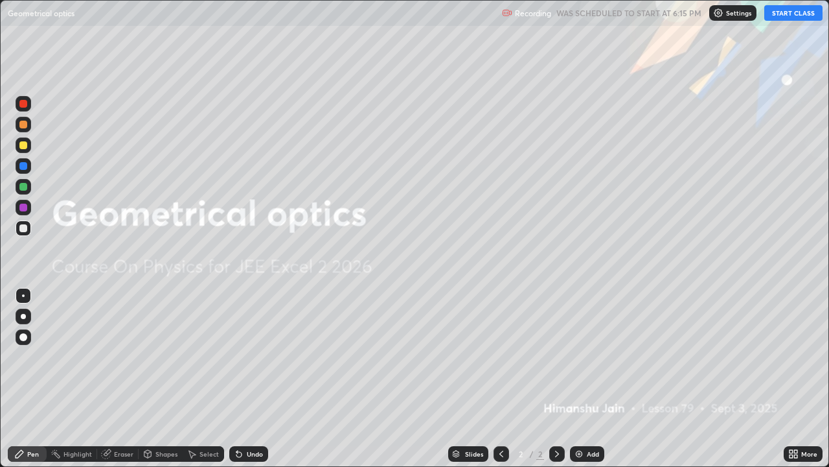
click at [785, 15] on button "START CLASS" at bounding box center [794, 13] width 58 height 16
click at [802, 12] on button "START CLASS" at bounding box center [794, 13] width 58 height 16
click at [584, 356] on div "Add" at bounding box center [587, 454] width 34 height 16
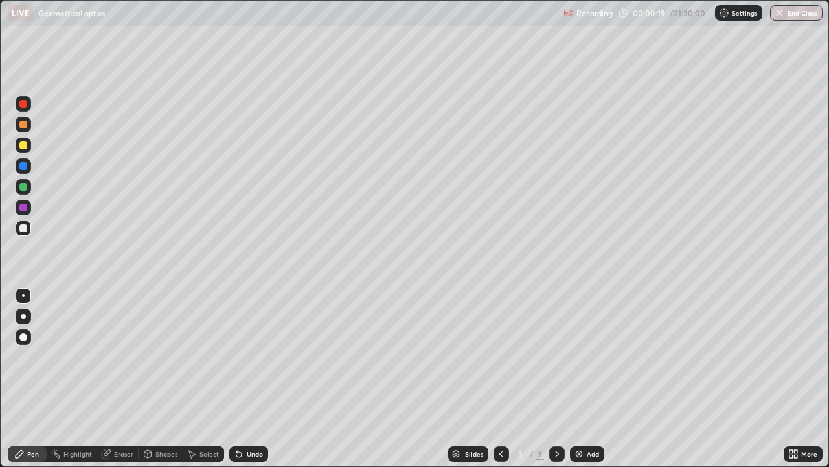
click at [164, 356] on div "Shapes" at bounding box center [167, 453] width 22 height 6
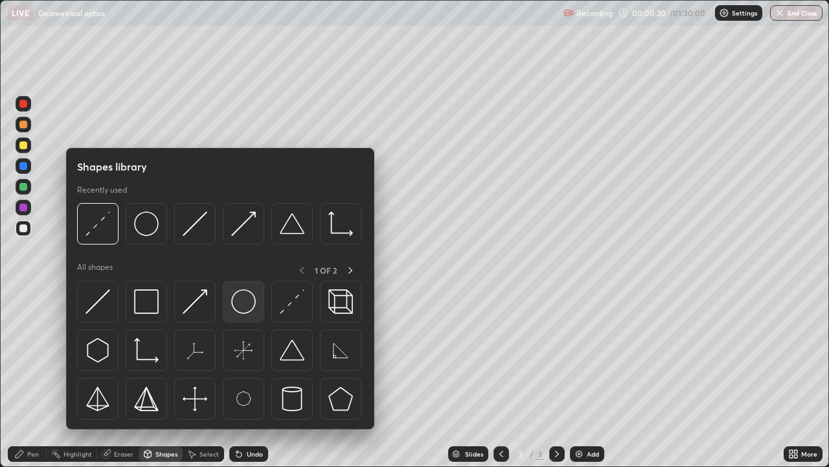
click at [251, 305] on img at bounding box center [243, 301] width 25 height 25
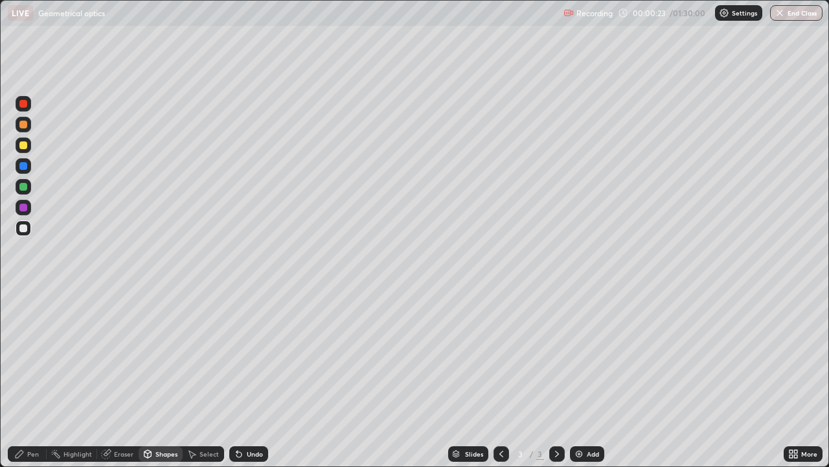
click at [171, 356] on div "Shapes" at bounding box center [161, 454] width 44 height 16
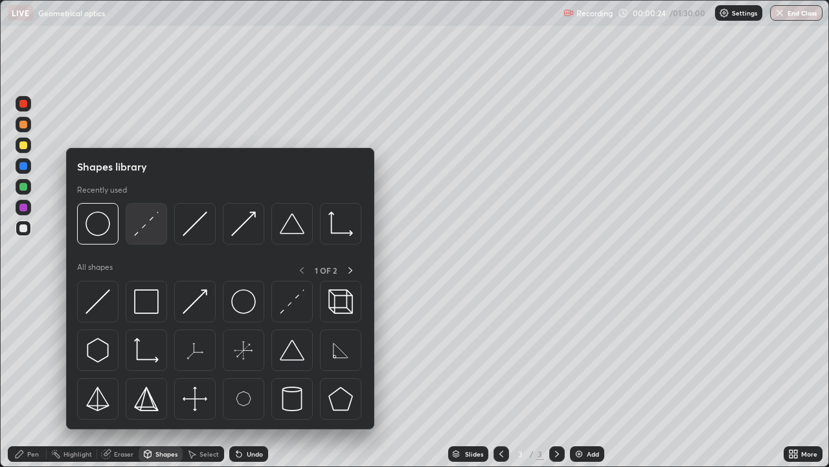
click at [145, 229] on img at bounding box center [146, 223] width 25 height 25
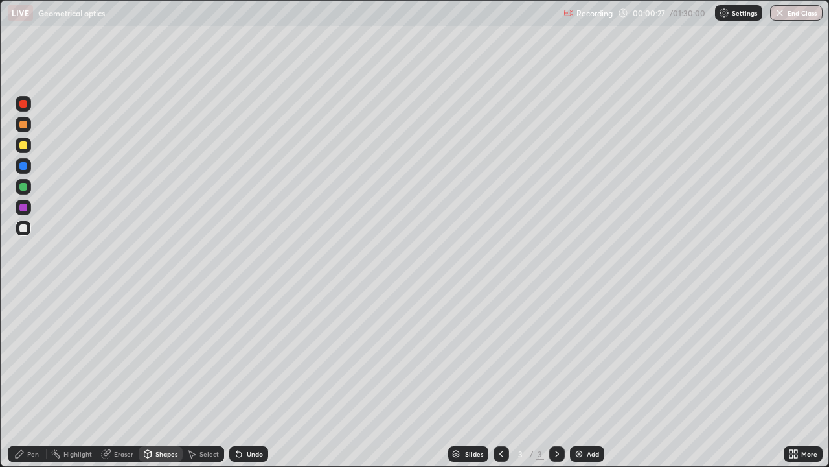
click at [29, 356] on div "Pen" at bounding box center [33, 453] width 12 height 6
click at [254, 356] on div "Undo" at bounding box center [248, 454] width 39 height 16
click at [255, 356] on div "Undo" at bounding box center [248, 454] width 39 height 16
click at [220, 356] on div "Select" at bounding box center [203, 454] width 41 height 16
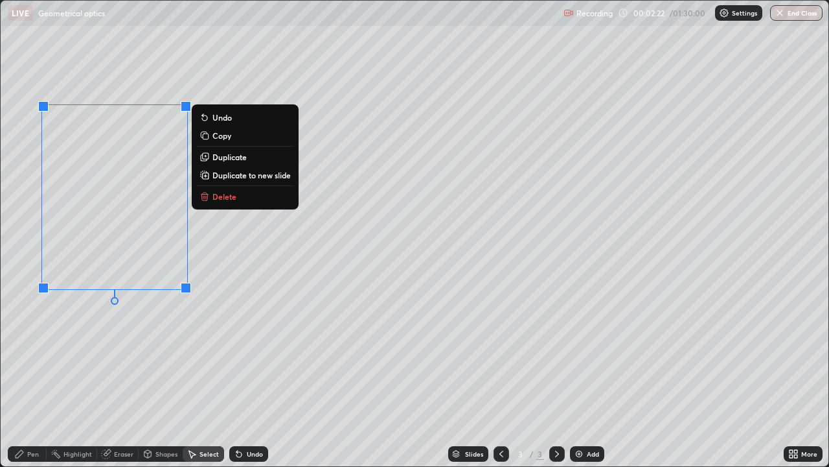
click at [34, 356] on div "Pen" at bounding box center [27, 454] width 39 height 16
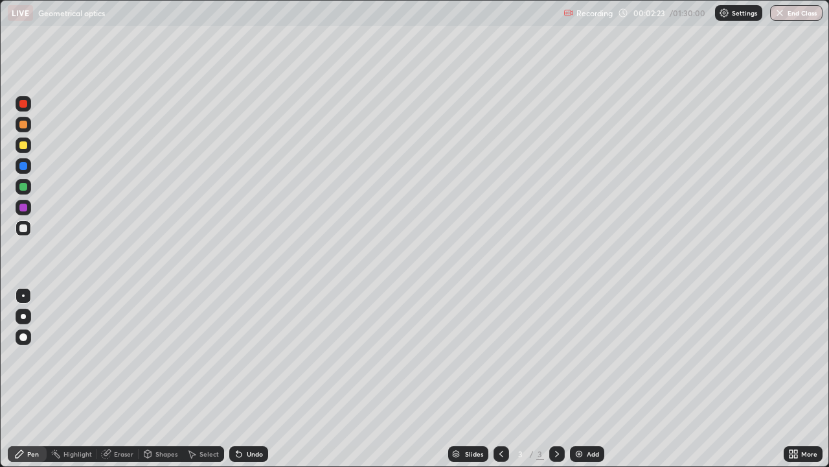
click at [25, 146] on div at bounding box center [23, 145] width 8 height 8
click at [256, 356] on div "Undo" at bounding box center [248, 454] width 39 height 16
click at [250, 356] on div "Undo" at bounding box center [255, 453] width 16 height 6
click at [248, 356] on div "Undo" at bounding box center [255, 453] width 16 height 6
click at [586, 356] on div "Add" at bounding box center [587, 454] width 34 height 16
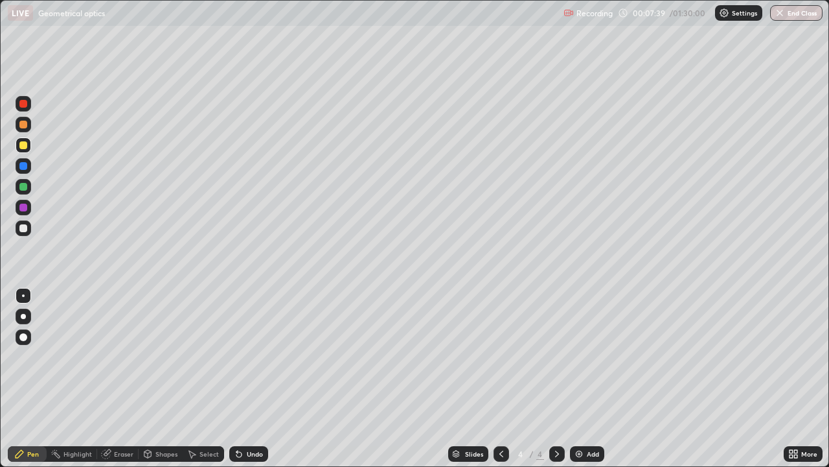
click at [172, 356] on div "Shapes" at bounding box center [161, 454] width 44 height 16
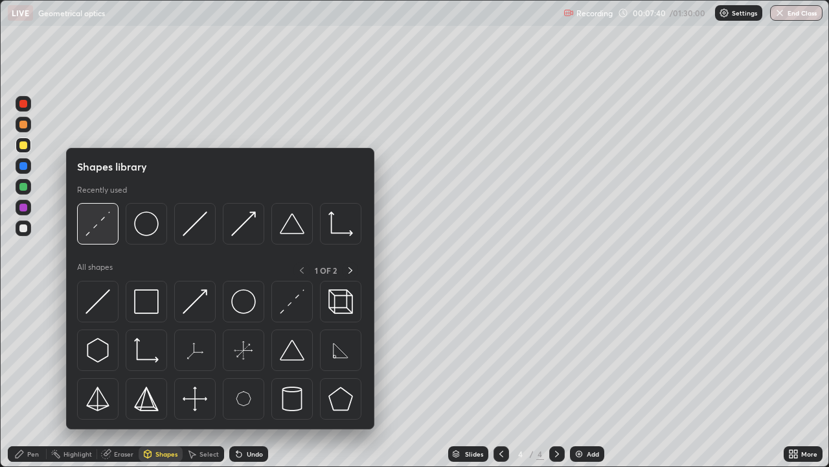
click at [110, 234] on img at bounding box center [98, 223] width 25 height 25
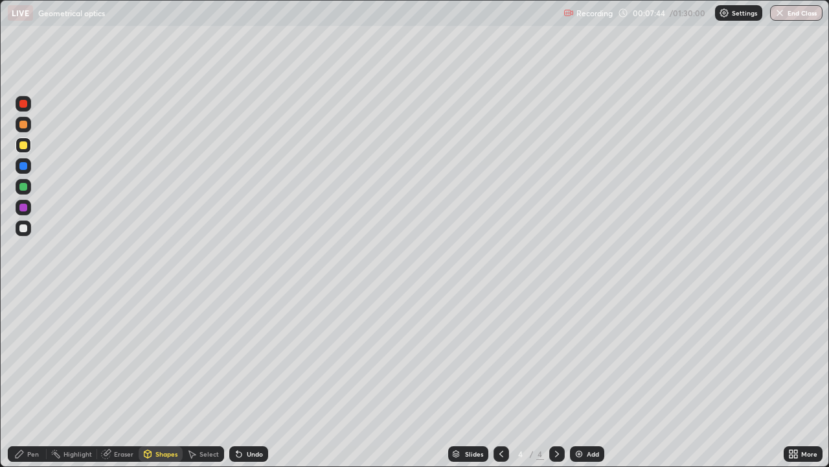
click at [163, 356] on div "Shapes" at bounding box center [167, 453] width 22 height 6
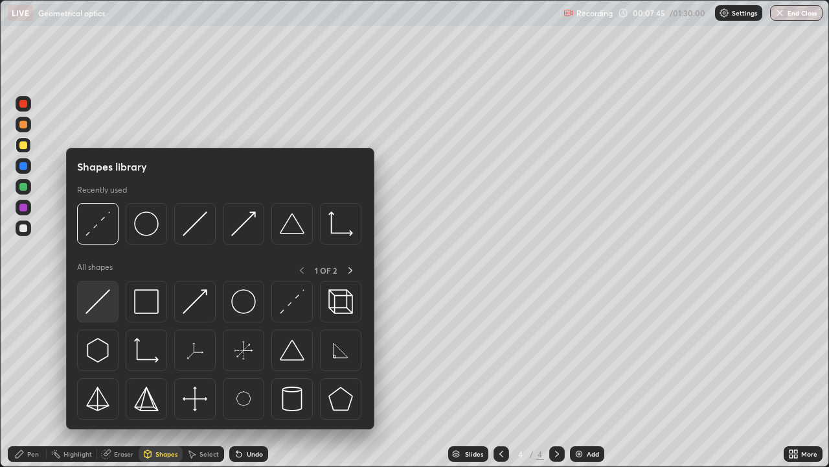
click at [106, 304] on img at bounding box center [98, 301] width 25 height 25
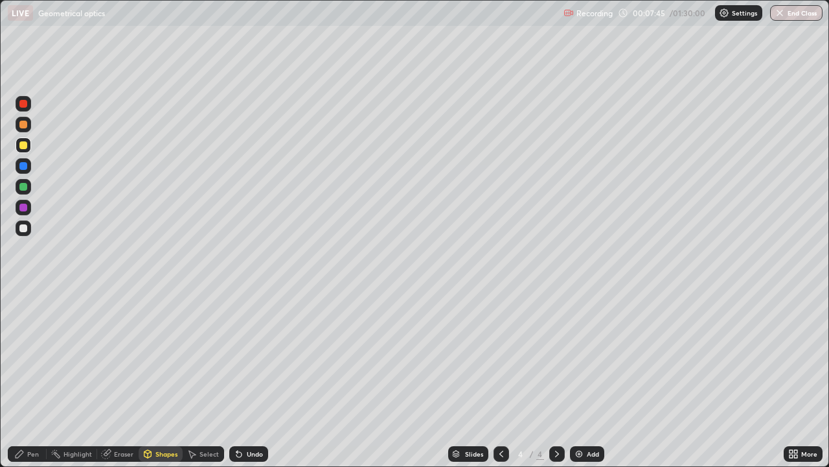
click at [29, 190] on div at bounding box center [24, 187] width 16 height 16
click at [34, 356] on div "Pen" at bounding box center [27, 454] width 39 height 16
click at [28, 126] on div at bounding box center [24, 125] width 16 height 16
click at [262, 356] on div "Undo" at bounding box center [248, 454] width 39 height 16
click at [257, 356] on div "Undo" at bounding box center [248, 454] width 39 height 16
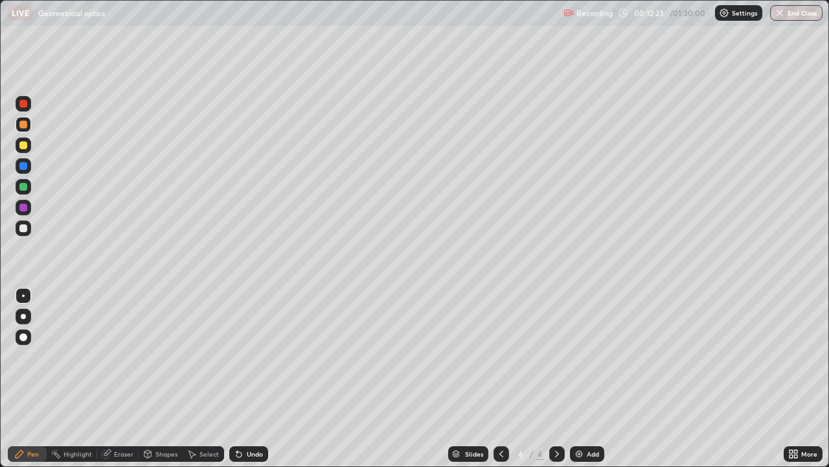
click at [161, 356] on div "Shapes" at bounding box center [167, 453] width 22 height 6
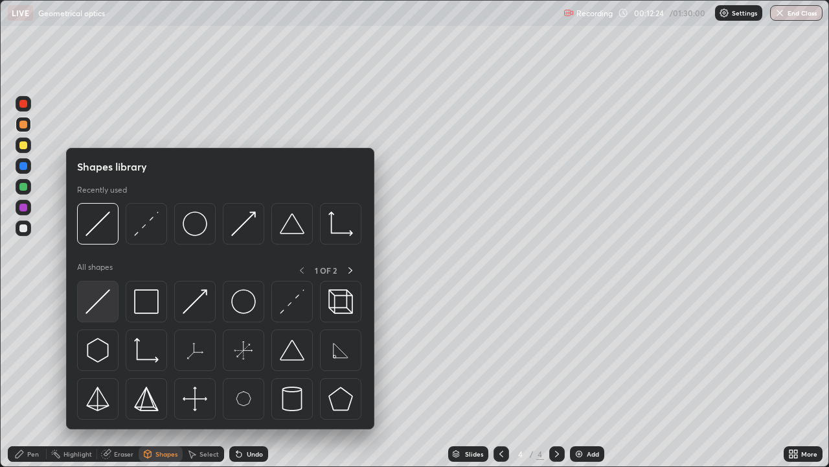
click at [102, 306] on img at bounding box center [98, 301] width 25 height 25
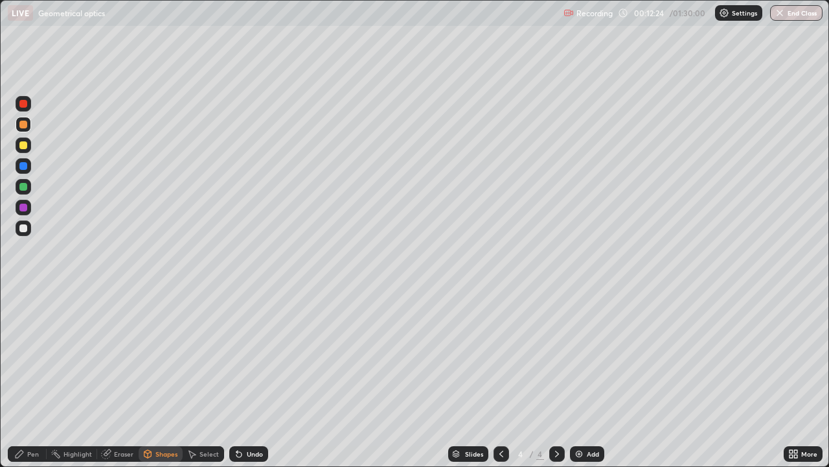
click at [29, 207] on div at bounding box center [24, 208] width 16 height 16
click at [40, 356] on div "Pen" at bounding box center [27, 454] width 39 height 16
click at [594, 356] on div "Add" at bounding box center [593, 453] width 12 height 6
click at [172, 356] on div "Shapes" at bounding box center [167, 453] width 22 height 6
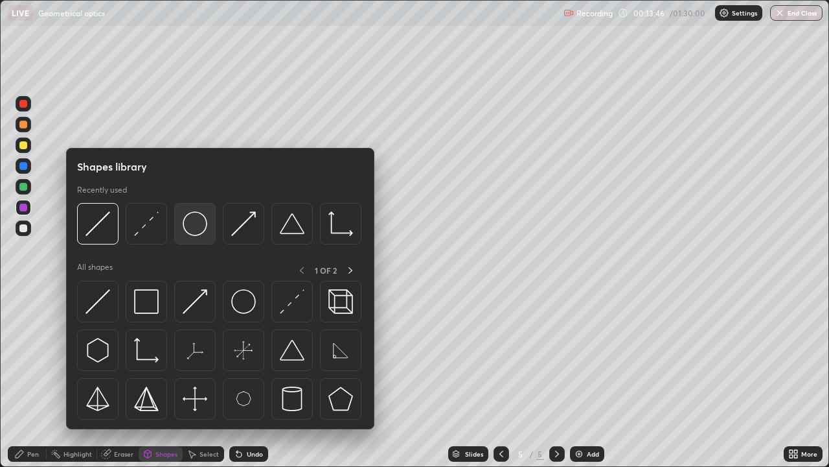
click at [201, 236] on div at bounding box center [194, 223] width 41 height 41
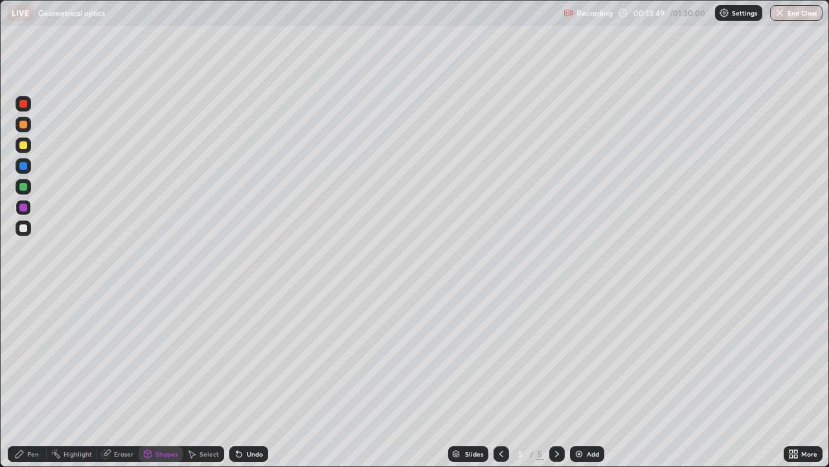
click at [25, 356] on div "Pen" at bounding box center [27, 454] width 39 height 16
click at [260, 356] on div "Undo" at bounding box center [248, 454] width 39 height 16
click at [28, 146] on div at bounding box center [24, 145] width 16 height 16
click at [25, 187] on div at bounding box center [23, 187] width 8 height 8
click at [23, 230] on div at bounding box center [23, 228] width 8 height 8
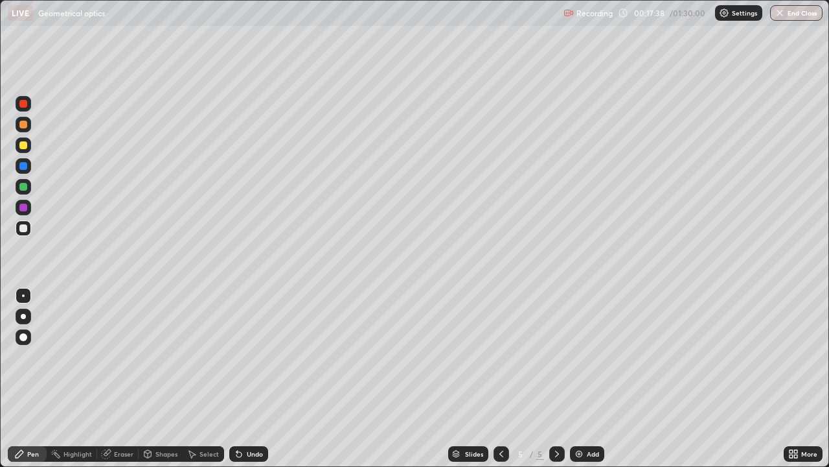
click at [255, 356] on div "Undo" at bounding box center [255, 453] width 16 height 6
click at [257, 356] on div "Undo" at bounding box center [248, 454] width 39 height 16
click at [259, 356] on div "Undo" at bounding box center [248, 454] width 39 height 16
click at [260, 356] on div "Undo" at bounding box center [248, 454] width 39 height 16
click at [262, 356] on div "Undo" at bounding box center [248, 454] width 39 height 16
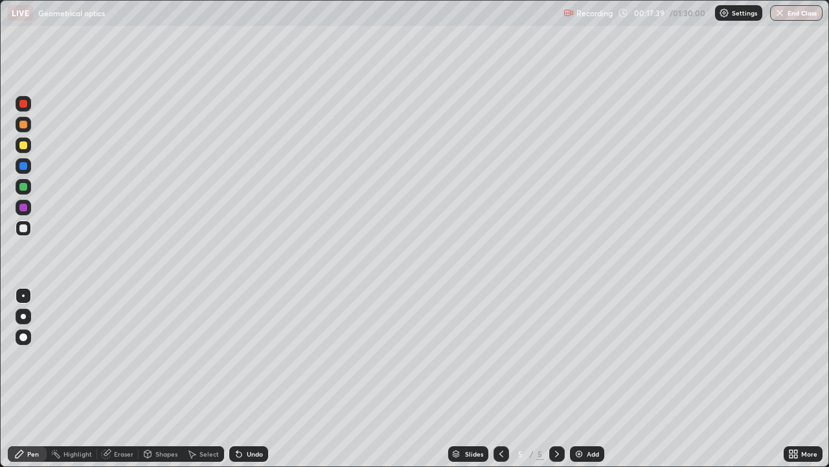
click at [263, 356] on div "Undo" at bounding box center [248, 454] width 39 height 16
click at [253, 356] on div "Undo" at bounding box center [248, 454] width 39 height 16
click at [26, 190] on div at bounding box center [24, 187] width 16 height 16
click at [22, 226] on div at bounding box center [23, 228] width 8 height 8
click at [26, 189] on div at bounding box center [23, 187] width 8 height 8
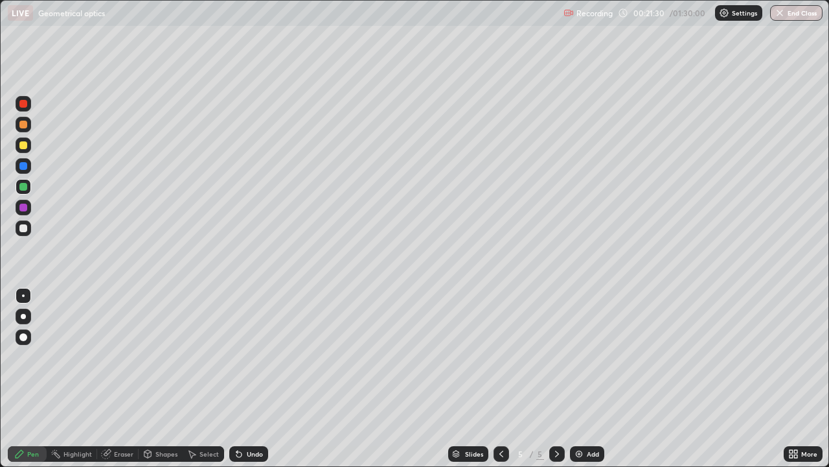
click at [581, 356] on img at bounding box center [579, 453] width 10 height 10
click at [168, 356] on div "Shapes" at bounding box center [161, 454] width 44 height 16
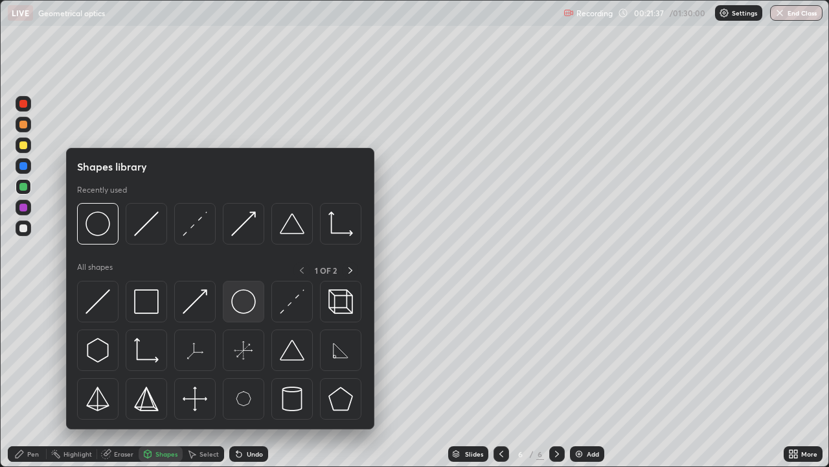
click at [244, 310] on img at bounding box center [243, 301] width 25 height 25
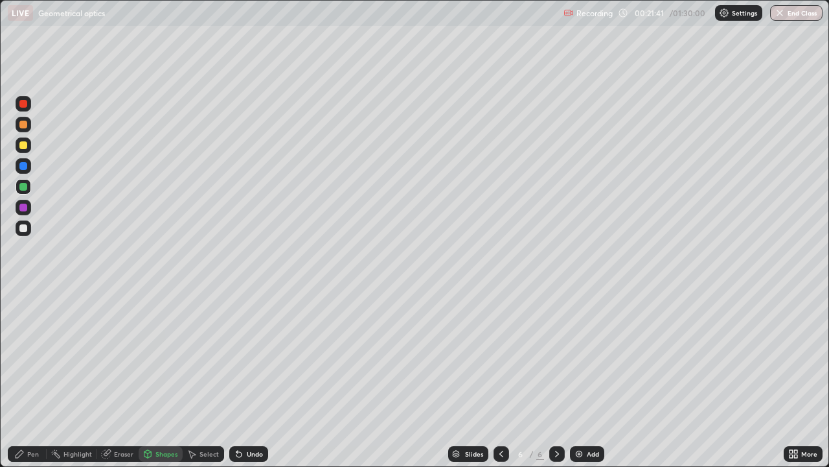
click at [163, 356] on div "Shapes" at bounding box center [161, 454] width 44 height 16
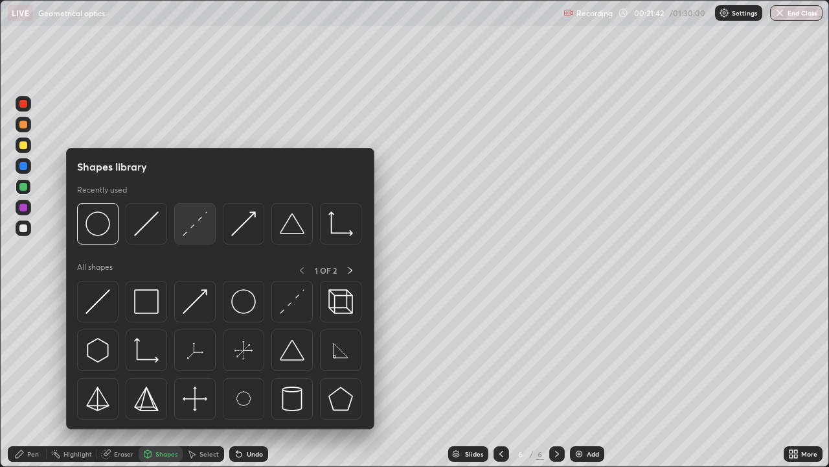
click at [192, 229] on img at bounding box center [195, 223] width 25 height 25
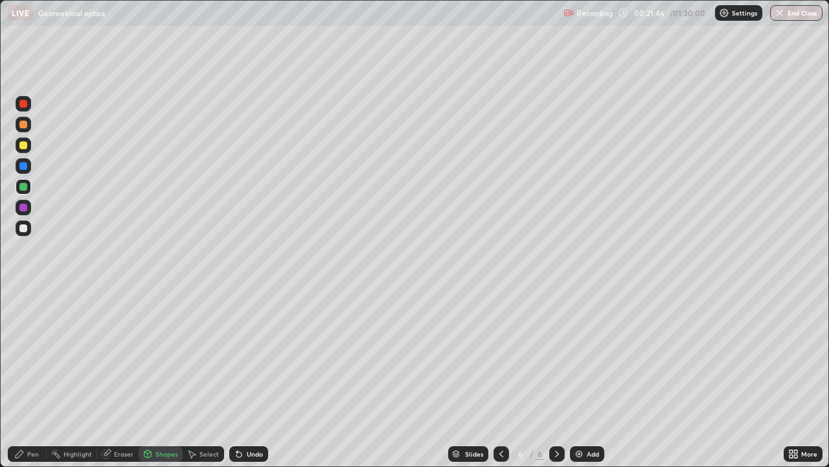
click at [32, 356] on div "Pen" at bounding box center [33, 453] width 12 height 6
click at [25, 148] on div at bounding box center [23, 145] width 8 height 8
click at [167, 356] on div "Shapes" at bounding box center [161, 454] width 44 height 16
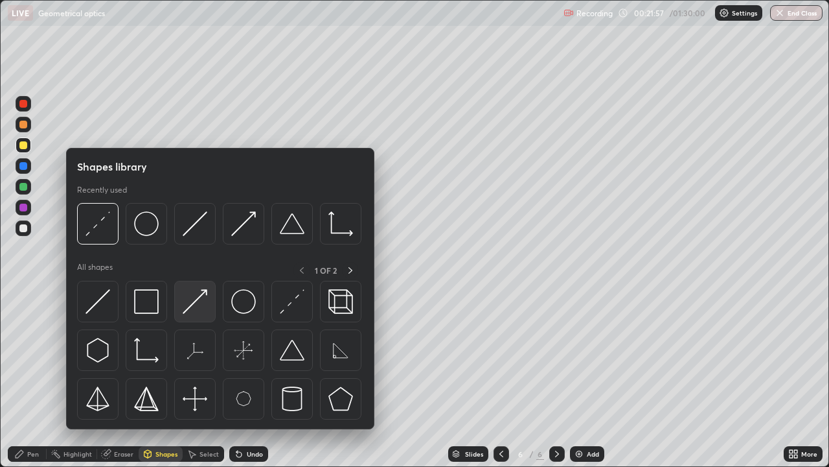
click at [194, 305] on img at bounding box center [195, 301] width 25 height 25
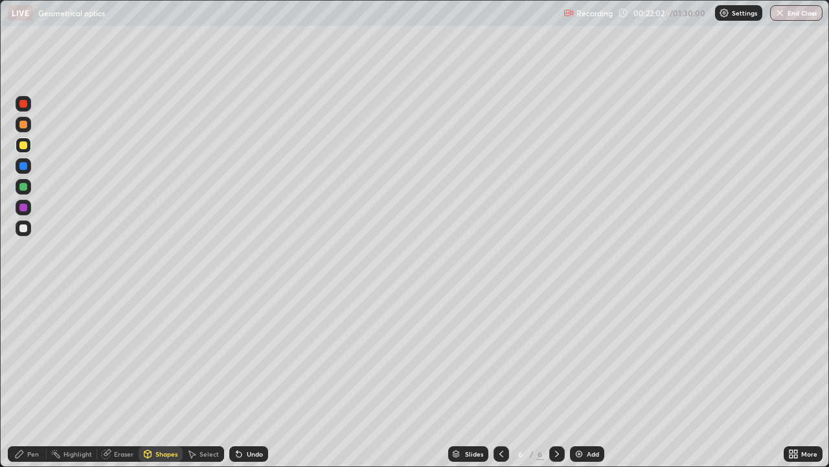
click at [29, 356] on div "Pen" at bounding box center [33, 453] width 12 height 6
click at [587, 356] on div "Add" at bounding box center [593, 453] width 12 height 6
click at [172, 356] on div "Shapes" at bounding box center [161, 454] width 44 height 16
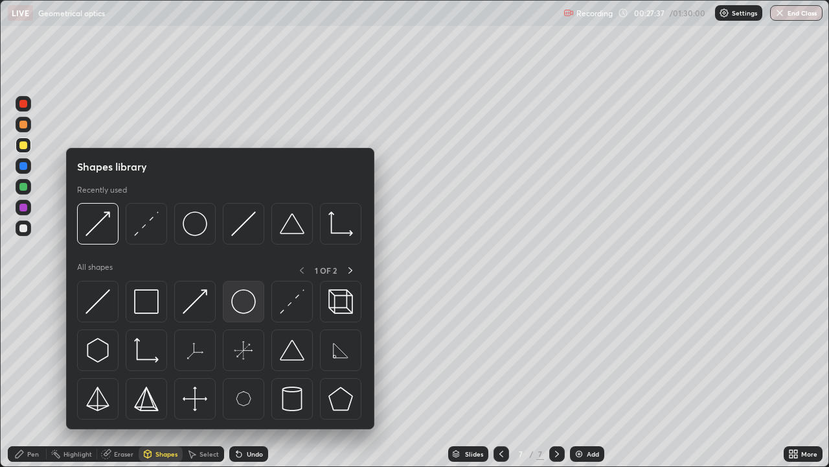
click at [245, 310] on img at bounding box center [243, 301] width 25 height 25
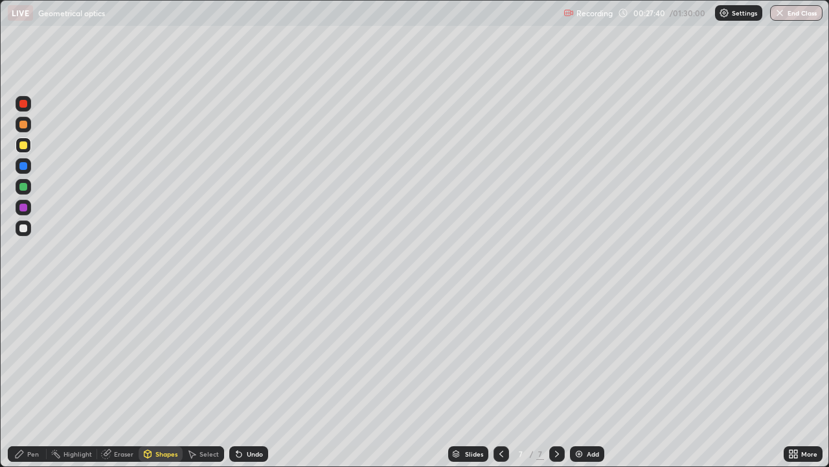
click at [160, 356] on div "Shapes" at bounding box center [161, 454] width 44 height 16
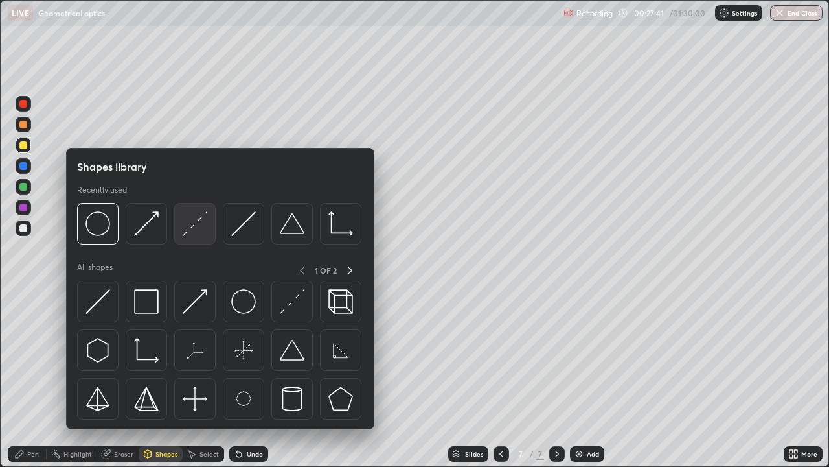
click at [196, 228] on img at bounding box center [195, 223] width 25 height 25
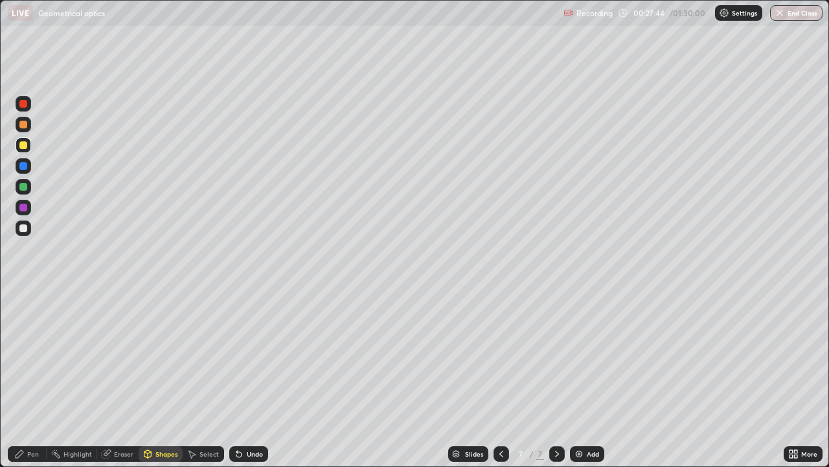
click at [257, 356] on div "Undo" at bounding box center [255, 453] width 16 height 6
click at [212, 356] on div "Select" at bounding box center [209, 453] width 19 height 6
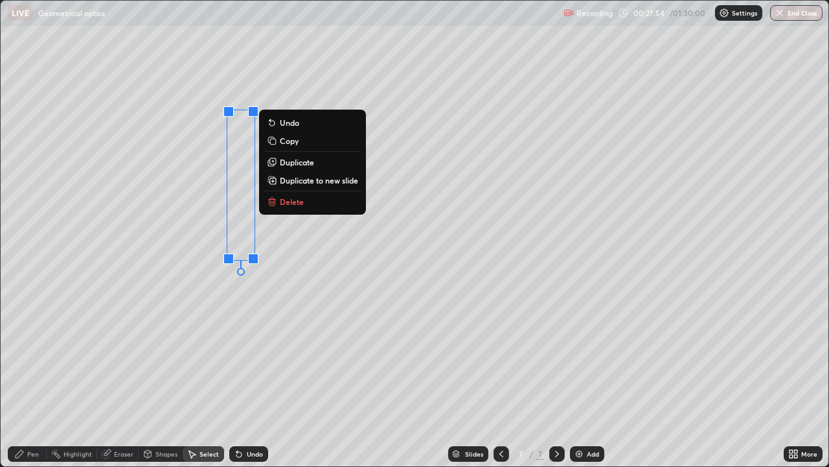
click at [290, 163] on p "Duplicate" at bounding box center [297, 162] width 34 height 10
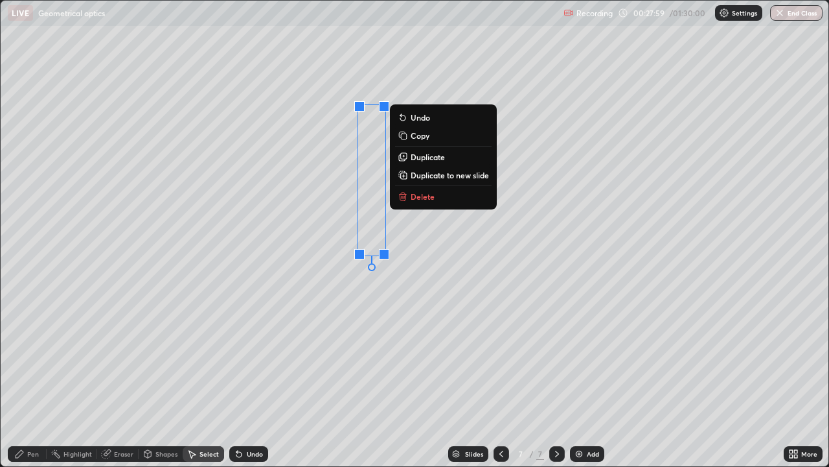
click at [127, 356] on div "Eraser" at bounding box center [123, 453] width 19 height 6
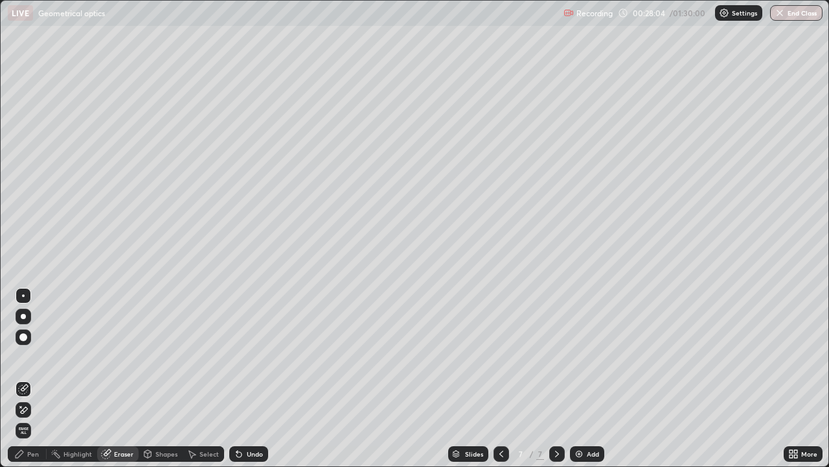
click at [22, 356] on icon at bounding box center [20, 454] width 8 height 8
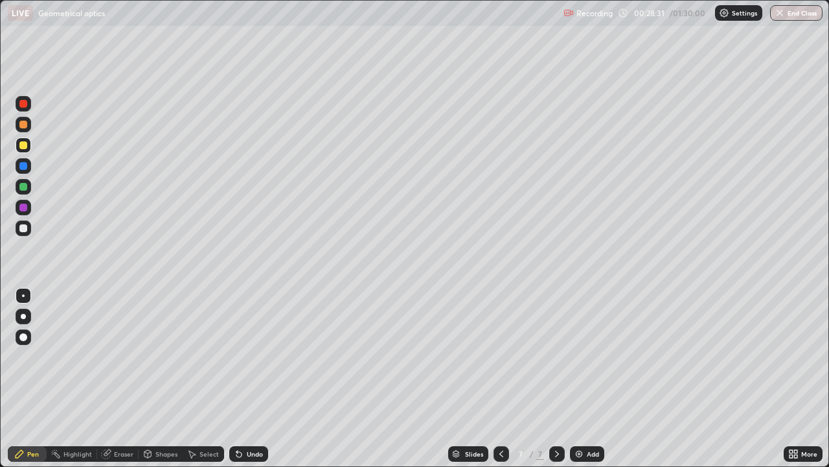
click at [165, 356] on div "Shapes" at bounding box center [167, 453] width 22 height 6
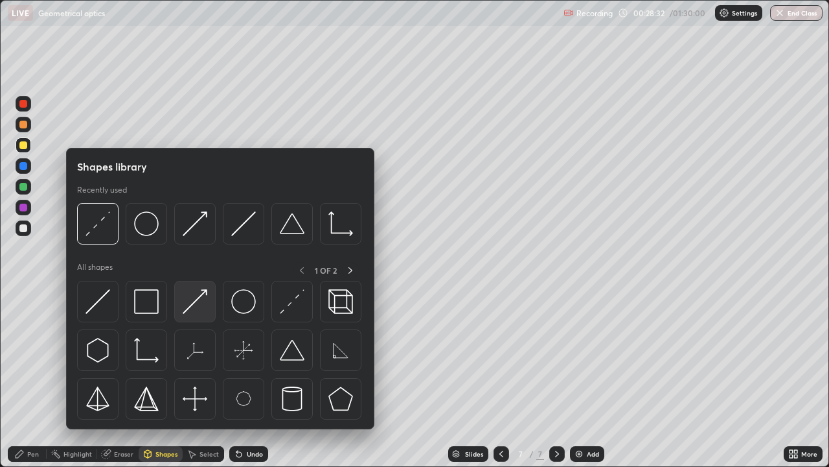
click at [198, 303] on img at bounding box center [195, 301] width 25 height 25
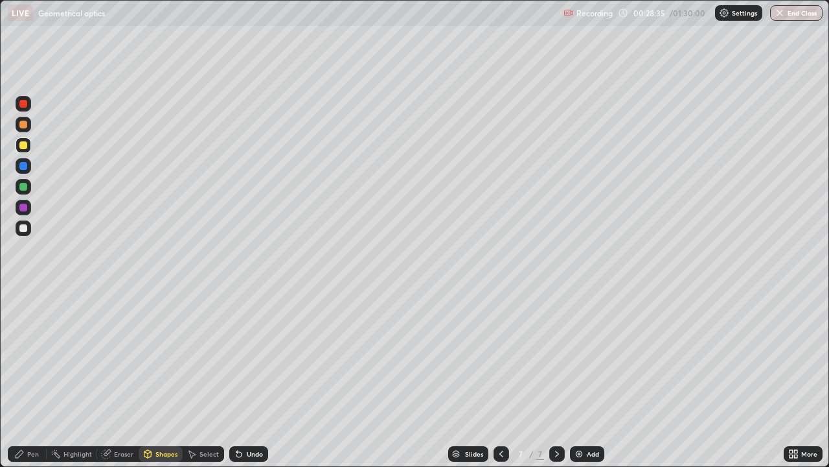
click at [21, 209] on div at bounding box center [23, 207] width 8 height 8
click at [247, 356] on div "Undo" at bounding box center [255, 453] width 16 height 6
click at [252, 356] on div "Undo" at bounding box center [255, 453] width 16 height 6
click at [27, 356] on div "Pen" at bounding box center [33, 453] width 12 height 6
click at [23, 144] on div at bounding box center [23, 145] width 8 height 8
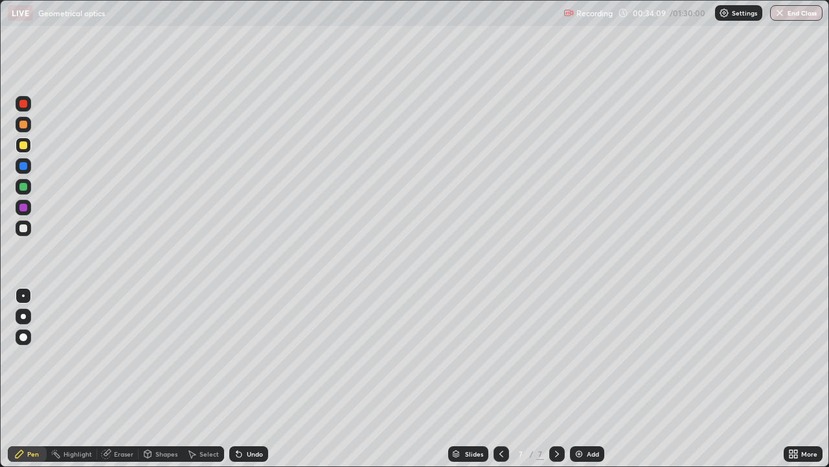
click at [218, 356] on div "Select" at bounding box center [203, 454] width 41 height 16
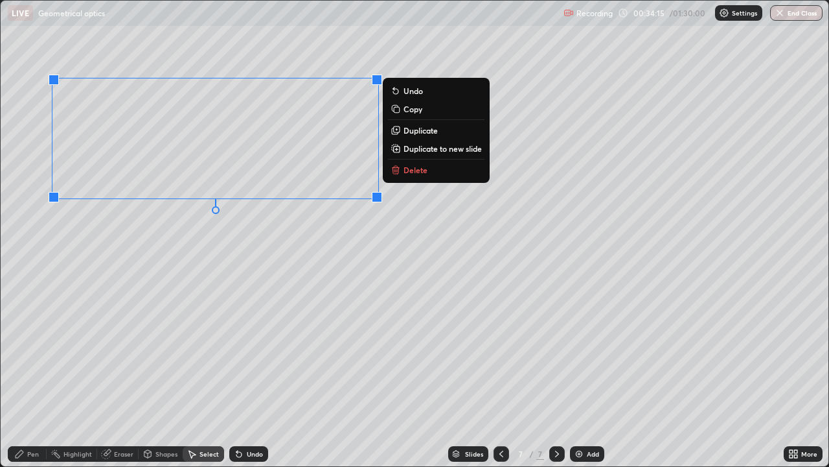
click at [416, 128] on p "Duplicate" at bounding box center [421, 130] width 34 height 10
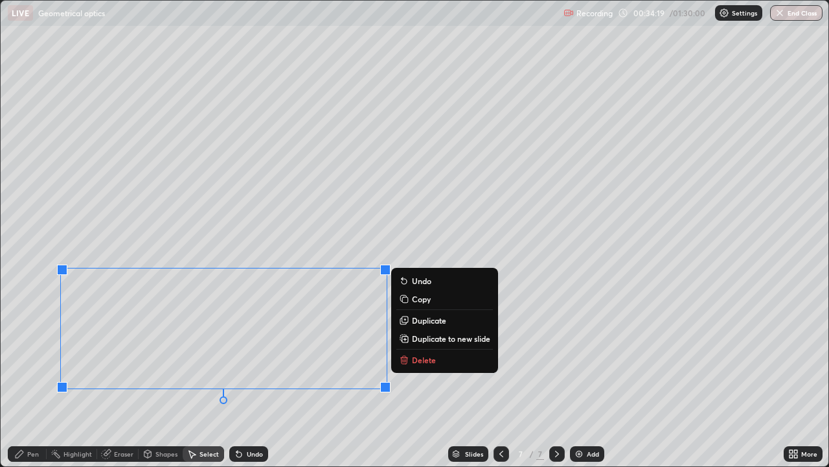
click at [95, 356] on div "0 ° Undo Copy Duplicate Duplicate to new slide Delete" at bounding box center [415, 233] width 828 height 465
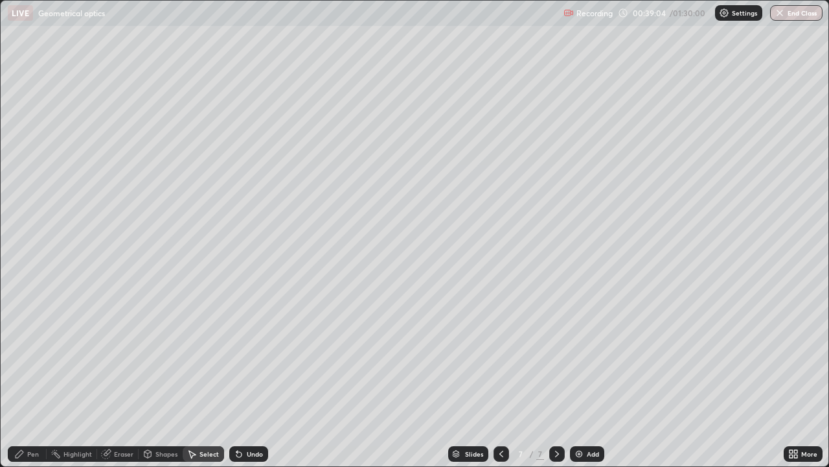
click at [33, 356] on div "Pen" at bounding box center [33, 453] width 12 height 6
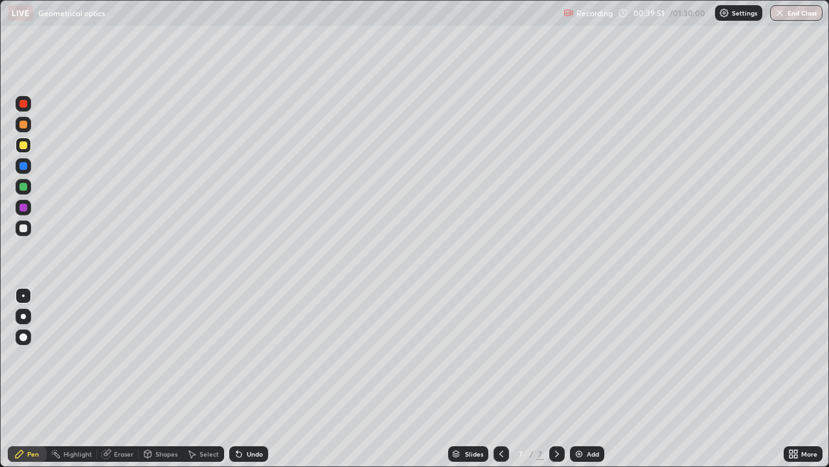
click at [163, 356] on div "Shapes" at bounding box center [167, 453] width 22 height 6
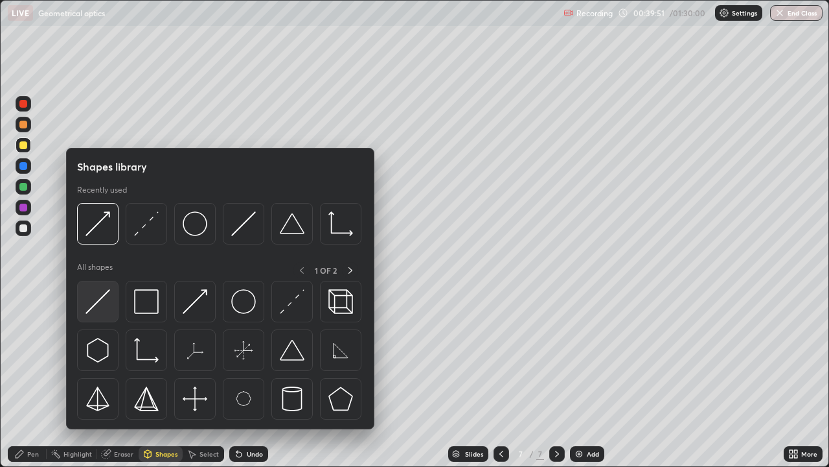
click at [108, 297] on img at bounding box center [98, 301] width 25 height 25
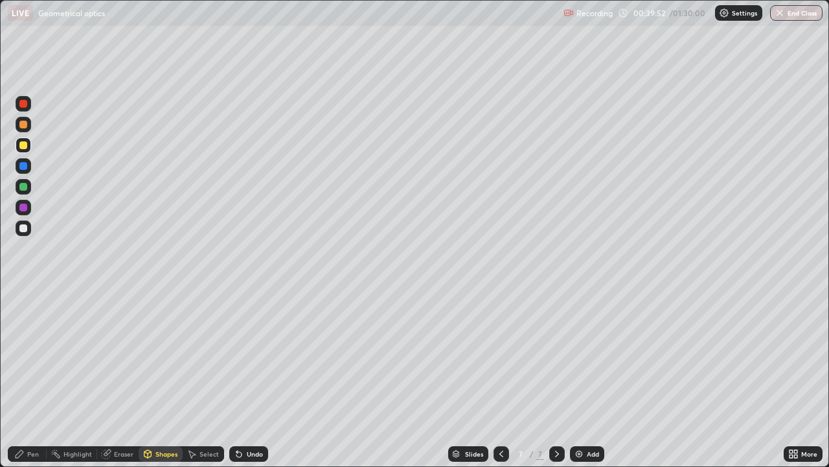
click at [23, 190] on div at bounding box center [23, 187] width 8 height 8
click at [36, 356] on div "Pen" at bounding box center [33, 453] width 12 height 6
click at [26, 230] on div at bounding box center [23, 228] width 8 height 8
click at [167, 356] on div "Shapes" at bounding box center [167, 453] width 22 height 6
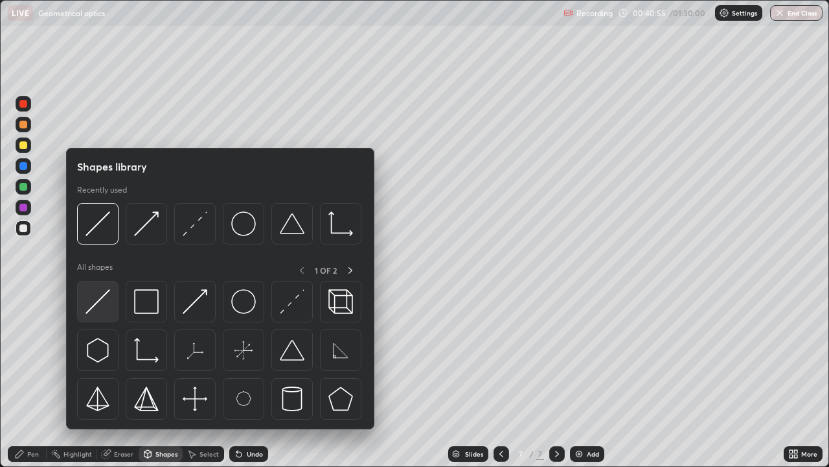
click at [103, 301] on img at bounding box center [98, 301] width 25 height 25
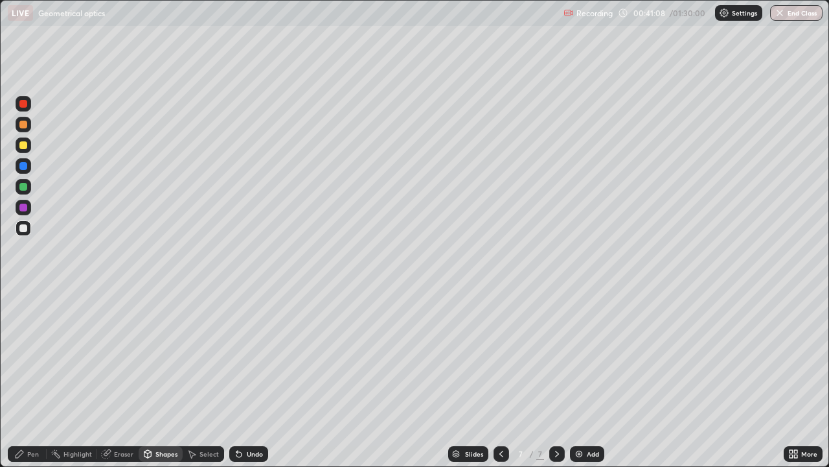
click at [259, 356] on div "Undo" at bounding box center [255, 453] width 16 height 6
click at [32, 356] on div "Pen" at bounding box center [33, 453] width 12 height 6
click at [582, 356] on img at bounding box center [579, 453] width 10 height 10
click at [163, 356] on div "Shapes" at bounding box center [167, 453] width 22 height 6
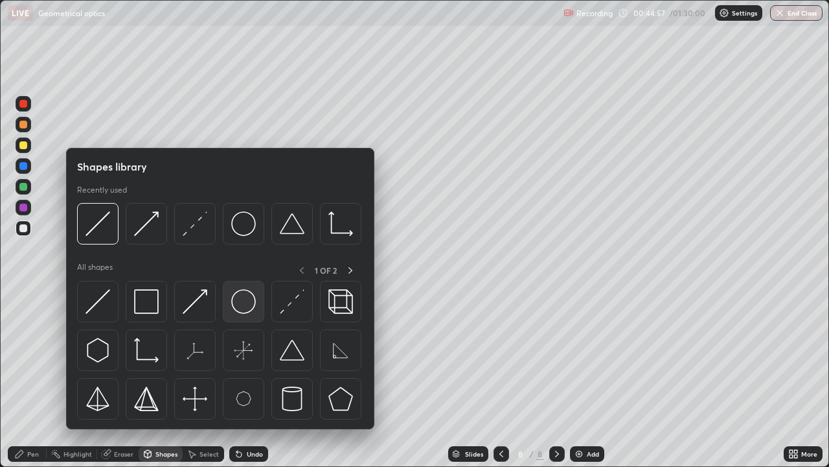
click at [248, 310] on img at bounding box center [243, 301] width 25 height 25
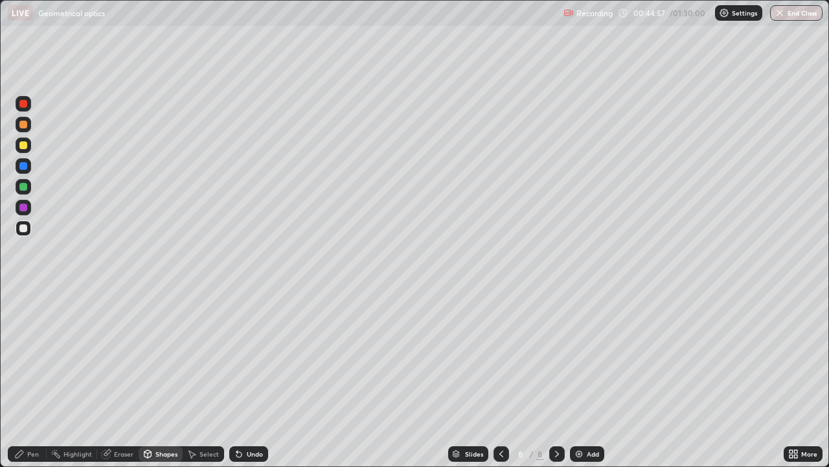
click at [30, 147] on div at bounding box center [24, 145] width 16 height 16
click at [168, 356] on div "Shapes" at bounding box center [167, 453] width 22 height 6
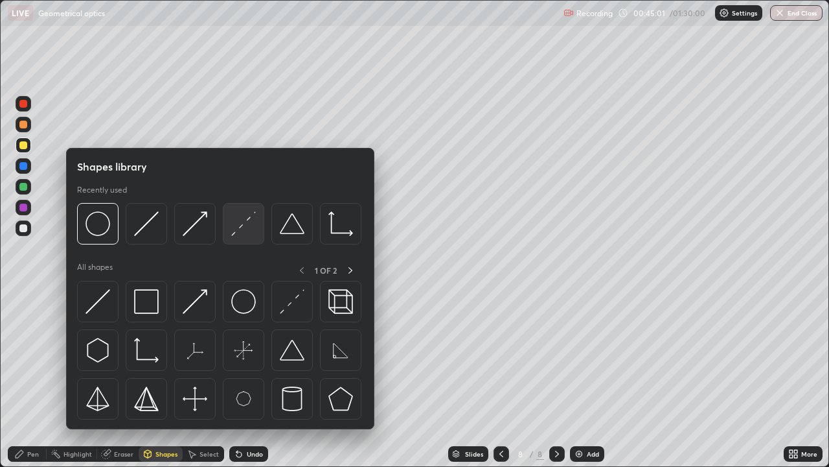
click at [247, 231] on img at bounding box center [243, 223] width 25 height 25
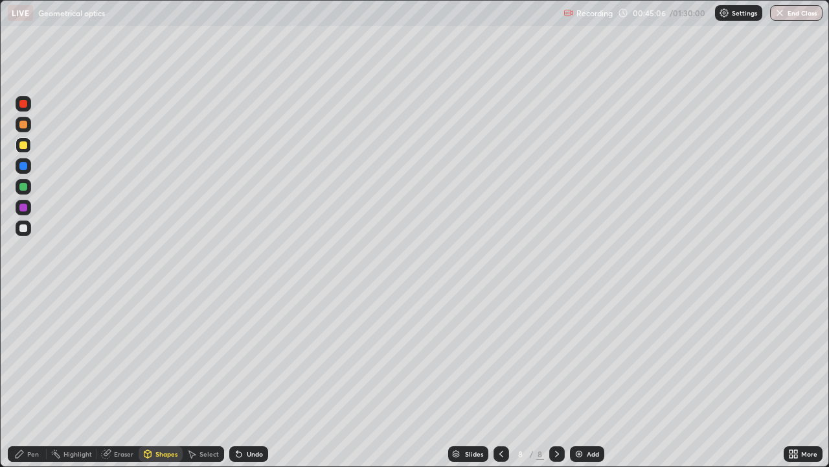
click at [211, 356] on div "Select" at bounding box center [209, 453] width 19 height 6
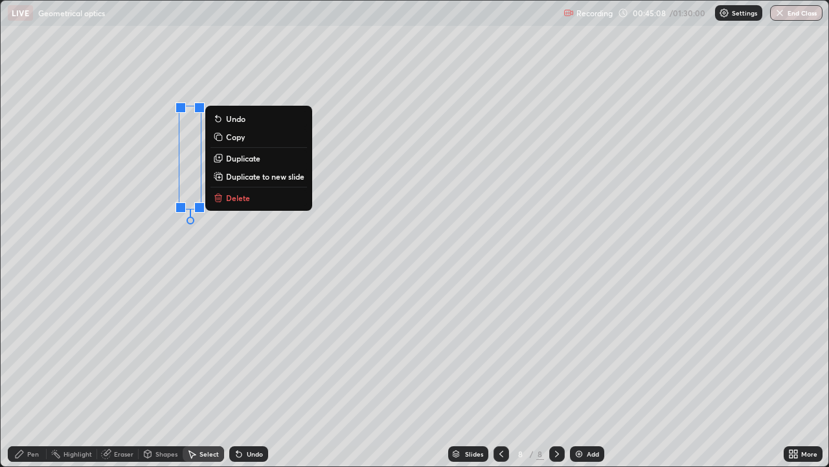
click at [248, 159] on p "Duplicate" at bounding box center [243, 158] width 34 height 10
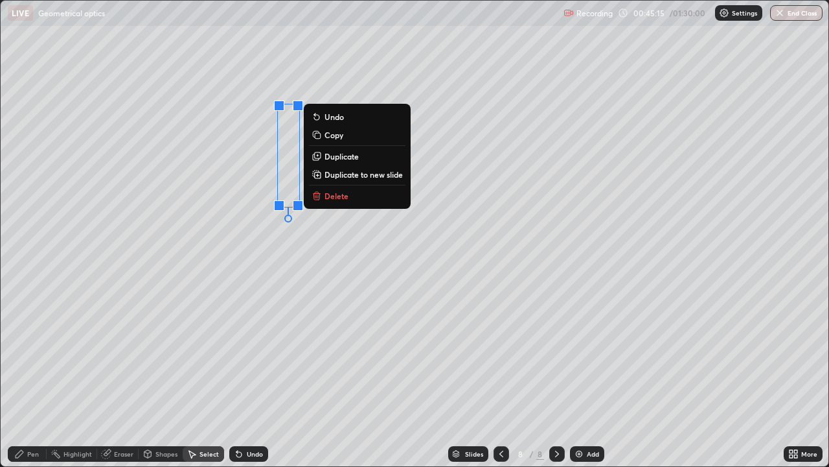
click at [121, 356] on div "Eraser" at bounding box center [123, 453] width 19 height 6
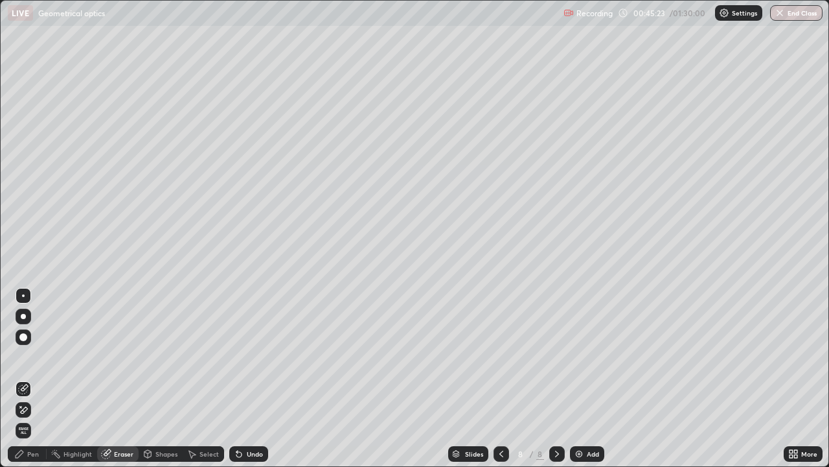
click at [30, 356] on div "Pen" at bounding box center [33, 453] width 12 height 6
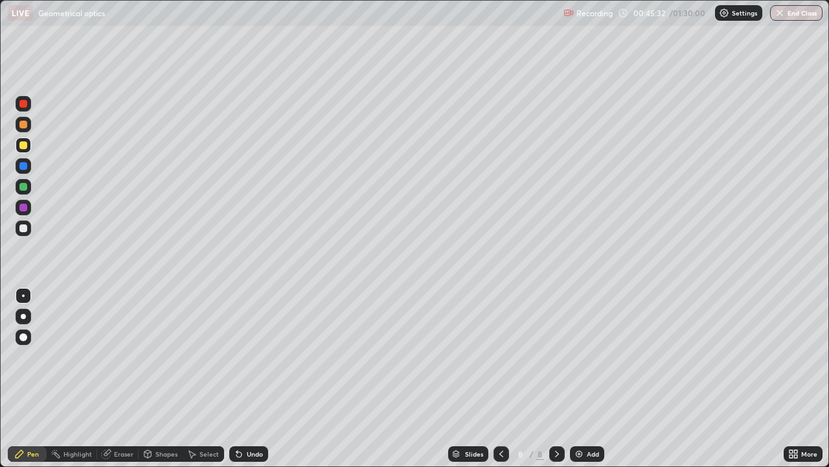
click at [505, 356] on div at bounding box center [502, 454] width 16 height 16
click at [557, 356] on icon at bounding box center [557, 453] width 10 height 10
click at [165, 356] on div "Shapes" at bounding box center [161, 454] width 44 height 16
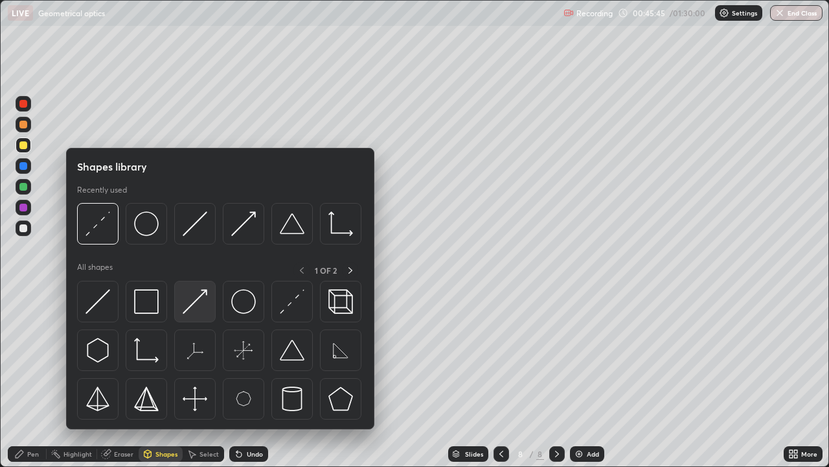
click at [202, 301] on img at bounding box center [195, 301] width 25 height 25
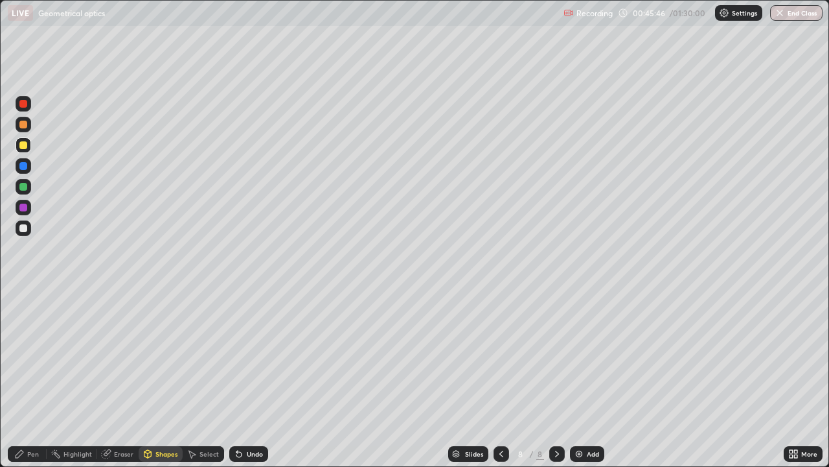
click at [24, 124] on div at bounding box center [23, 125] width 8 height 8
click at [31, 356] on div "Pen" at bounding box center [27, 454] width 39 height 16
click at [127, 356] on div "Eraser" at bounding box center [123, 453] width 19 height 6
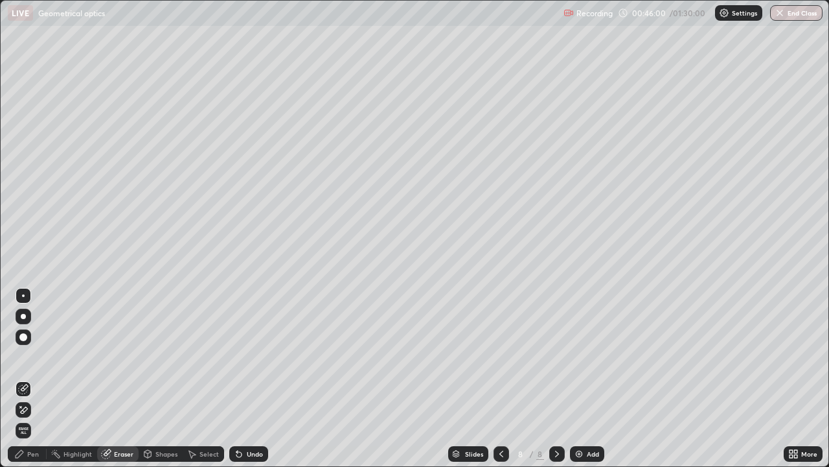
click at [30, 356] on div "Pen" at bounding box center [33, 453] width 12 height 6
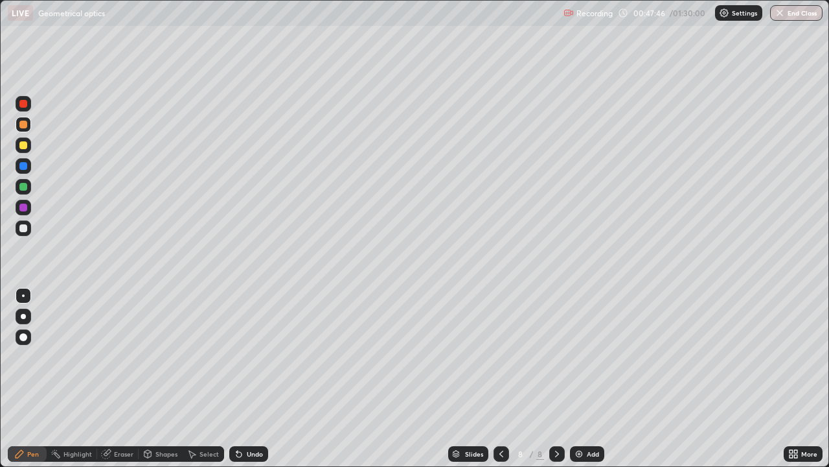
click at [500, 356] on div at bounding box center [502, 454] width 16 height 16
click at [557, 356] on icon at bounding box center [557, 453] width 10 height 10
click at [259, 356] on div "Undo" at bounding box center [255, 453] width 16 height 6
click at [204, 356] on div "Select" at bounding box center [209, 453] width 19 height 6
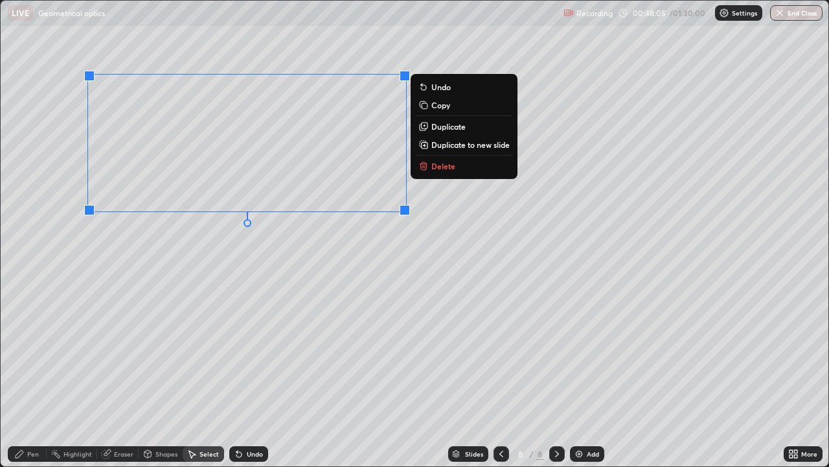
click at [443, 126] on p "Duplicate" at bounding box center [449, 126] width 34 height 10
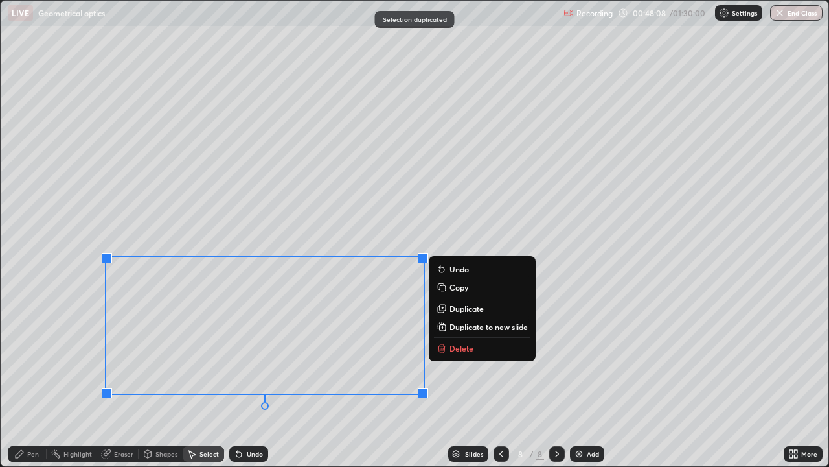
click at [165, 356] on div "Shapes" at bounding box center [167, 453] width 22 height 6
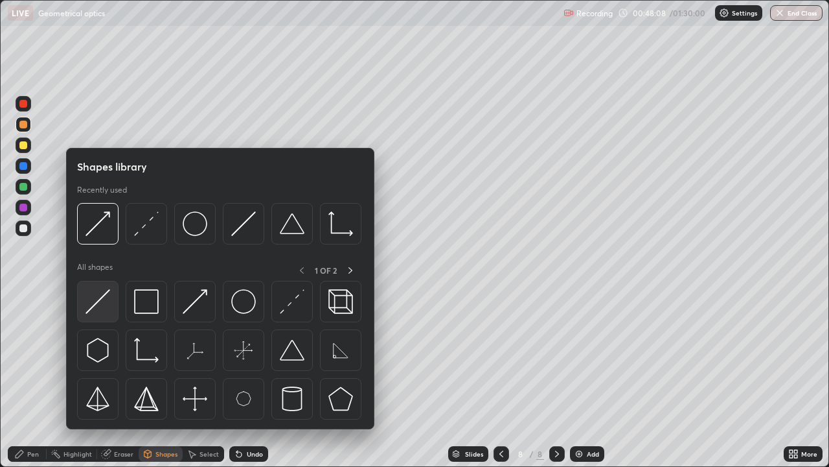
click at [102, 308] on img at bounding box center [98, 301] width 25 height 25
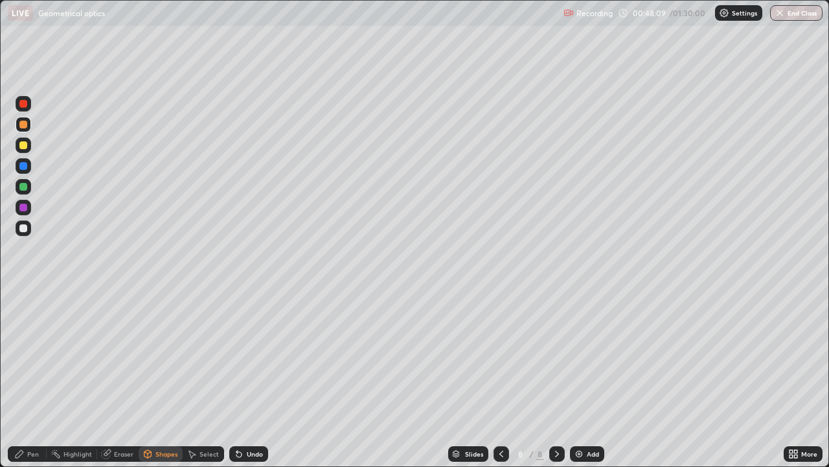
click at [23, 168] on div at bounding box center [23, 166] width 8 height 8
click at [26, 356] on div "Pen" at bounding box center [27, 454] width 39 height 16
click at [259, 356] on div "Undo" at bounding box center [255, 453] width 16 height 6
click at [254, 356] on div "Undo" at bounding box center [255, 453] width 16 height 6
click at [254, 356] on div "Undo" at bounding box center [248, 454] width 39 height 16
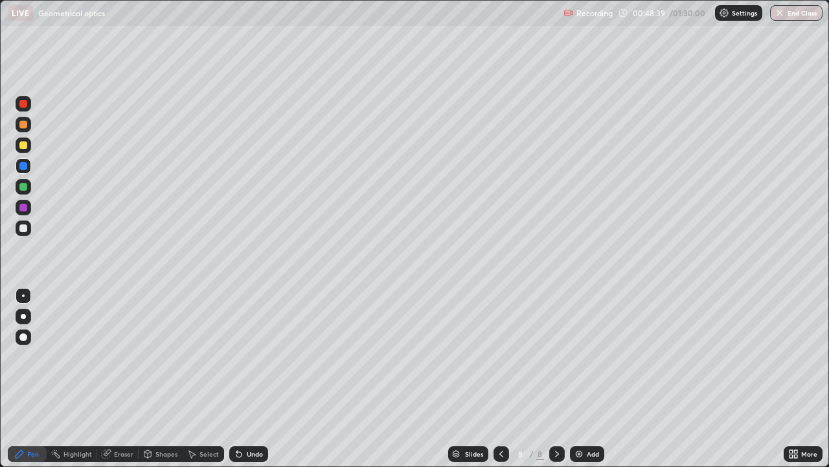
click at [255, 356] on div "Undo" at bounding box center [248, 454] width 39 height 16
click at [256, 356] on div "Undo" at bounding box center [248, 454] width 39 height 16
click at [255, 356] on div "Undo" at bounding box center [255, 453] width 16 height 6
click at [253, 356] on div "Undo" at bounding box center [248, 454] width 39 height 16
click at [166, 356] on div "Shapes" at bounding box center [167, 453] width 22 height 6
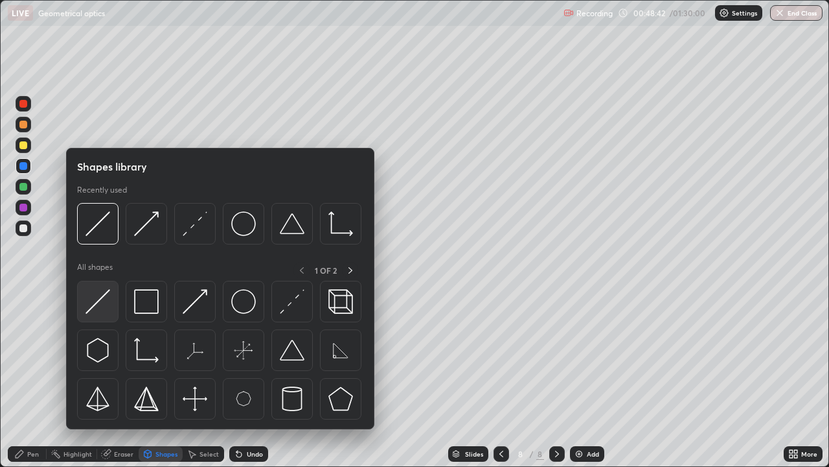
click at [108, 305] on img at bounding box center [98, 301] width 25 height 25
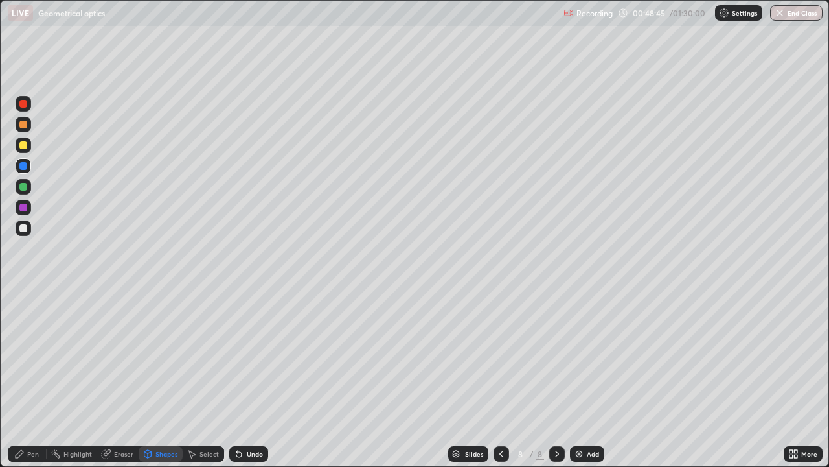
click at [251, 356] on div "Undo" at bounding box center [255, 453] width 16 height 6
click at [125, 356] on div "Eraser" at bounding box center [123, 453] width 19 height 6
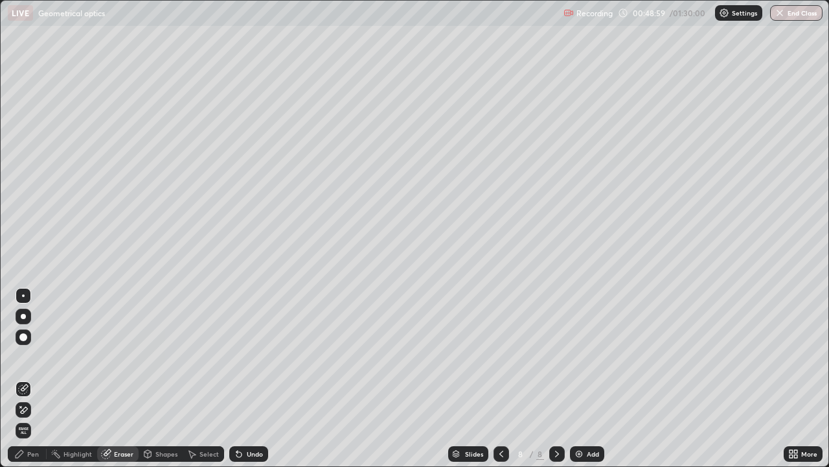
click at [32, 356] on div "Pen" at bounding box center [33, 453] width 12 height 6
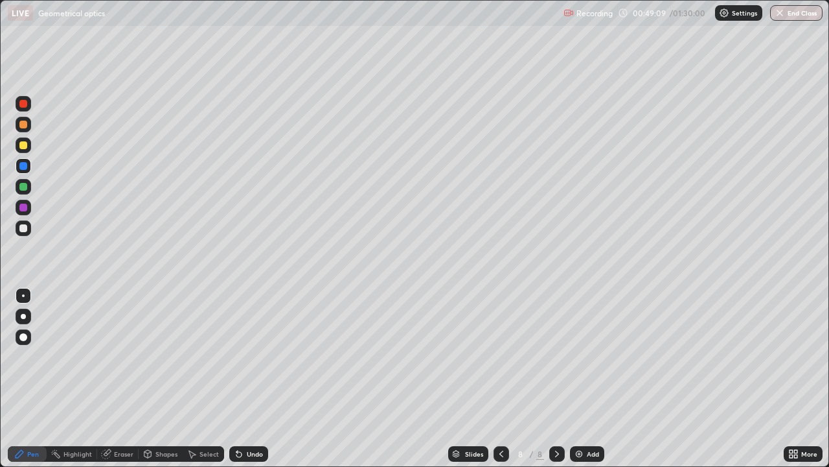
click at [29, 187] on div at bounding box center [24, 187] width 16 height 16
click at [21, 126] on div at bounding box center [23, 125] width 8 height 8
click at [27, 106] on div at bounding box center [23, 104] width 8 height 8
click at [167, 356] on div "Shapes" at bounding box center [167, 453] width 22 height 6
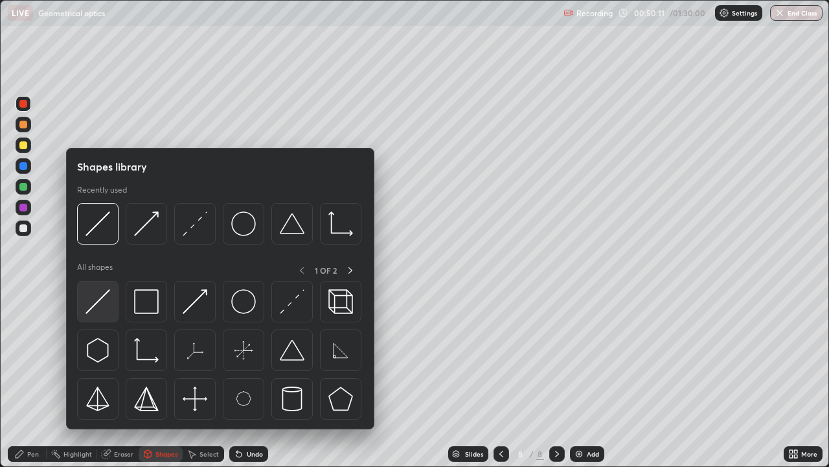
click at [104, 299] on img at bounding box center [98, 301] width 25 height 25
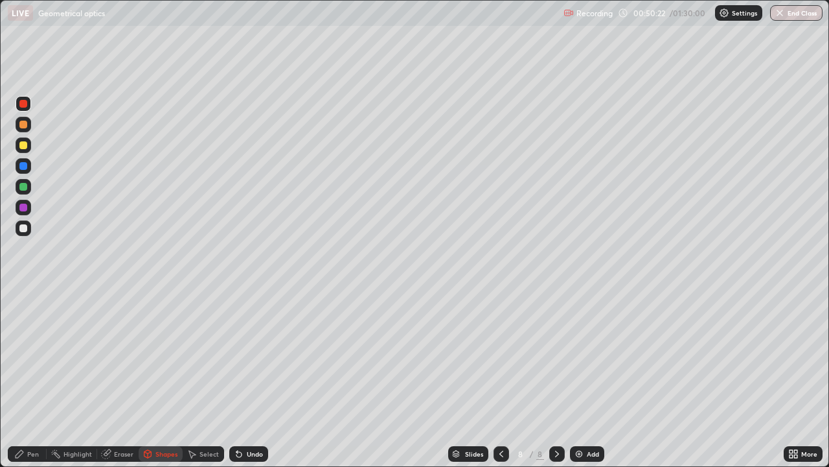
click at [34, 356] on div "Pen" at bounding box center [33, 453] width 12 height 6
click at [583, 356] on img at bounding box center [579, 453] width 10 height 10
click at [170, 356] on div "Shapes" at bounding box center [167, 453] width 22 height 6
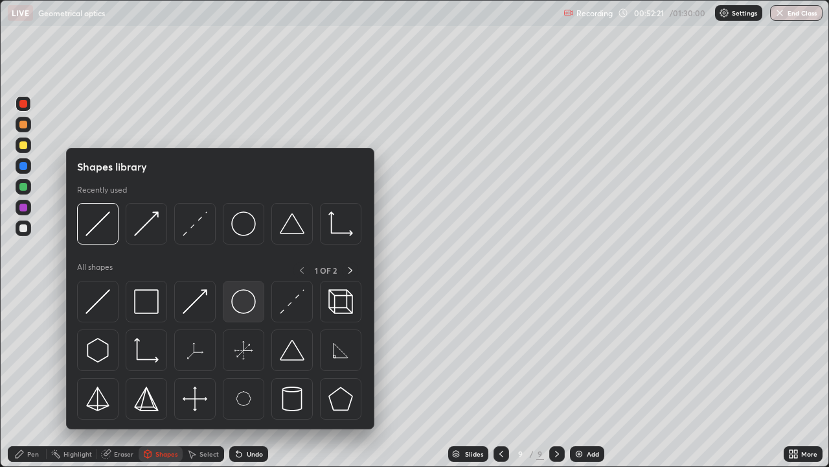
click at [250, 314] on div at bounding box center [243, 301] width 41 height 41
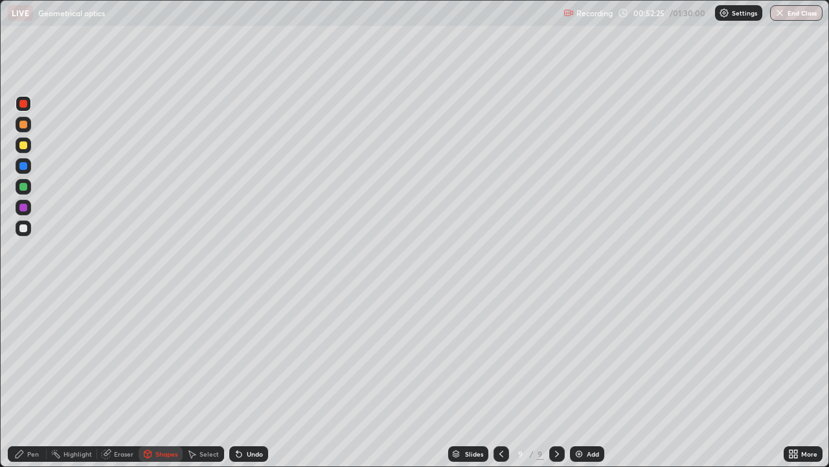
click at [165, 356] on div "Shapes" at bounding box center [167, 453] width 22 height 6
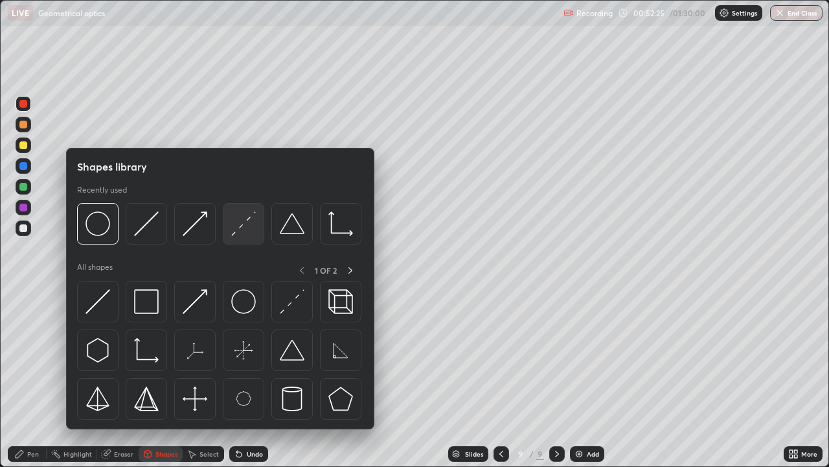
click at [238, 238] on div at bounding box center [243, 223] width 41 height 41
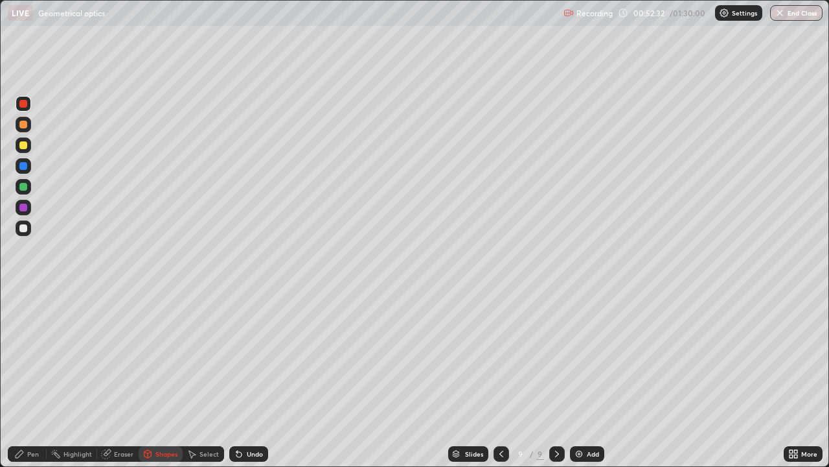
click at [209, 356] on div "Select" at bounding box center [209, 453] width 19 height 6
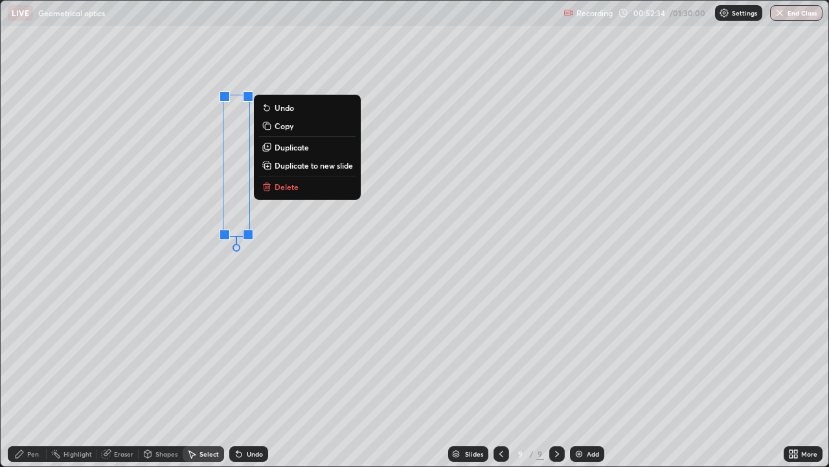
click at [290, 148] on p "Duplicate" at bounding box center [292, 147] width 34 height 10
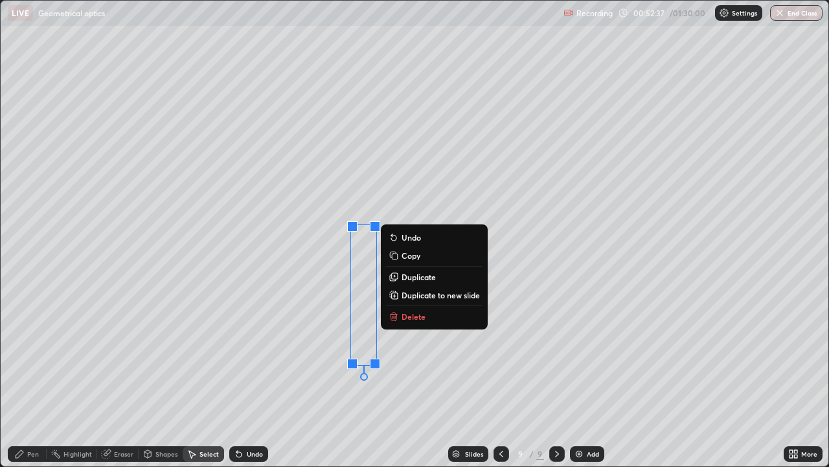
click at [130, 356] on div "Eraser" at bounding box center [123, 453] width 19 height 6
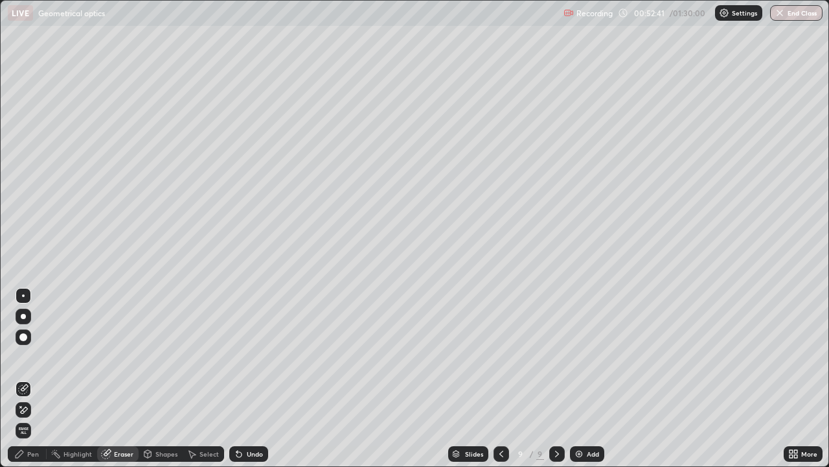
click at [209, 356] on div "Select" at bounding box center [209, 453] width 19 height 6
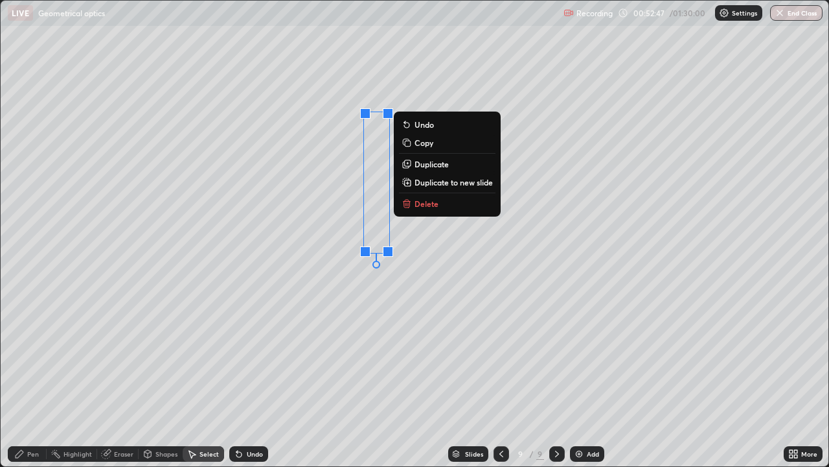
click at [169, 356] on div "Shapes" at bounding box center [161, 454] width 44 height 16
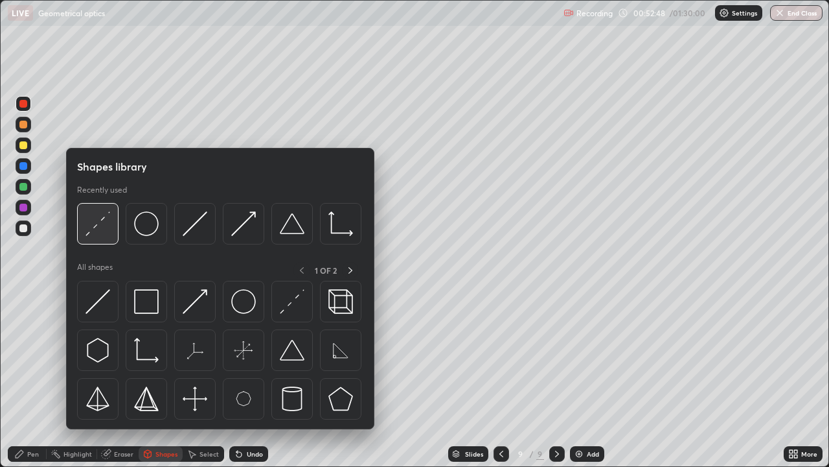
click at [100, 234] on img at bounding box center [98, 223] width 25 height 25
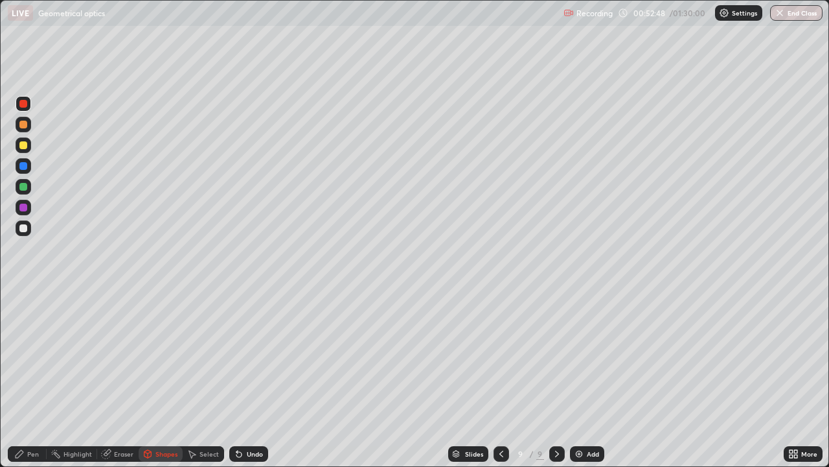
click at [18, 233] on div at bounding box center [24, 228] width 16 height 16
click at [26, 109] on div at bounding box center [24, 104] width 16 height 16
click at [251, 356] on div "Undo" at bounding box center [255, 453] width 16 height 6
click at [247, 356] on div "Undo" at bounding box center [248, 454] width 39 height 16
click at [246, 356] on div "Undo" at bounding box center [248, 454] width 39 height 16
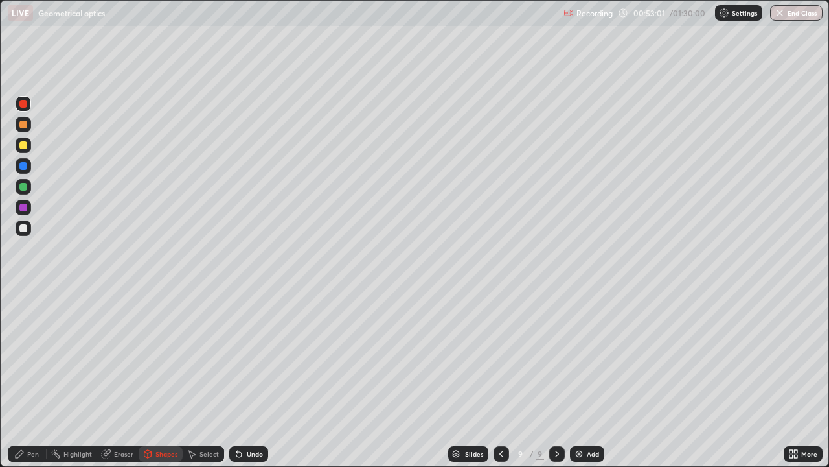
click at [30, 356] on div "Pen" at bounding box center [33, 453] width 12 height 6
click at [167, 356] on div "Shapes" at bounding box center [167, 453] width 22 height 6
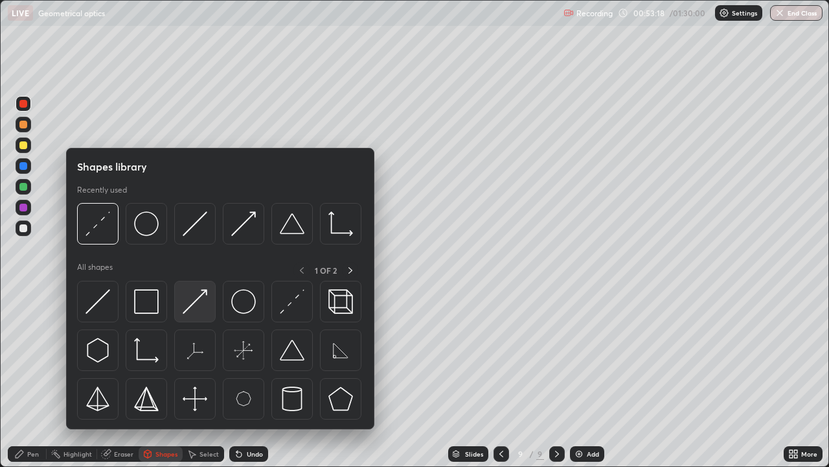
click at [197, 303] on img at bounding box center [195, 301] width 25 height 25
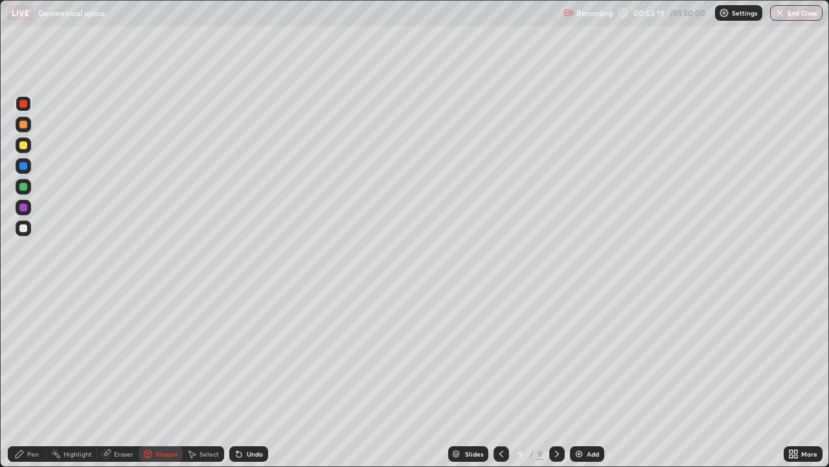
click at [27, 148] on div at bounding box center [24, 145] width 16 height 16
click at [28, 356] on div "Pen" at bounding box center [33, 453] width 12 height 6
click at [163, 356] on div "Shapes" at bounding box center [167, 453] width 22 height 6
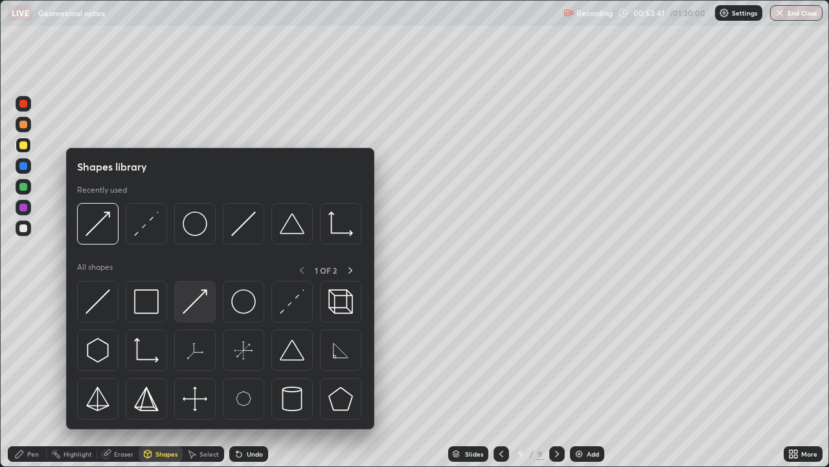
click at [202, 299] on img at bounding box center [195, 301] width 25 height 25
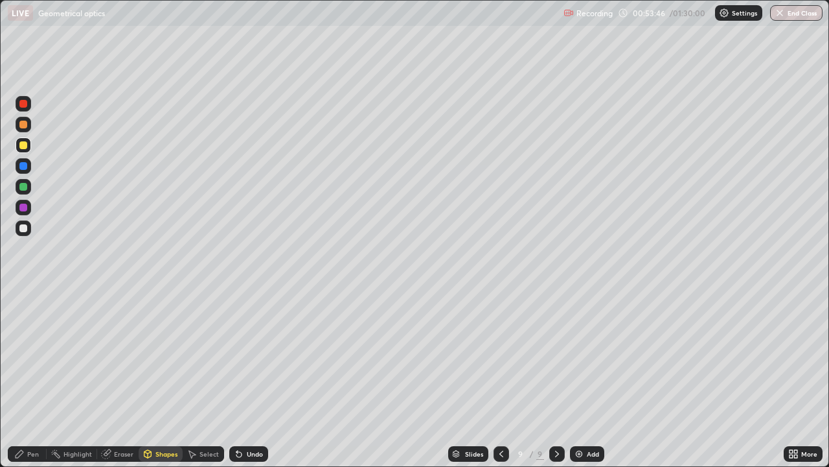
click at [28, 356] on div "Pen" at bounding box center [27, 454] width 39 height 16
click at [251, 356] on div "Undo" at bounding box center [255, 453] width 16 height 6
click at [253, 356] on div "Undo" at bounding box center [255, 453] width 16 height 6
click at [257, 356] on div "Undo" at bounding box center [255, 453] width 16 height 6
click at [125, 356] on div "Eraser" at bounding box center [123, 453] width 19 height 6
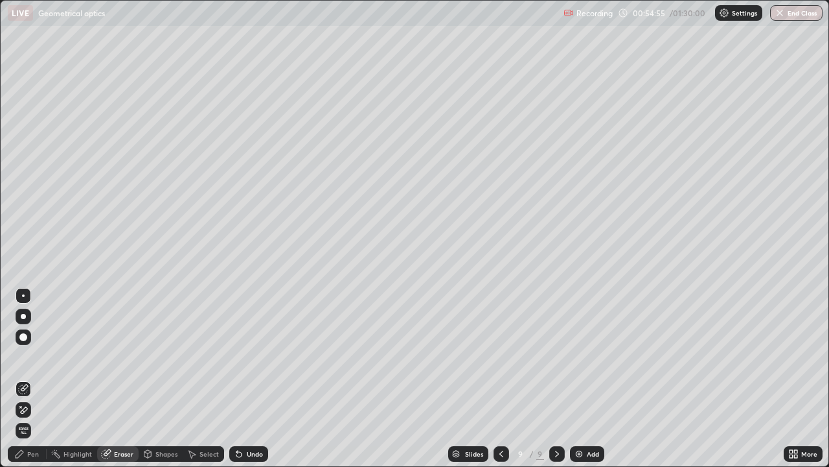
click at [30, 356] on div "Pen" at bounding box center [33, 453] width 12 height 6
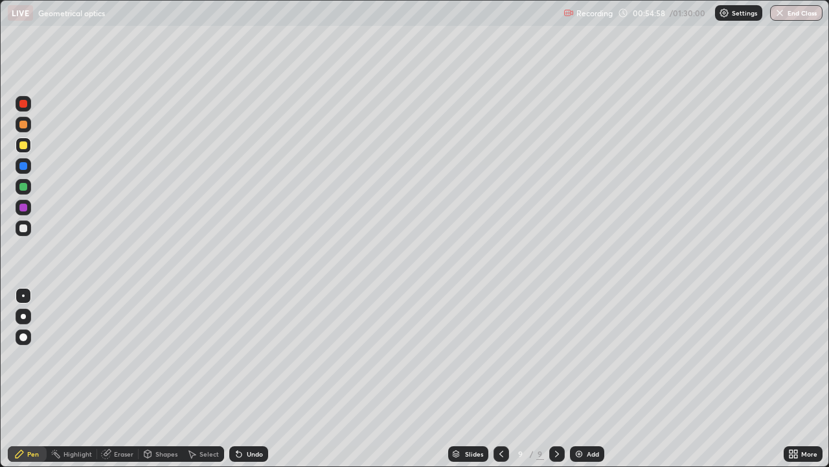
click at [252, 356] on div "Undo" at bounding box center [248, 454] width 39 height 16
click at [25, 122] on div at bounding box center [23, 125] width 8 height 8
click at [23, 189] on div at bounding box center [23, 187] width 8 height 8
click at [161, 356] on div "Shapes" at bounding box center [167, 453] width 22 height 6
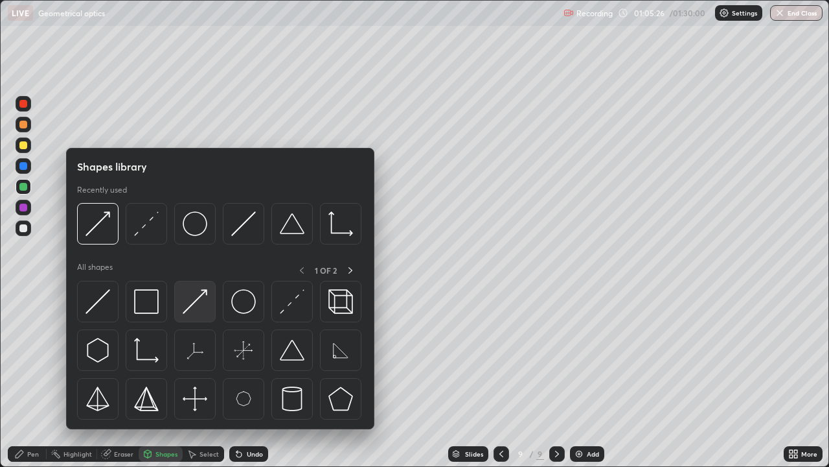
click at [199, 303] on img at bounding box center [195, 301] width 25 height 25
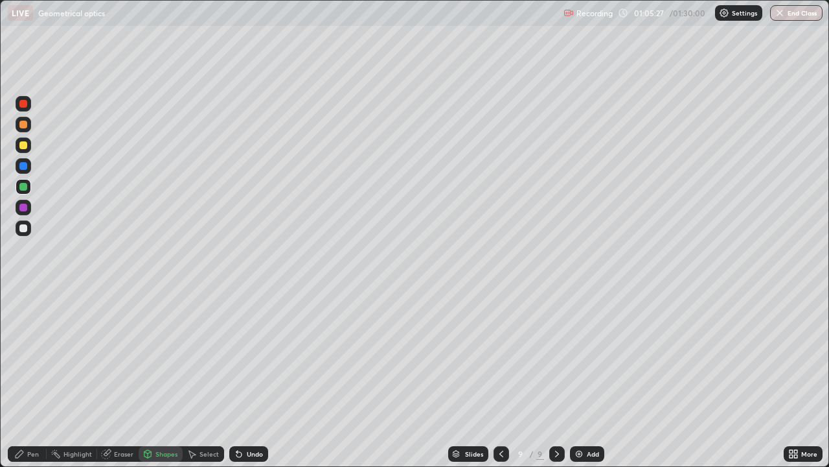
click at [24, 124] on div at bounding box center [23, 125] width 8 height 8
click at [40, 356] on div "Pen" at bounding box center [27, 454] width 39 height 16
click at [161, 356] on div "Shapes" at bounding box center [167, 453] width 22 height 6
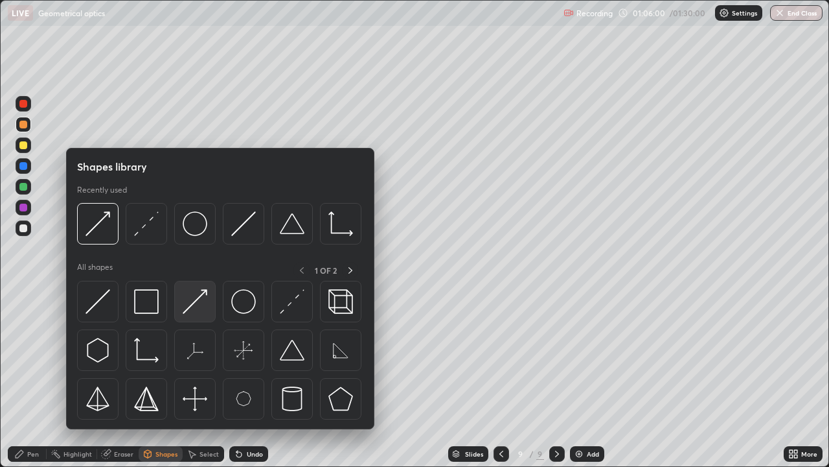
click at [207, 301] on div at bounding box center [194, 301] width 41 height 41
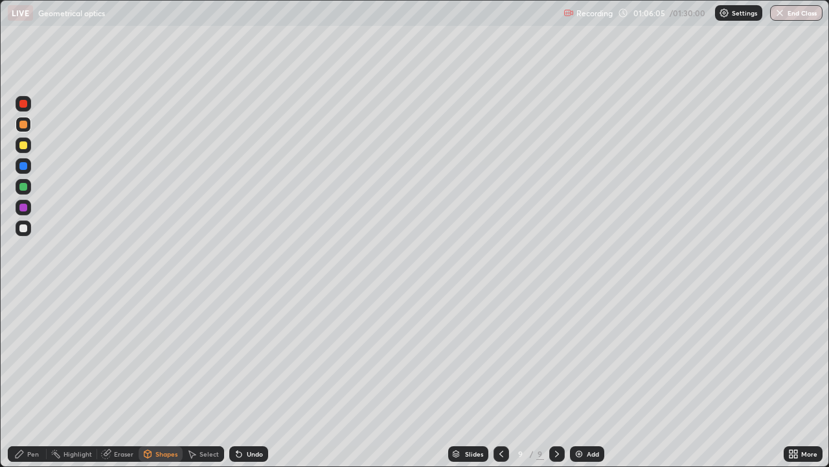
click at [32, 356] on div "Pen" at bounding box center [33, 453] width 12 height 6
click at [21, 147] on div at bounding box center [23, 145] width 8 height 8
click at [120, 356] on div "Eraser" at bounding box center [123, 453] width 19 height 6
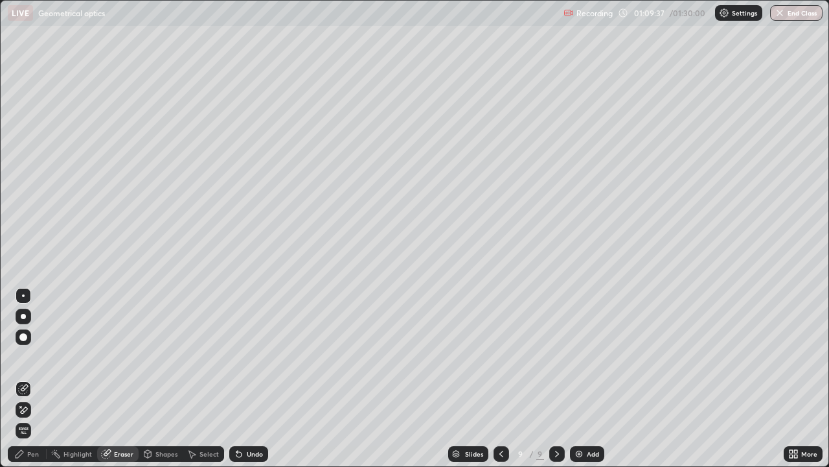
click at [34, 356] on div "Pen" at bounding box center [33, 453] width 12 height 6
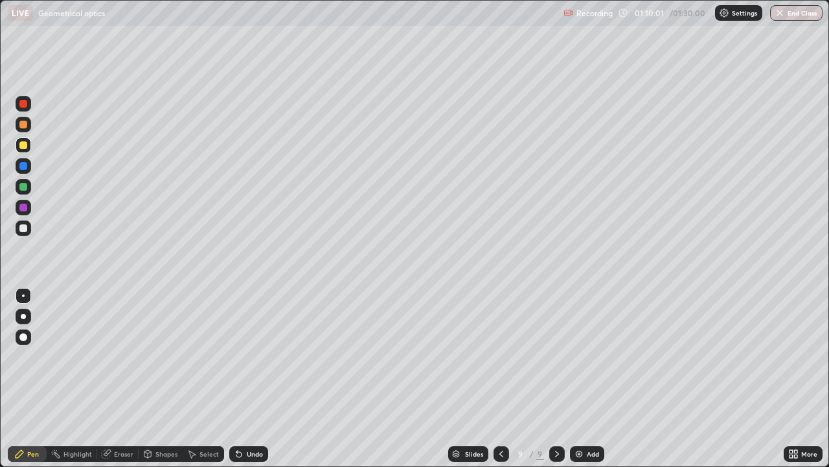
click at [27, 167] on div at bounding box center [23, 166] width 8 height 8
click at [167, 356] on div "Shapes" at bounding box center [167, 453] width 22 height 6
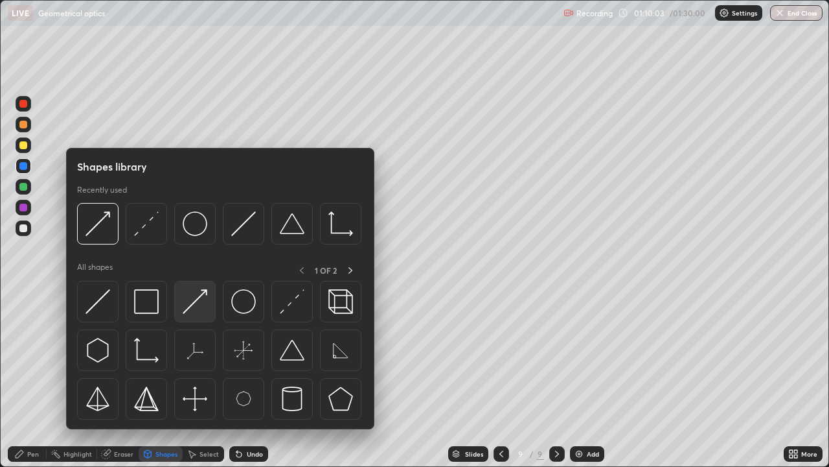
click at [191, 307] on img at bounding box center [195, 301] width 25 height 25
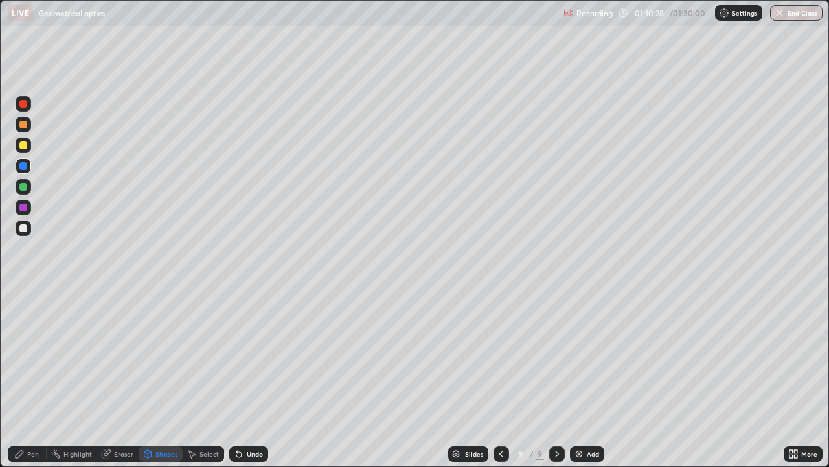
click at [32, 356] on div "Pen" at bounding box center [33, 453] width 12 height 6
click at [24, 207] on div at bounding box center [23, 207] width 8 height 8
click at [594, 356] on div "Add" at bounding box center [593, 453] width 12 height 6
click at [169, 356] on div "Shapes" at bounding box center [167, 453] width 22 height 6
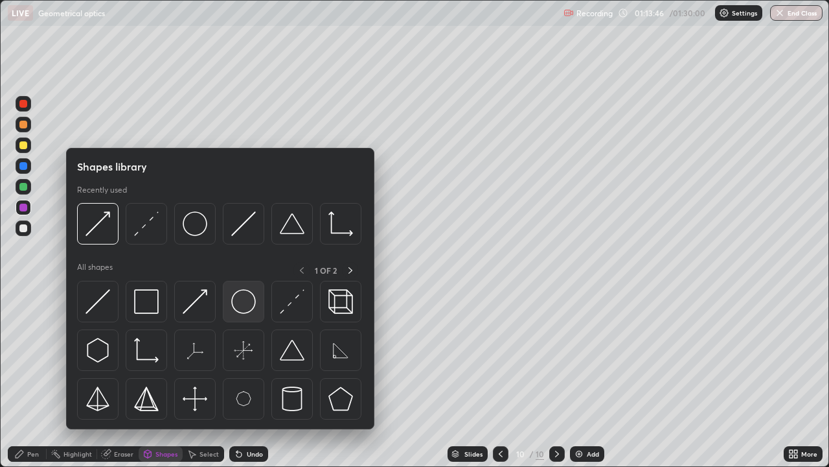
click at [248, 307] on img at bounding box center [243, 301] width 25 height 25
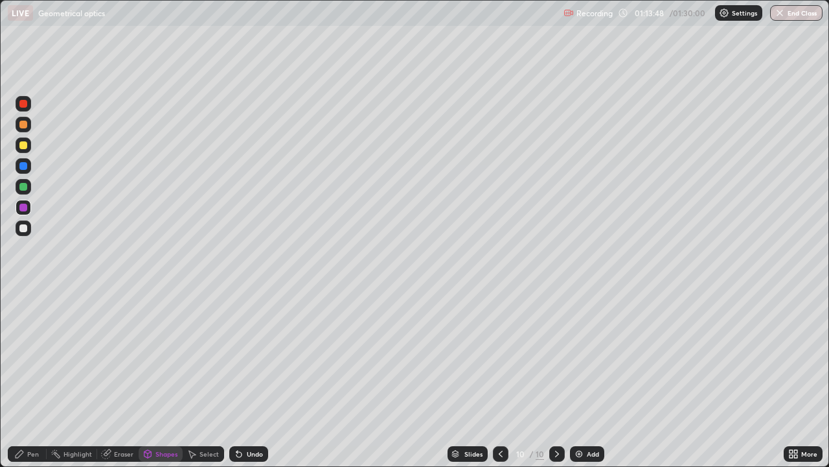
click at [30, 356] on div "Pen" at bounding box center [33, 453] width 12 height 6
click at [172, 356] on div "Shapes" at bounding box center [161, 454] width 44 height 16
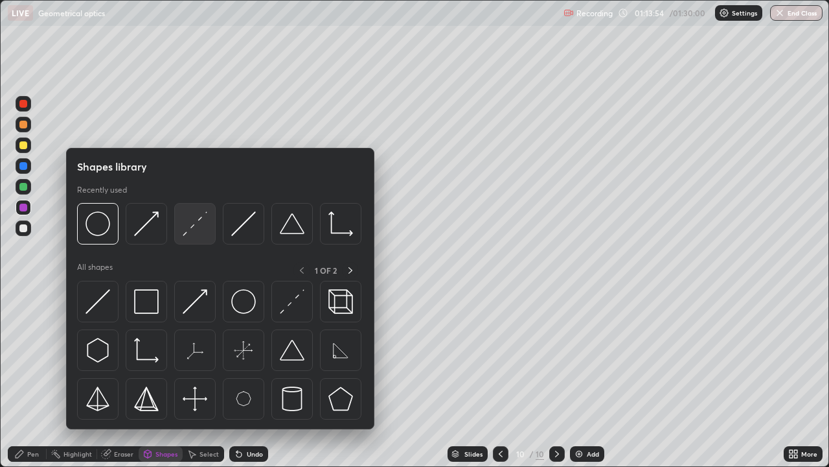
click at [198, 231] on img at bounding box center [195, 223] width 25 height 25
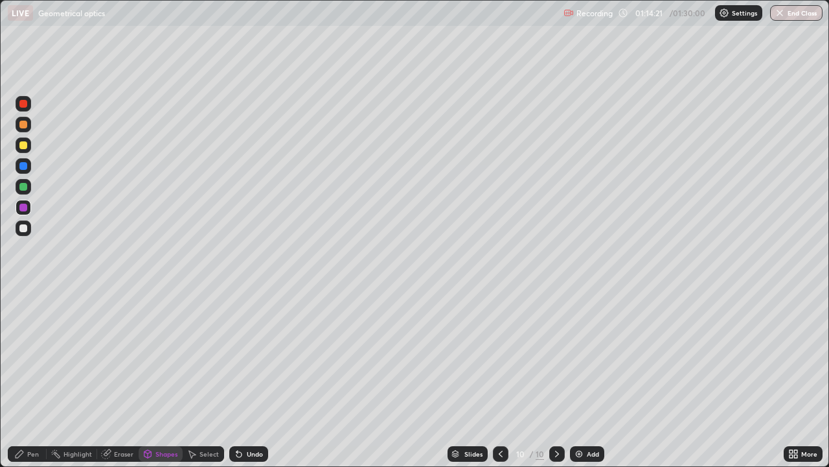
click at [257, 356] on div "Undo" at bounding box center [255, 453] width 16 height 6
click at [36, 356] on div "Pen" at bounding box center [27, 454] width 39 height 16
click at [26, 231] on div at bounding box center [23, 228] width 8 height 8
click at [601, 356] on div "Add" at bounding box center [587, 454] width 34 height 16
click at [168, 356] on div "Shapes" at bounding box center [167, 453] width 22 height 6
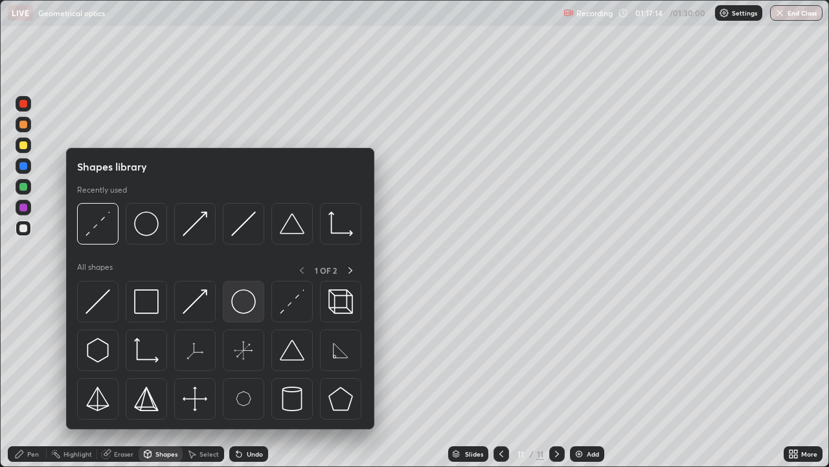
click at [246, 310] on img at bounding box center [243, 301] width 25 height 25
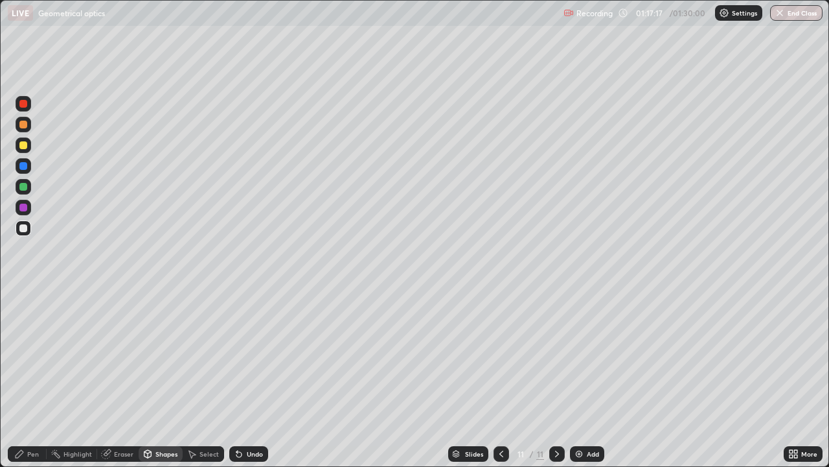
click at [32, 356] on div "Pen" at bounding box center [33, 453] width 12 height 6
click at [209, 356] on div "Select" at bounding box center [209, 453] width 19 height 6
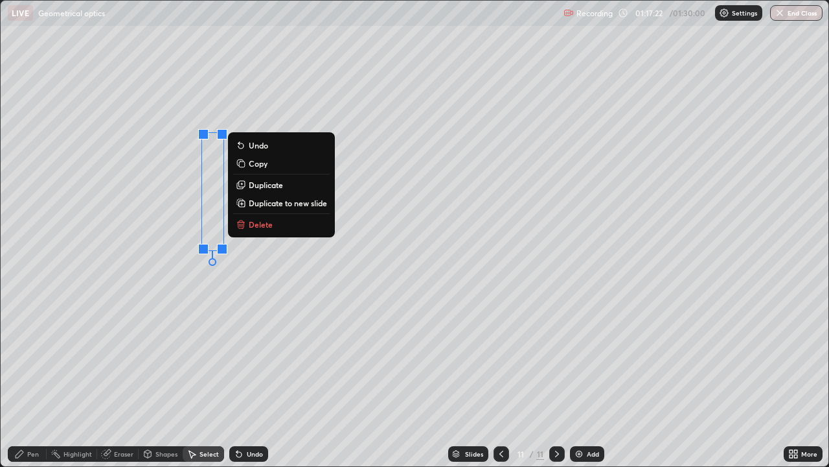
click at [267, 185] on p "Duplicate" at bounding box center [266, 184] width 34 height 10
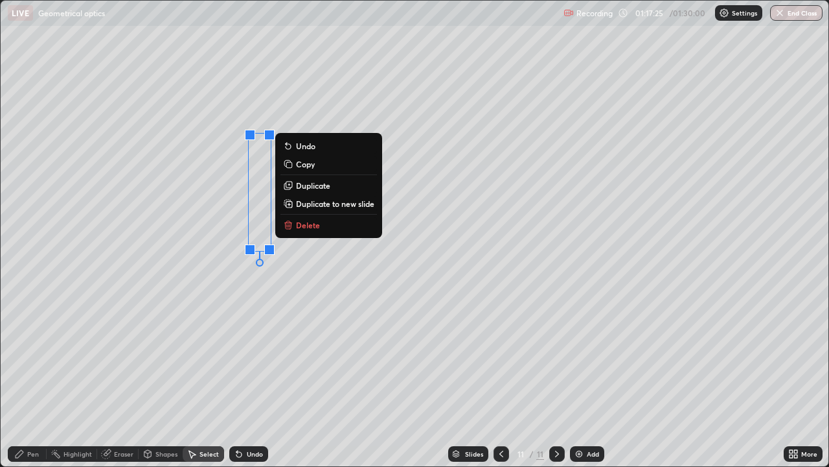
click at [100, 356] on div "0 ° Undo Copy Duplicate Duplicate to new slide Delete" at bounding box center [415, 233] width 828 height 465
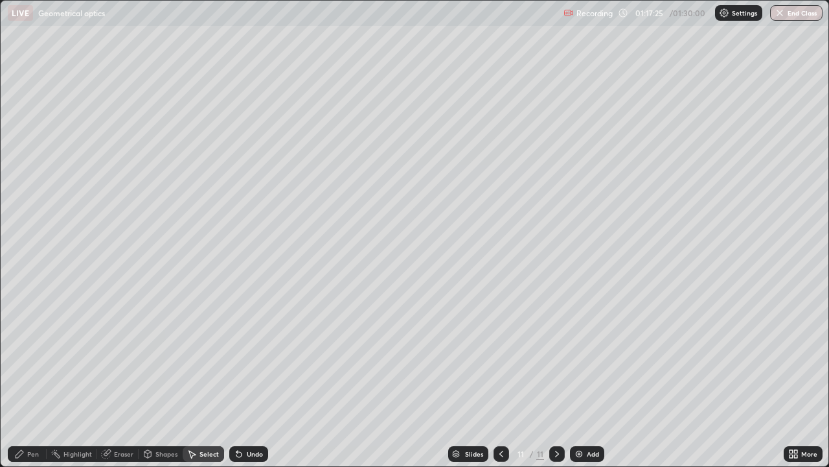
click at [40, 356] on div "Pen" at bounding box center [27, 454] width 39 height 16
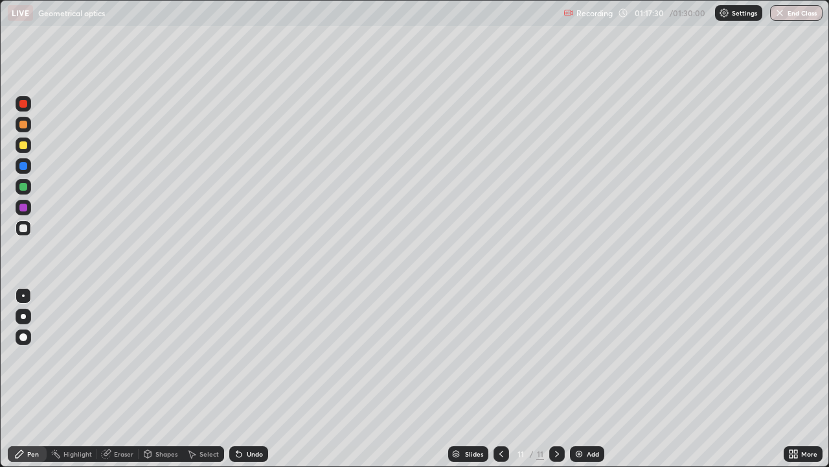
click at [167, 356] on div "Shapes" at bounding box center [167, 453] width 22 height 6
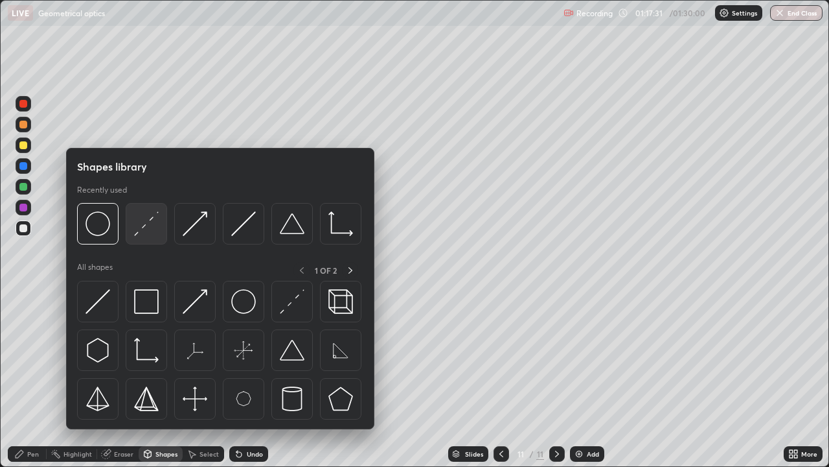
click at [150, 229] on img at bounding box center [146, 223] width 25 height 25
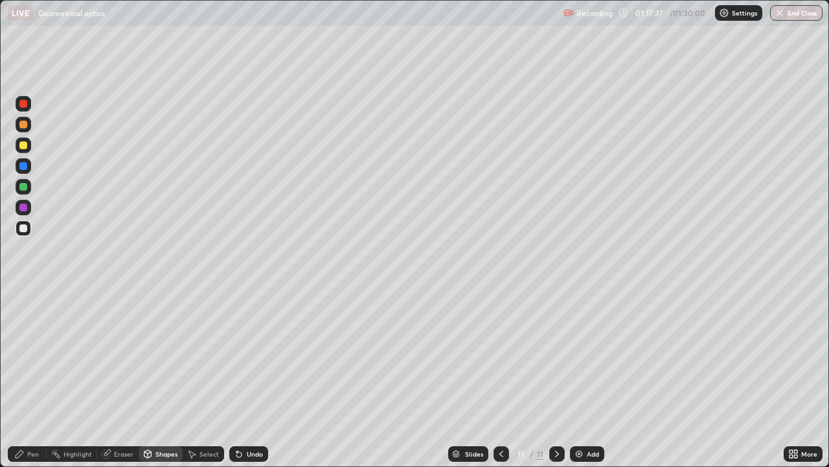
click at [21, 145] on div at bounding box center [23, 145] width 8 height 8
click at [257, 356] on div "Undo" at bounding box center [255, 453] width 16 height 6
click at [259, 356] on div "Undo" at bounding box center [255, 453] width 16 height 6
click at [30, 356] on div "Pen" at bounding box center [33, 453] width 12 height 6
click at [254, 356] on div "Undo" at bounding box center [255, 453] width 16 height 6
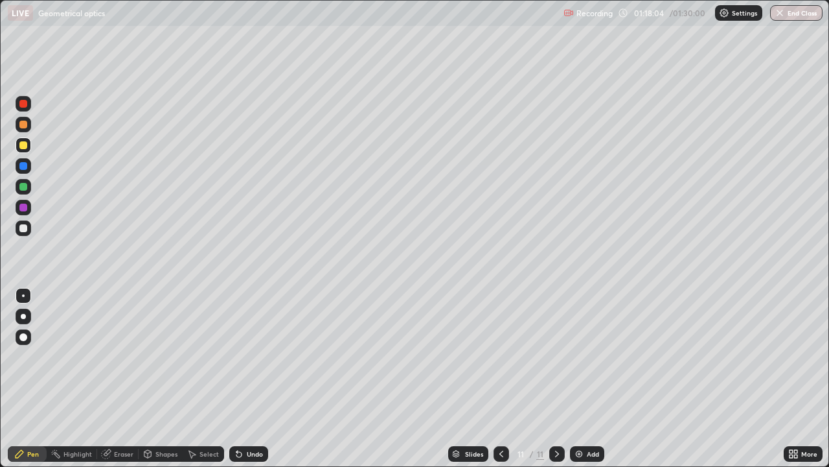
click at [170, 356] on div "Shapes" at bounding box center [167, 453] width 22 height 6
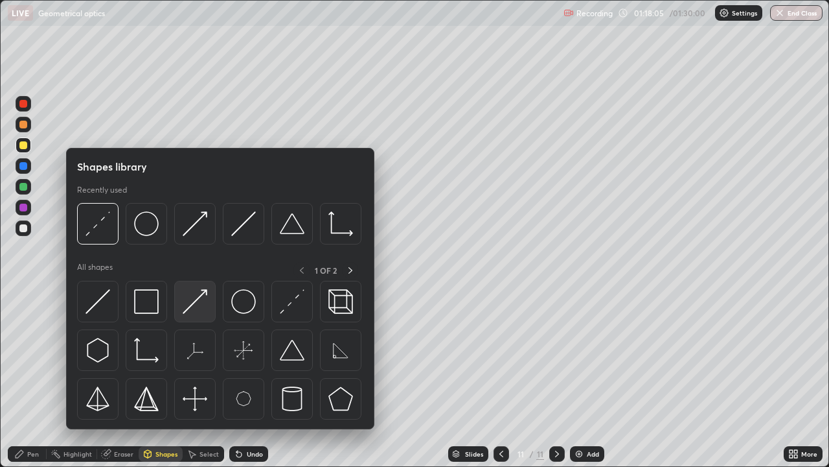
click at [198, 301] on img at bounding box center [195, 301] width 25 height 25
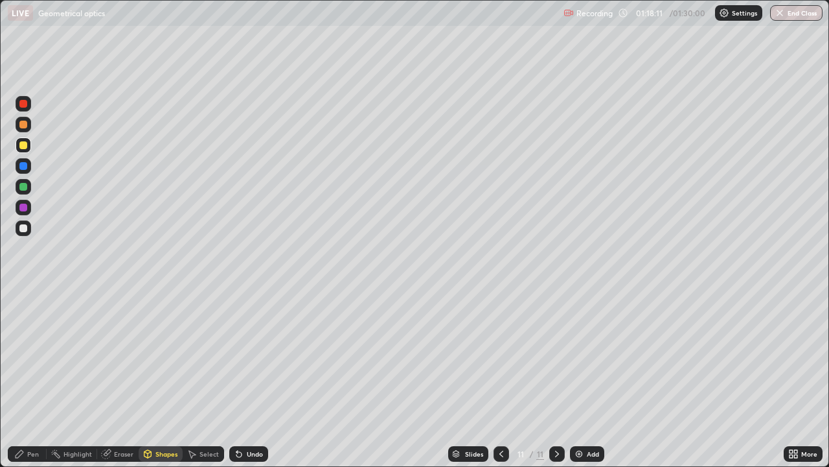
click at [33, 356] on div "Pen" at bounding box center [33, 453] width 12 height 6
click at [793, 14] on button "End Class" at bounding box center [796, 13] width 52 height 16
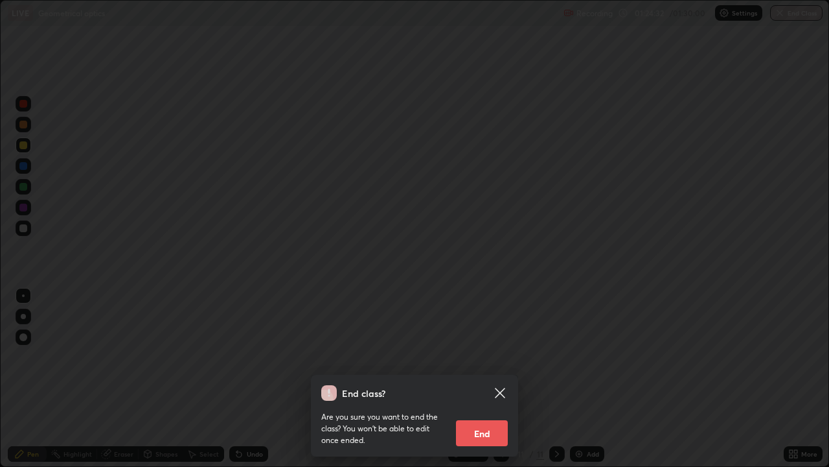
click at [492, 356] on button "End" at bounding box center [482, 433] width 52 height 26
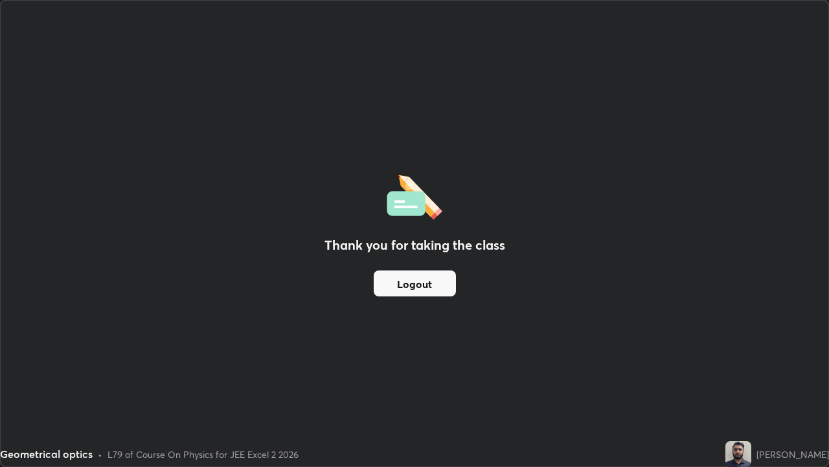
click at [428, 284] on button "Logout" at bounding box center [415, 283] width 82 height 26
